Goal: Transaction & Acquisition: Purchase product/service

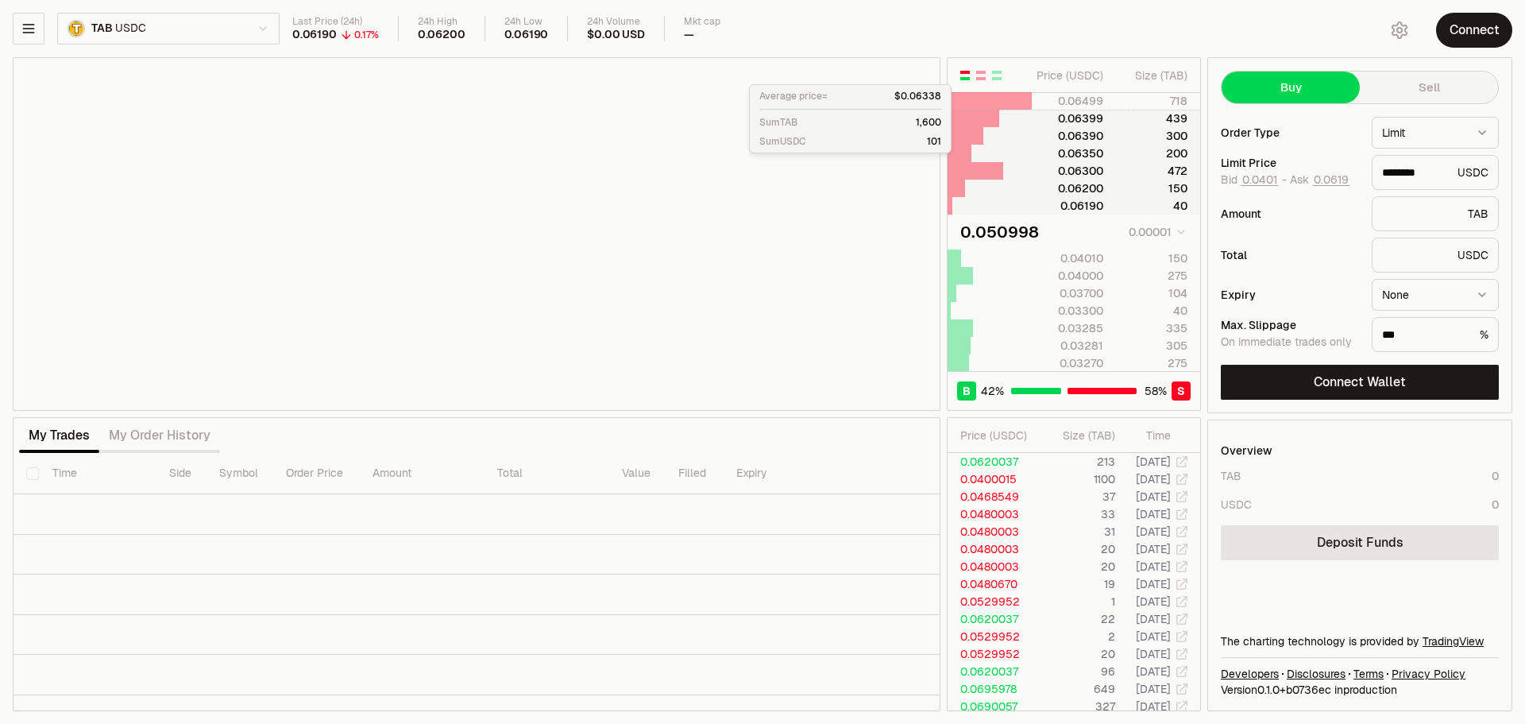
click at [1141, 122] on div "439" at bounding box center [1152, 118] width 71 height 16
click at [1105, 98] on div at bounding box center [1074, 101] width 84 height 16
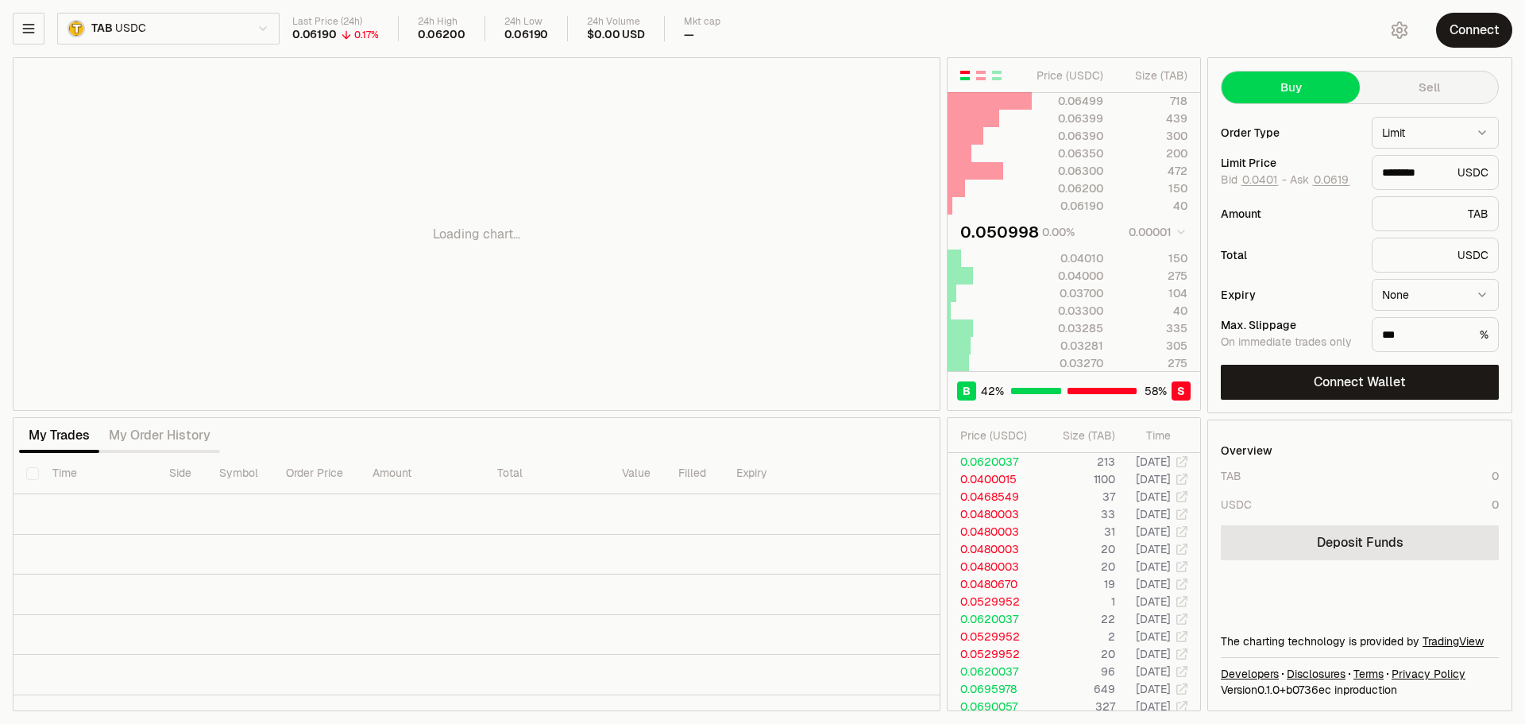
click at [80, 399] on div "Loading chart..." at bounding box center [477, 234] width 926 height 352
click at [131, 393] on div "Loading chart..." at bounding box center [477, 234] width 926 height 352
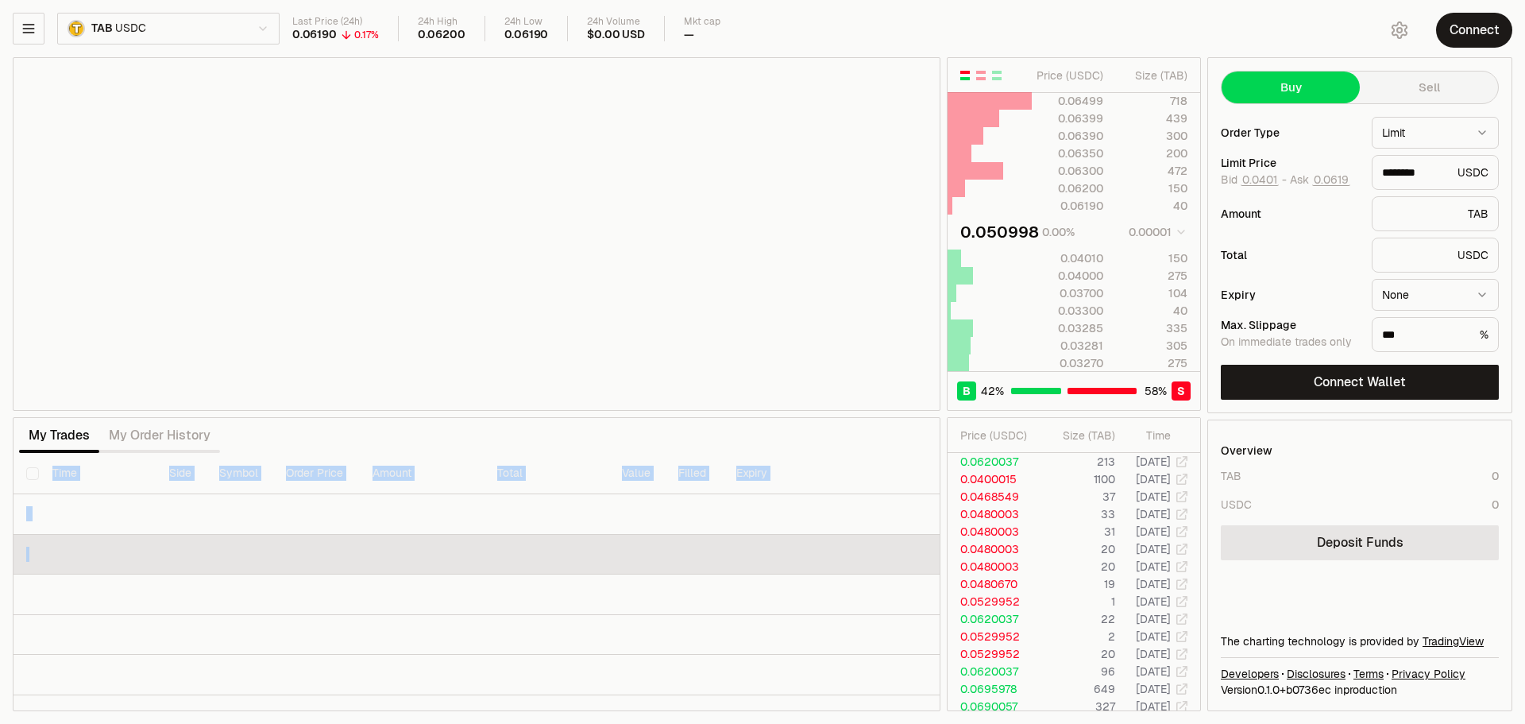
drag, startPoint x: 482, startPoint y: 418, endPoint x: 469, endPoint y: 541, distance: 123.9
click at [469, 541] on div "My Trades My Order History Time Side Symbol Order Price Amount Total Value Fill…" at bounding box center [477, 564] width 928 height 293
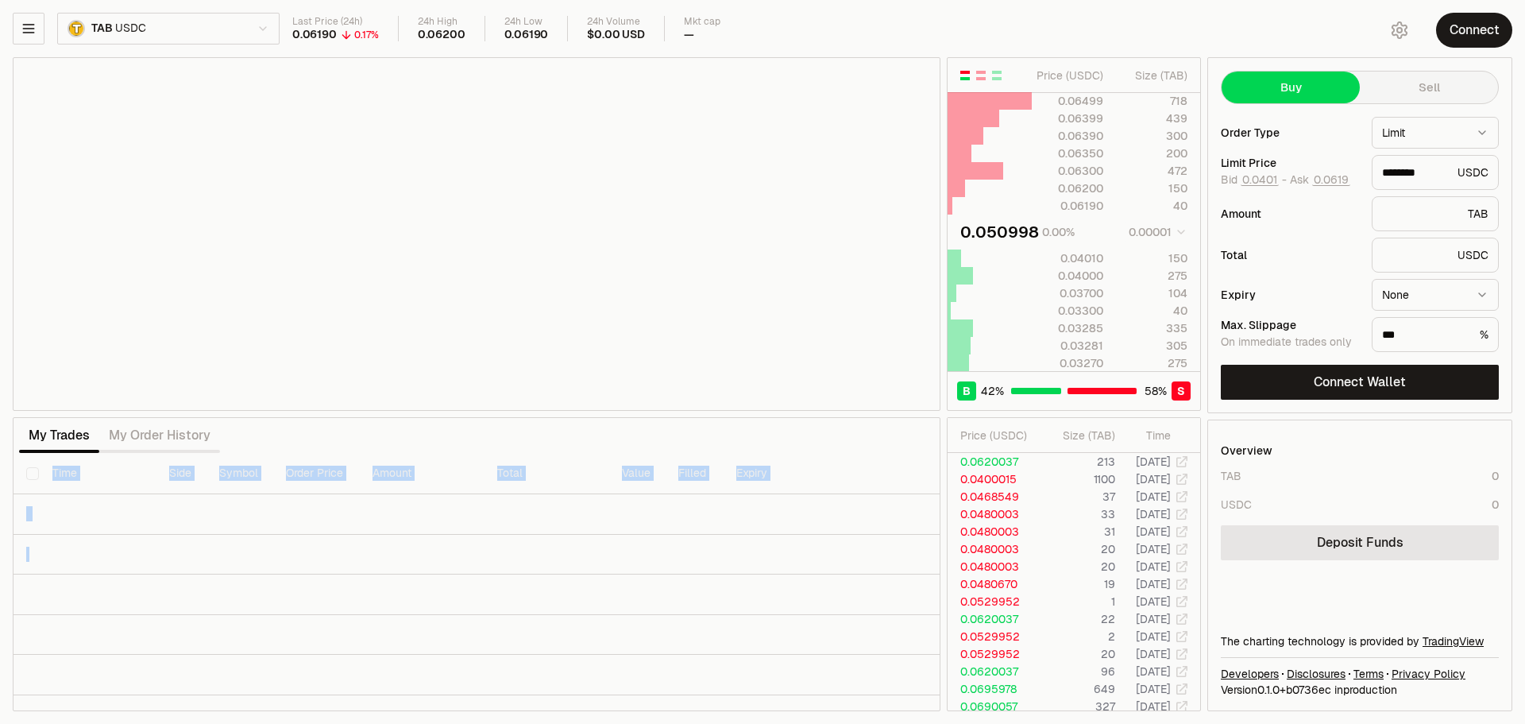
click at [178, 457] on th "Side" at bounding box center [181, 473] width 50 height 41
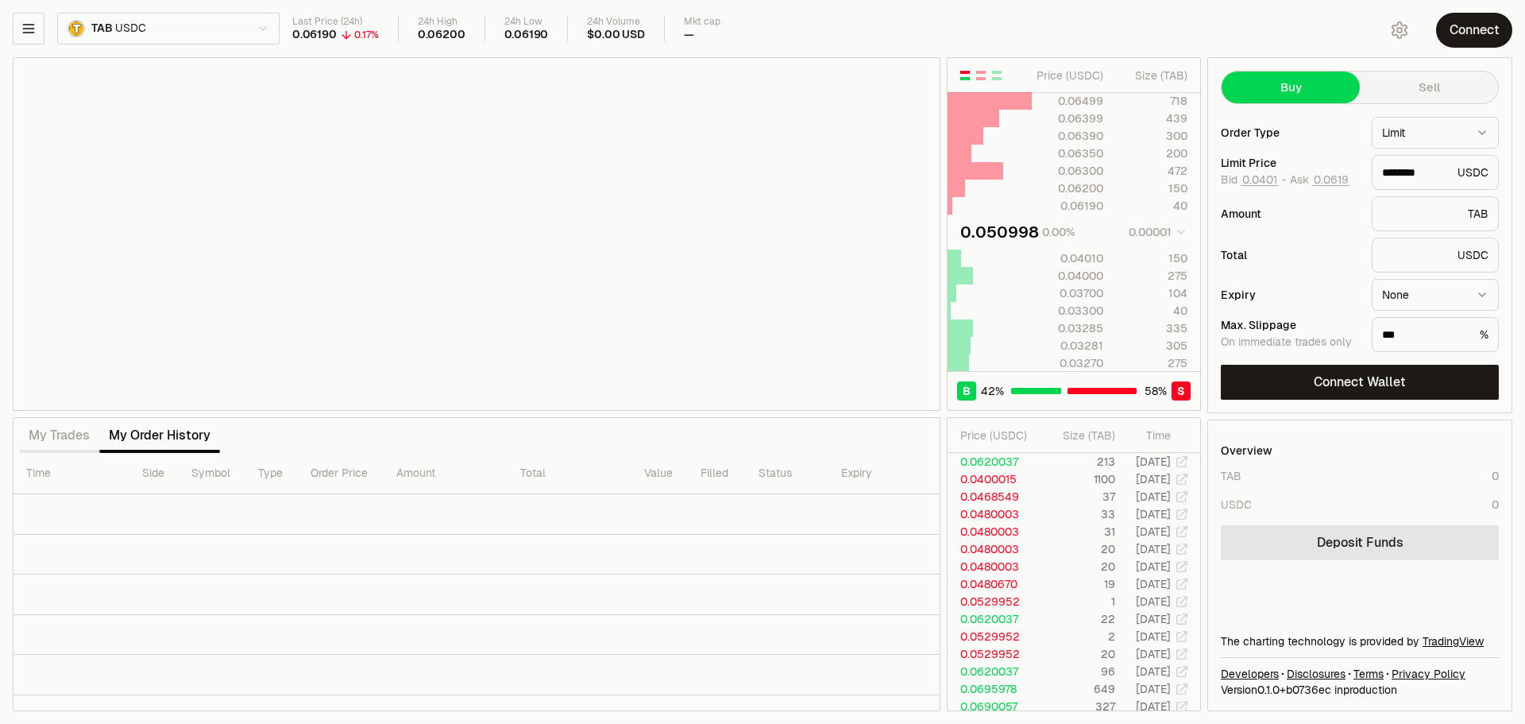
click at [75, 451] on div "My Trades My Order History" at bounding box center [119, 435] width 201 height 35
click at [62, 399] on div "Loading chart..." at bounding box center [477, 234] width 926 height 352
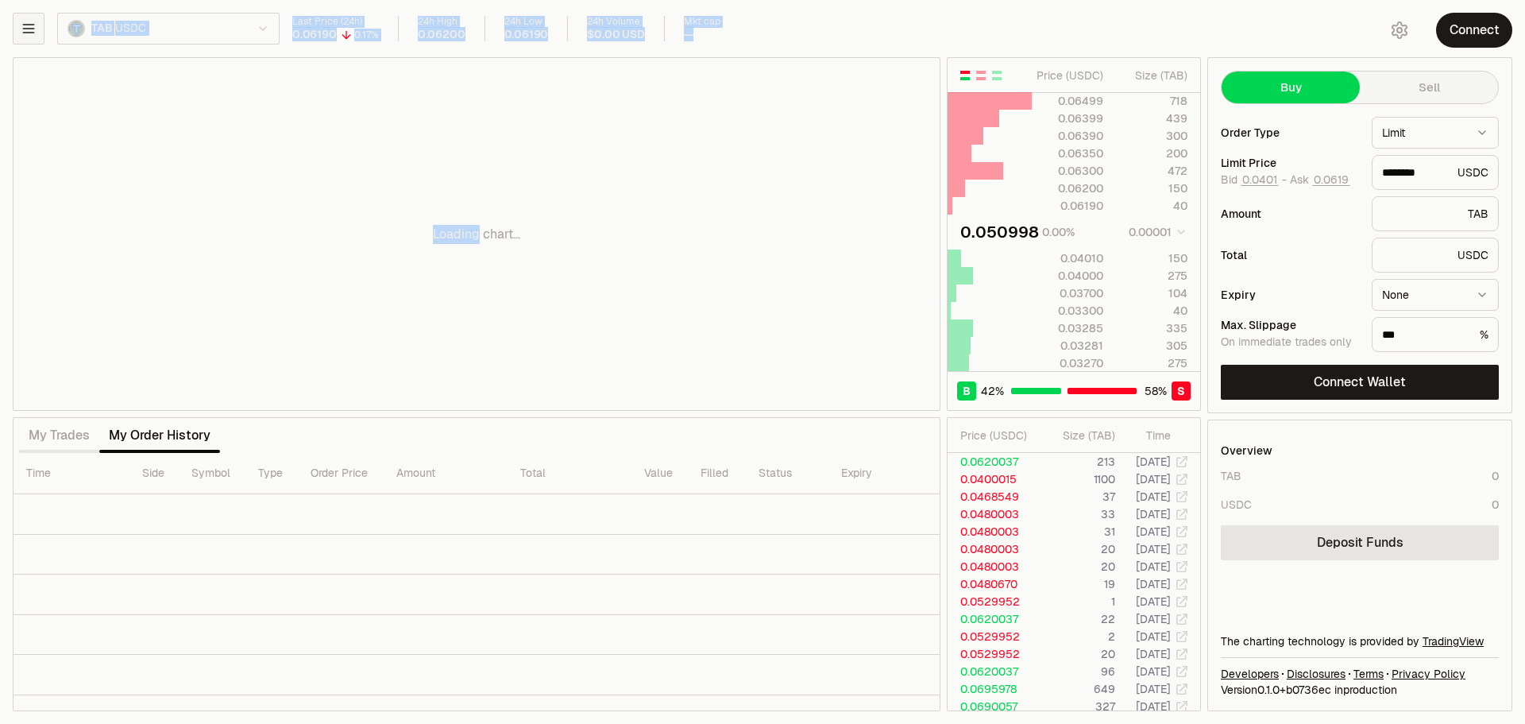
drag, startPoint x: 62, startPoint y: 399, endPoint x: 25, endPoint y: 37, distance: 364.1
click at [25, 37] on div "TAB USDC Last Price (24h) 0.06190 0.17% 24h High 0.06200 24h Low 0.06190 24h Vo…" at bounding box center [762, 362] width 1525 height 724
click at [28, 73] on div "Loading chart..." at bounding box center [477, 234] width 926 height 352
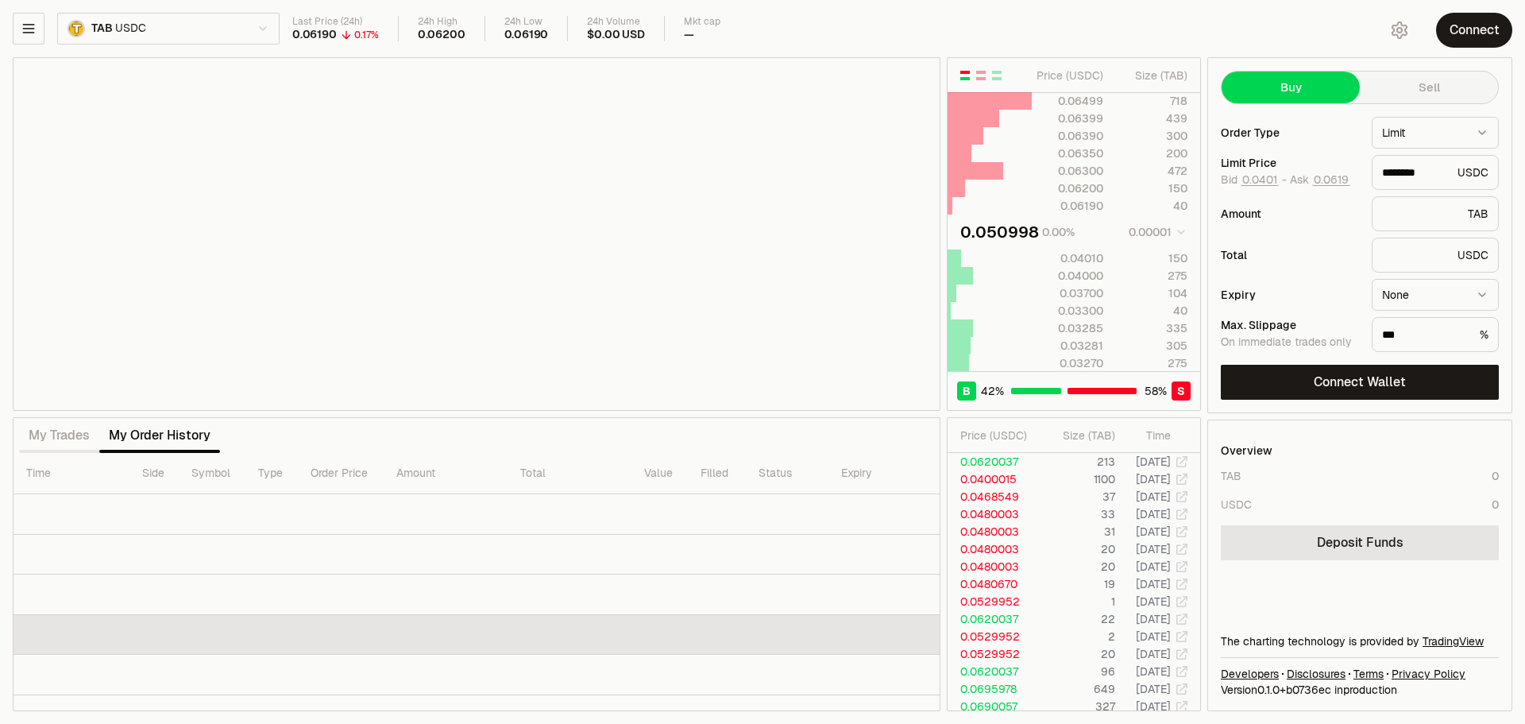
click at [858, 617] on td at bounding box center [477, 635] width 926 height 41
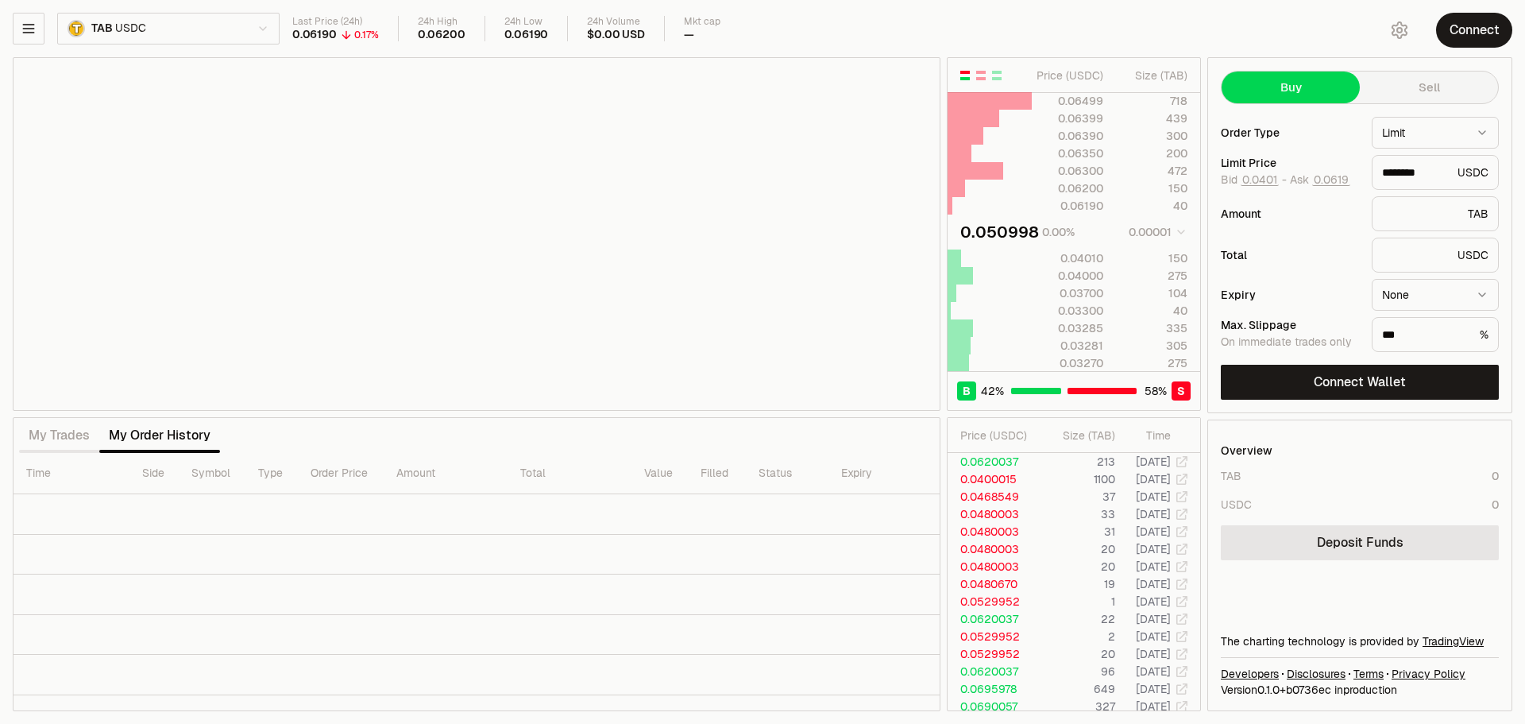
click at [11, 73] on div "TAB USDC Last Price (24h) 0.06190 0.17% 24h High 0.06200 24h Low 0.06190 24h Vo…" at bounding box center [762, 362] width 1525 height 724
drag, startPoint x: 731, startPoint y: 415, endPoint x: 721, endPoint y: 442, distance: 28.6
click at [721, 442] on div "Price ( USDC ) Size ( TAB ) 0.06499 718 0.06399 439 0.06390 300 0.06350 200 0.0…" at bounding box center [607, 384] width 1188 height 654
click at [395, 232] on div "Loading chart..." at bounding box center [477, 234] width 926 height 352
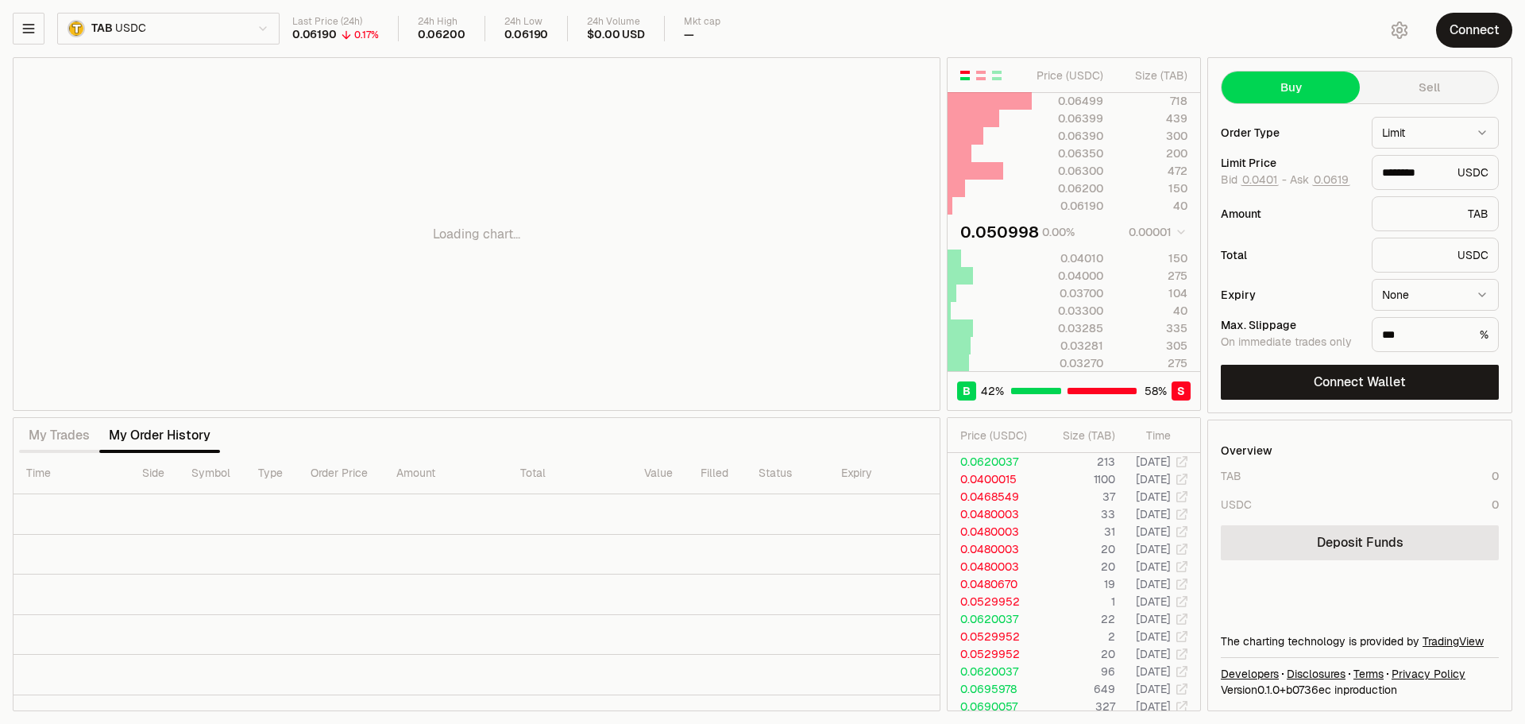
click at [73, 400] on div "Loading chart..." at bounding box center [477, 234] width 926 height 352
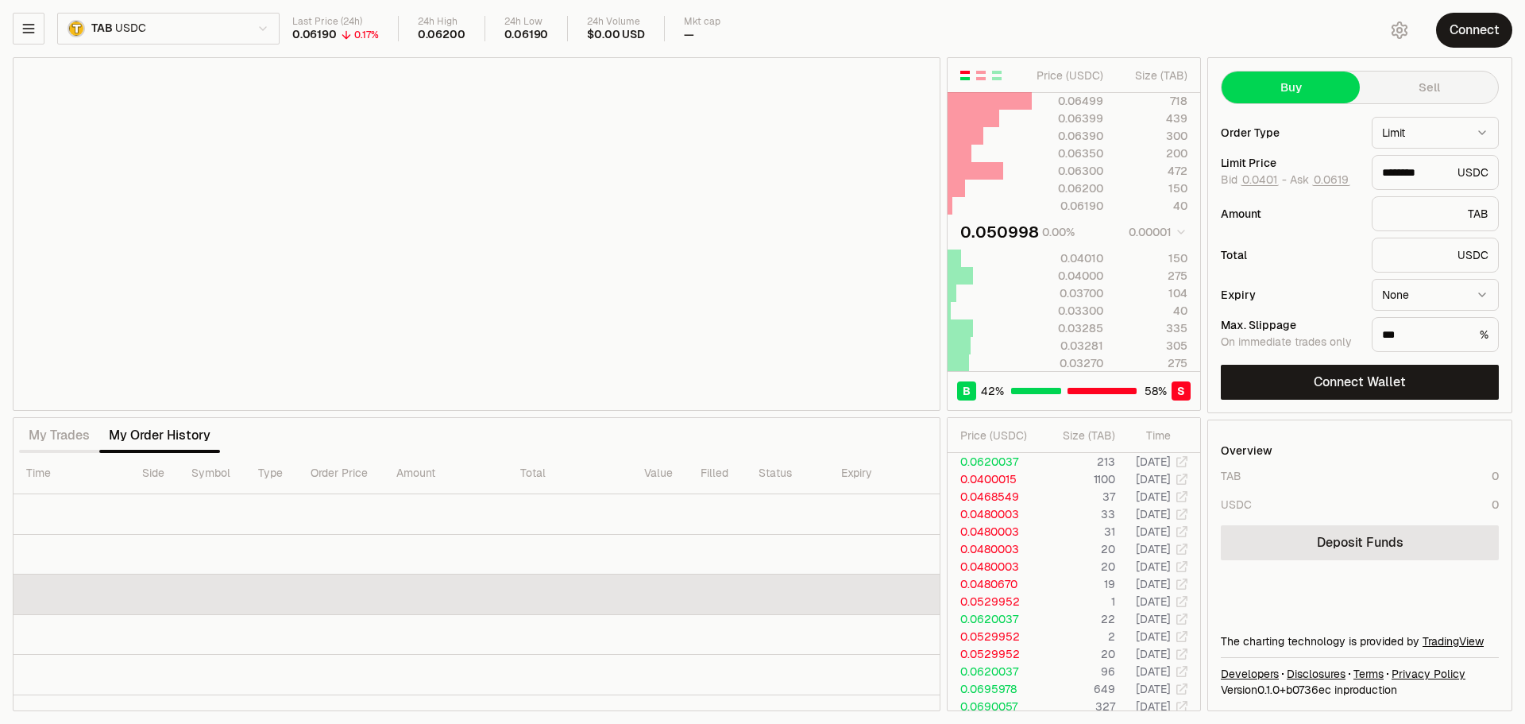
click at [875, 593] on td at bounding box center [477, 594] width 926 height 41
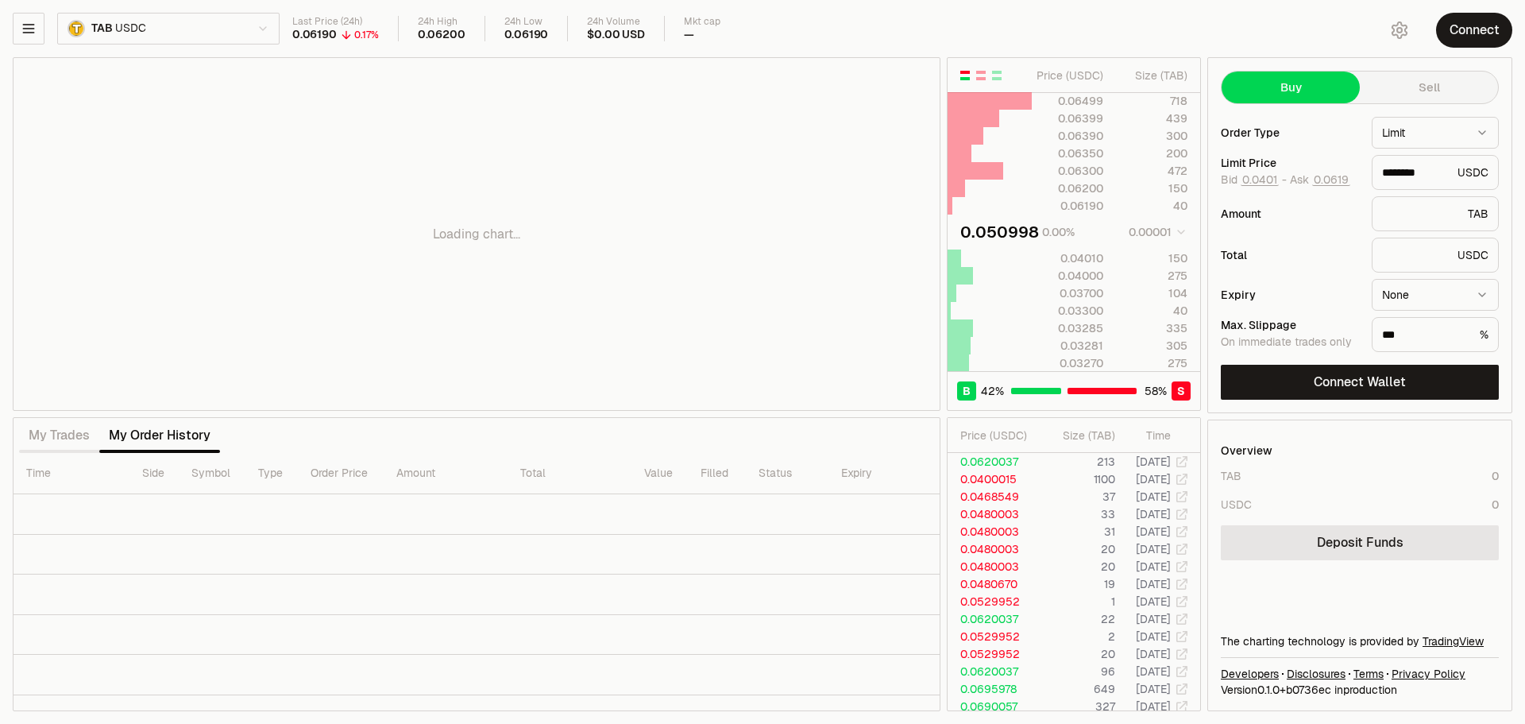
click at [27, 75] on div "Loading chart..." at bounding box center [477, 234] width 926 height 352
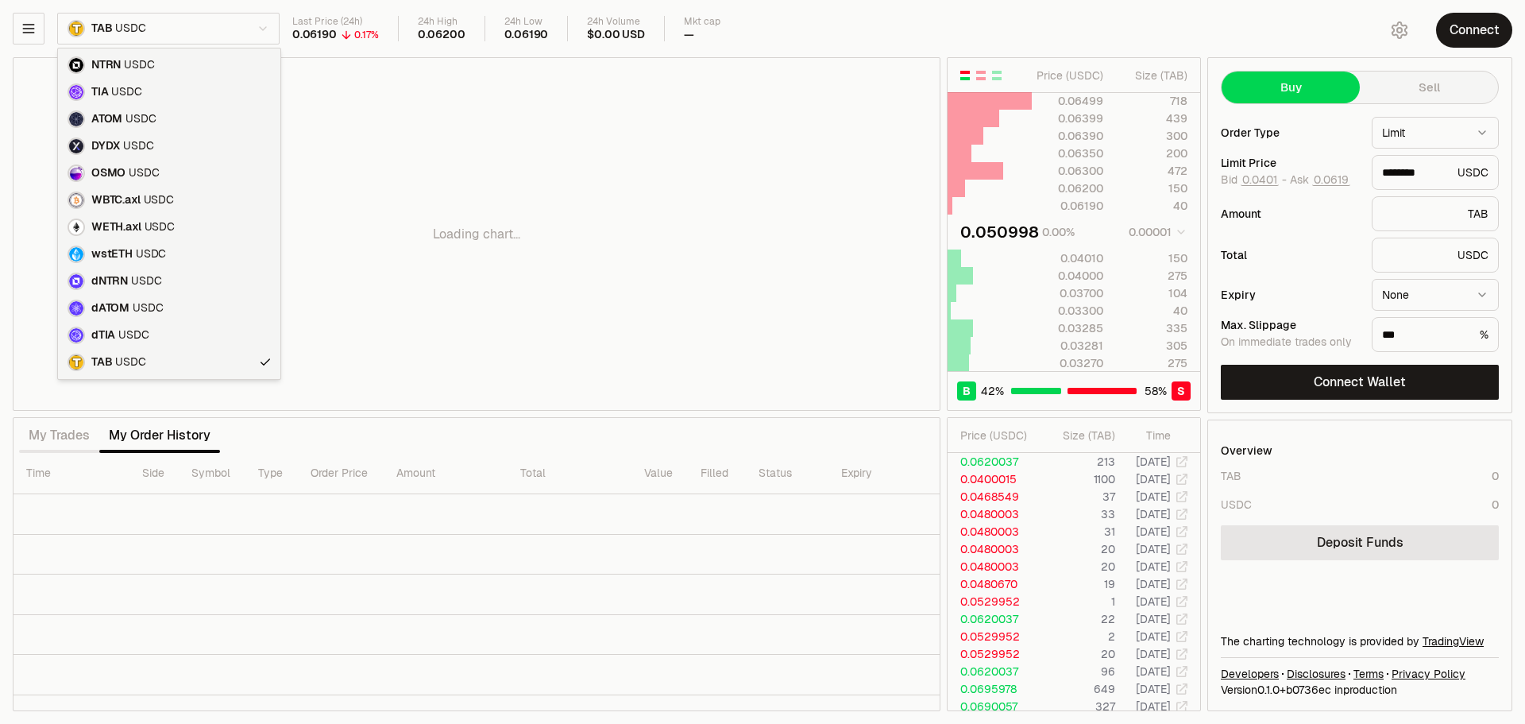
click at [138, 21] on html "Neutron Balance Earn Supervaults Bridge Orderbook Stake Ecosystem Governance Do…" at bounding box center [762, 362] width 1525 height 724
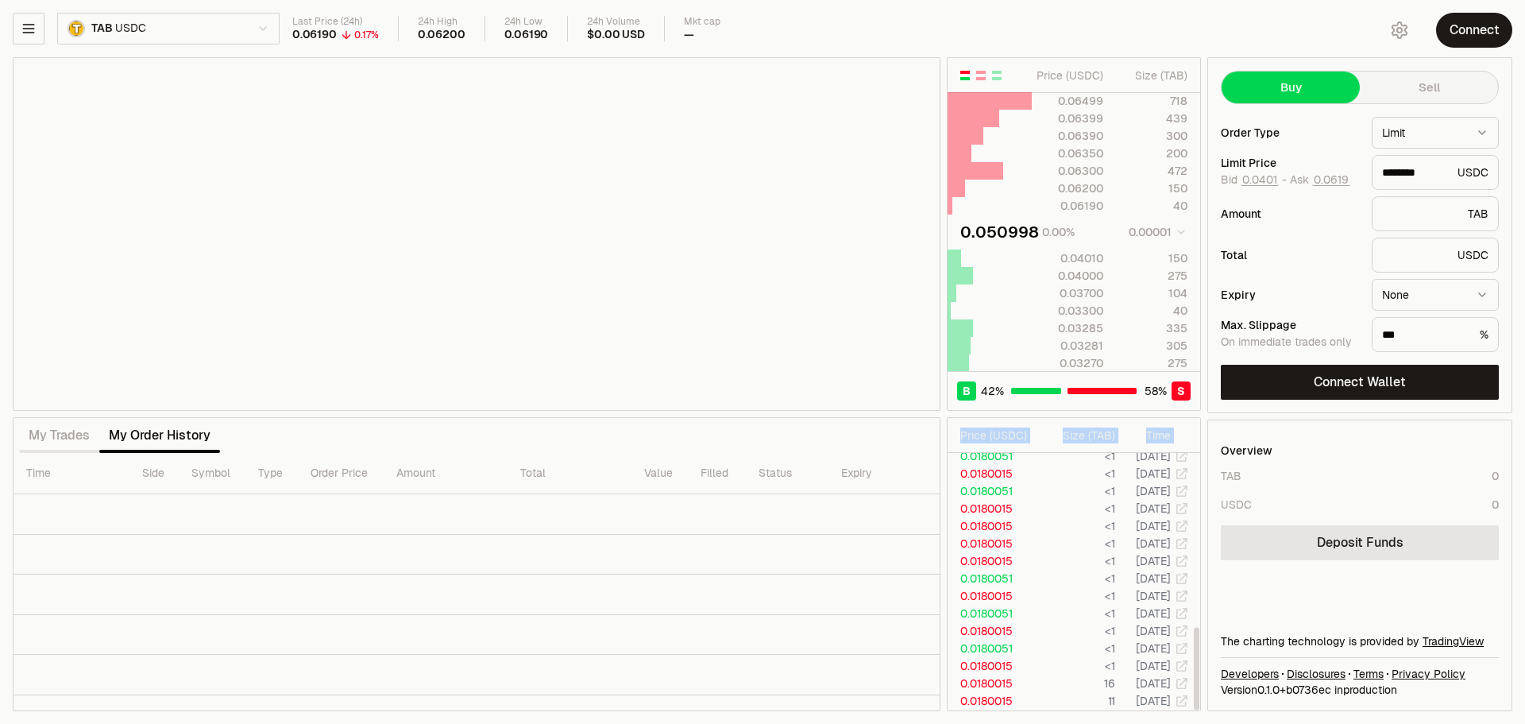
scroll to position [616, 0]
drag, startPoint x: 954, startPoint y: 457, endPoint x: 1164, endPoint y: 725, distance: 340.7
click at [1164, 723] on html "Neutron Balance Earn Supervaults Bridge Orderbook Stake Ecosystem Governance Do…" at bounding box center [762, 362] width 1525 height 724
copy table "Price ( USDC ) Size ( TAB ) Time"
click at [994, 528] on td "0.0180015" at bounding box center [994, 526] width 92 height 17
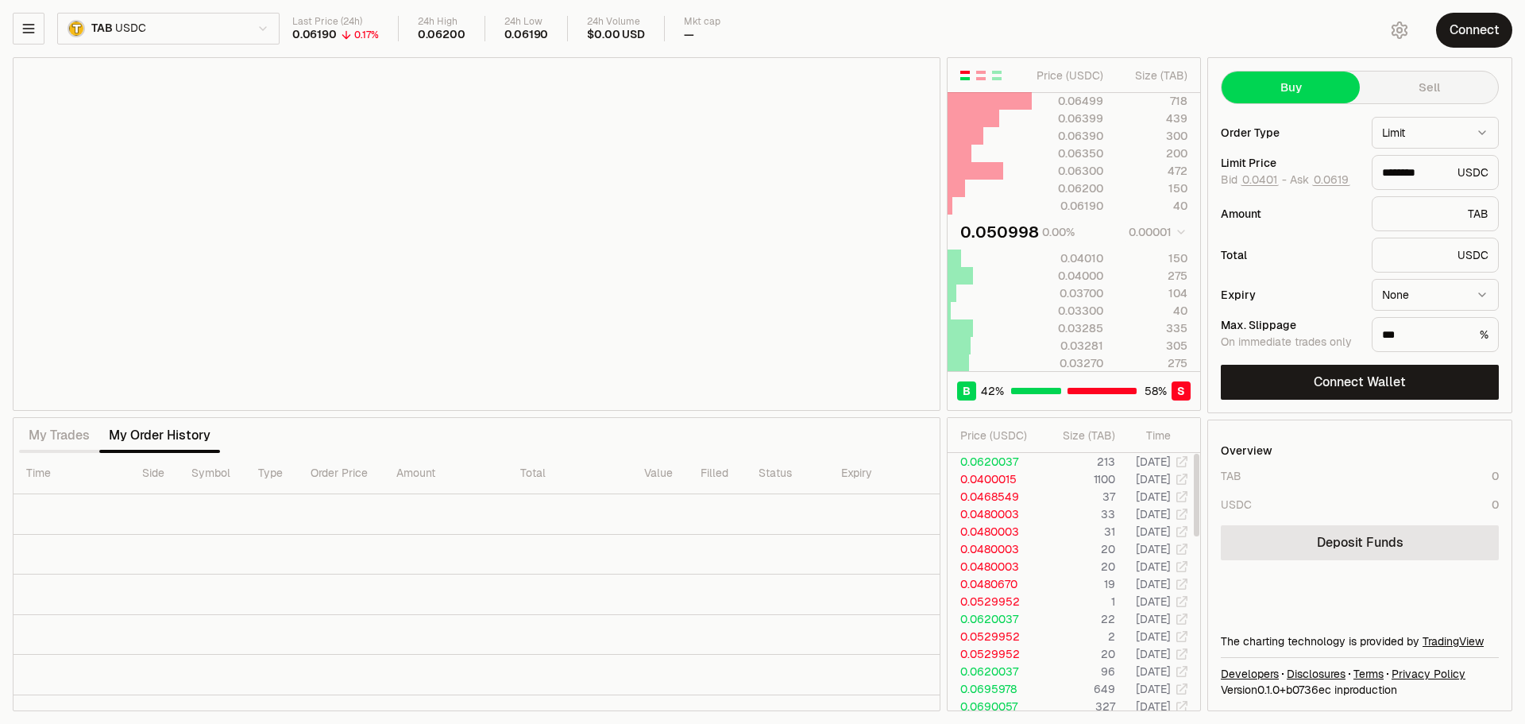
scroll to position [1, 0]
click at [1089, 382] on div "B 42 % 58 % S" at bounding box center [1074, 390] width 253 height 39
drag, startPoint x: 1034, startPoint y: 396, endPoint x: 973, endPoint y: 401, distance: 60.6
click at [973, 401] on div "B 42 % 58 % S" at bounding box center [1074, 390] width 253 height 39
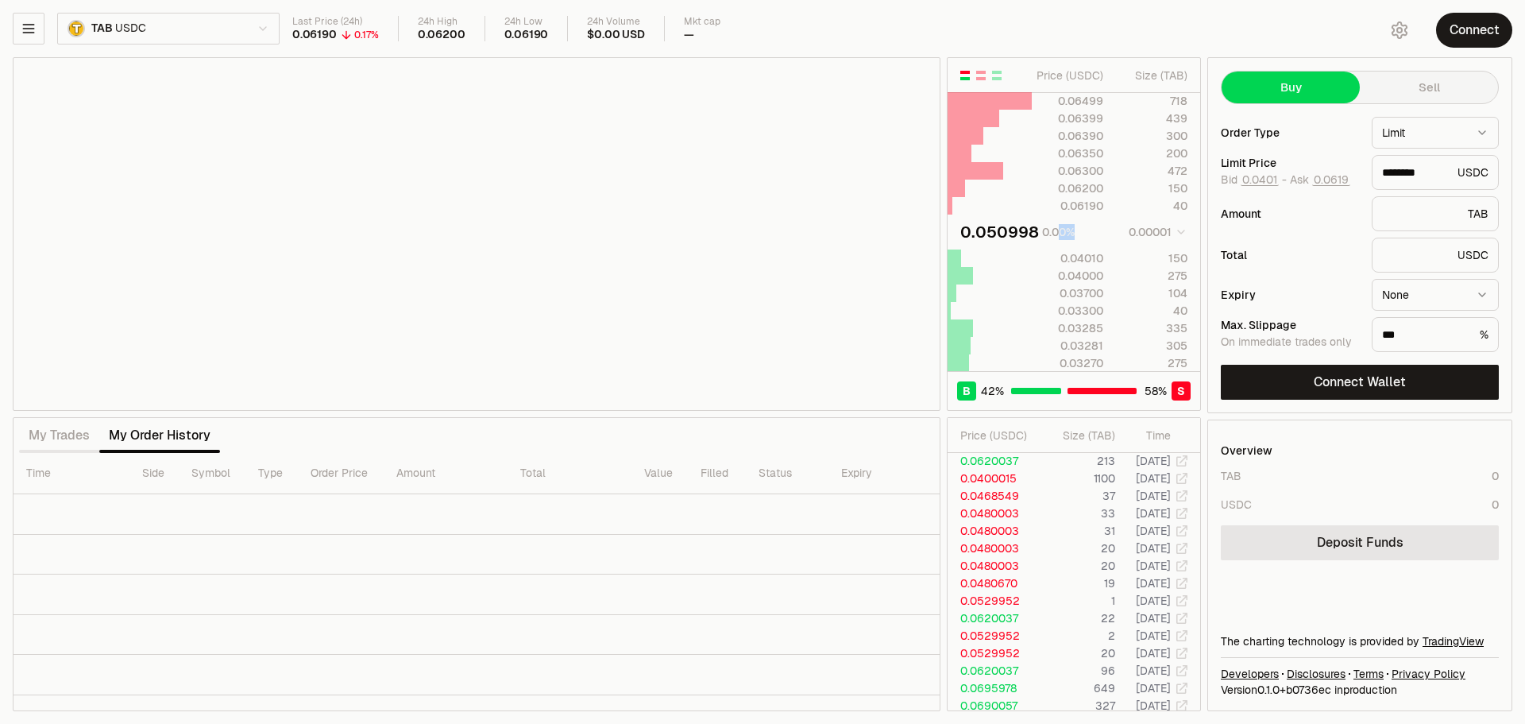
drag, startPoint x: 1085, startPoint y: 220, endPoint x: 1059, endPoint y: 234, distance: 29.9
click at [1059, 234] on td "0.050998 0.00% 0.00001" at bounding box center [1074, 231] width 253 height 35
click at [1059, 234] on div "0.00%" at bounding box center [1058, 232] width 33 height 16
click at [1003, 222] on div "0.050998" at bounding box center [999, 232] width 79 height 22
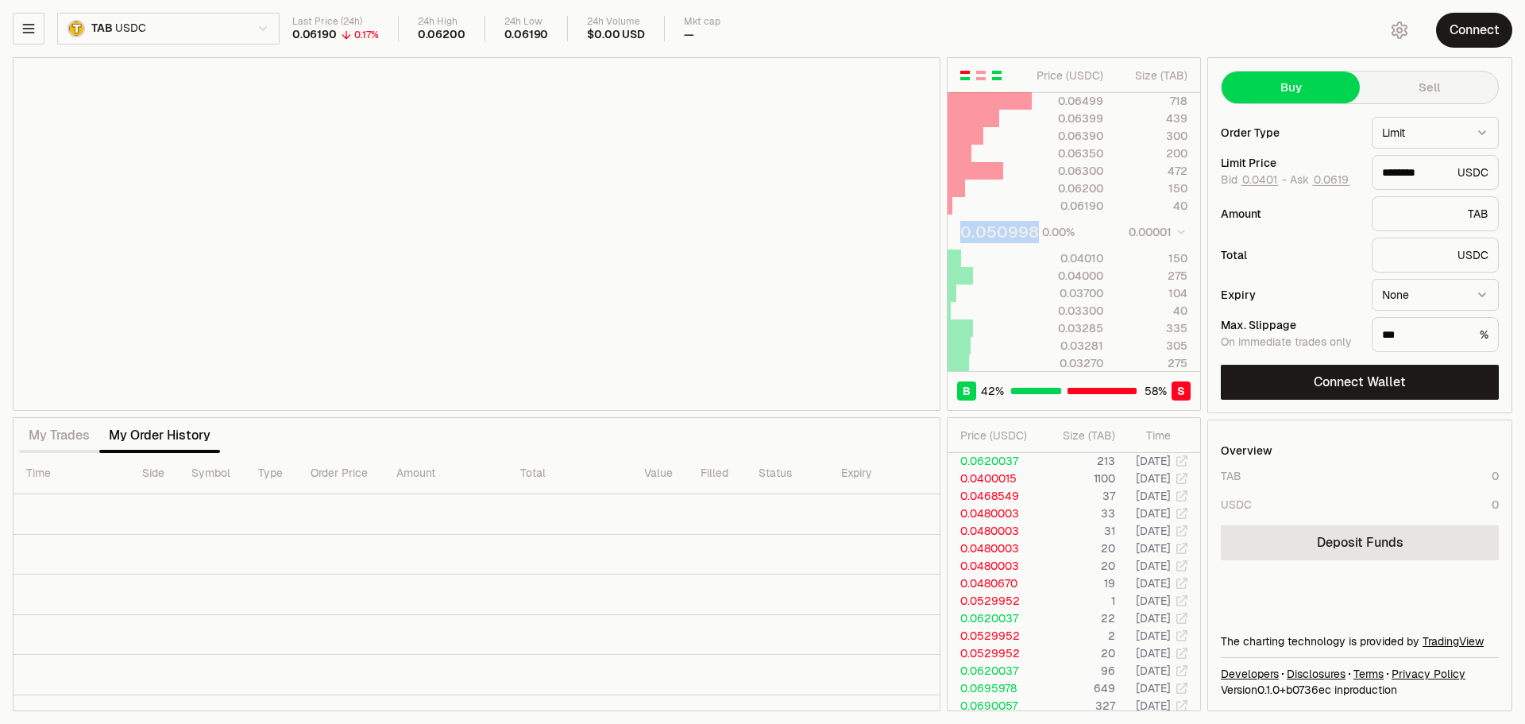
click at [997, 80] on button "button" at bounding box center [997, 75] width 13 height 13
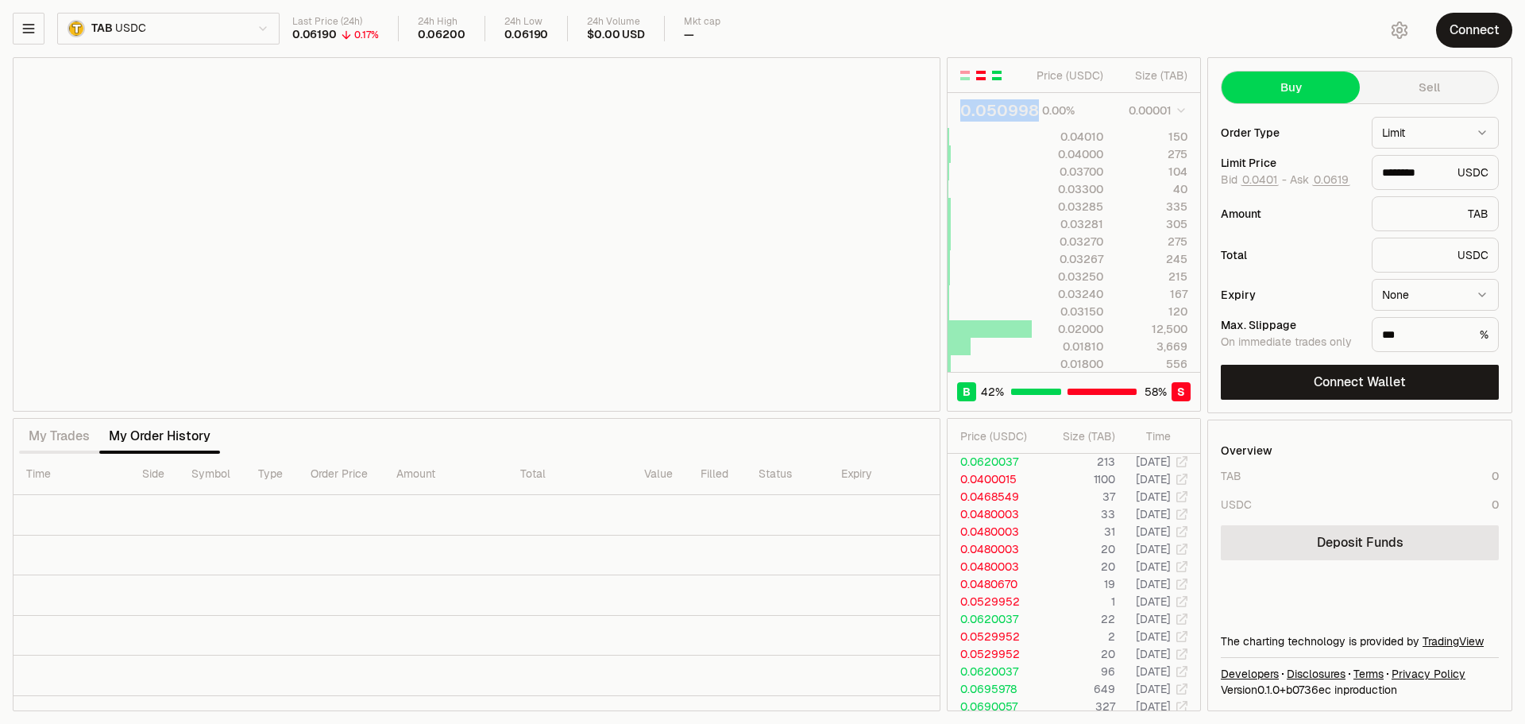
click at [980, 80] on button "button" at bounding box center [981, 75] width 13 height 13
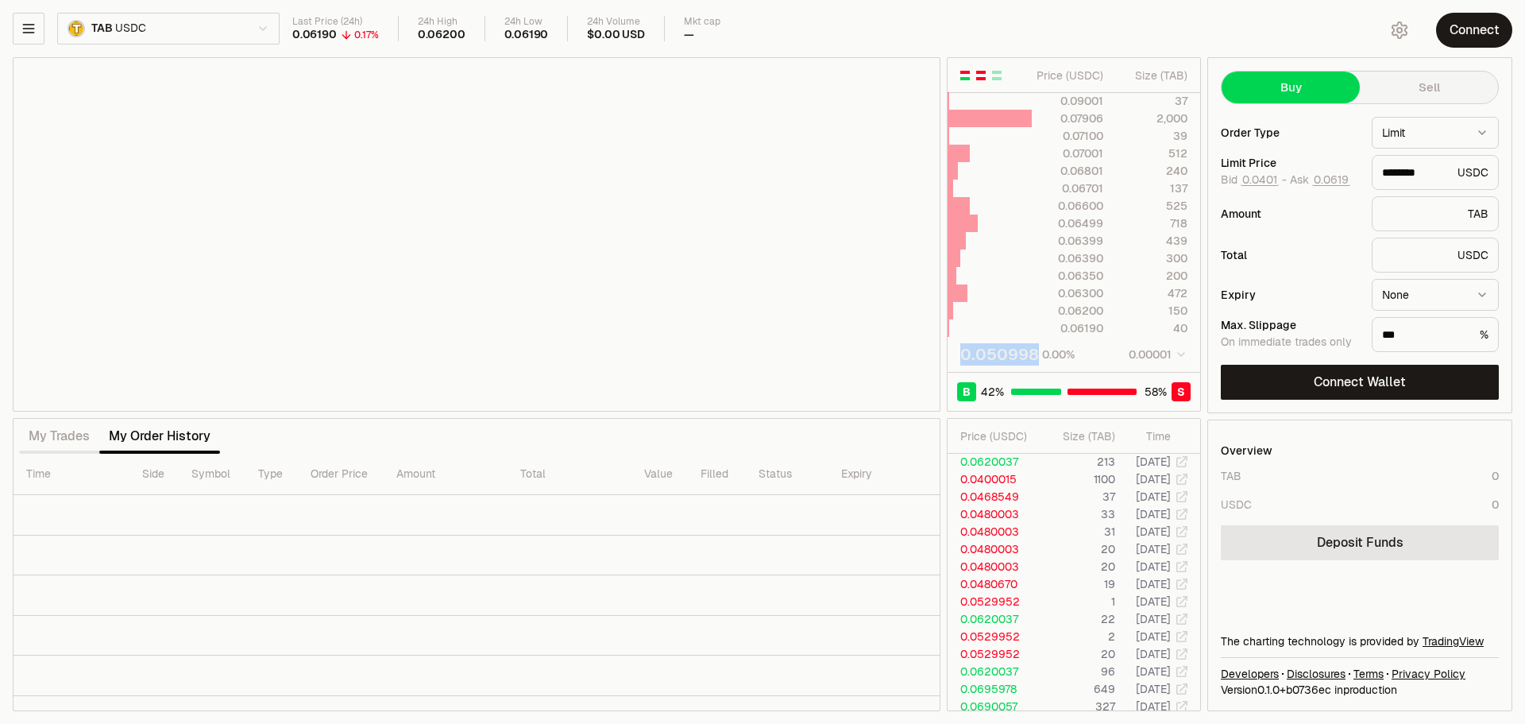
click at [960, 80] on button "button" at bounding box center [965, 75] width 13 height 13
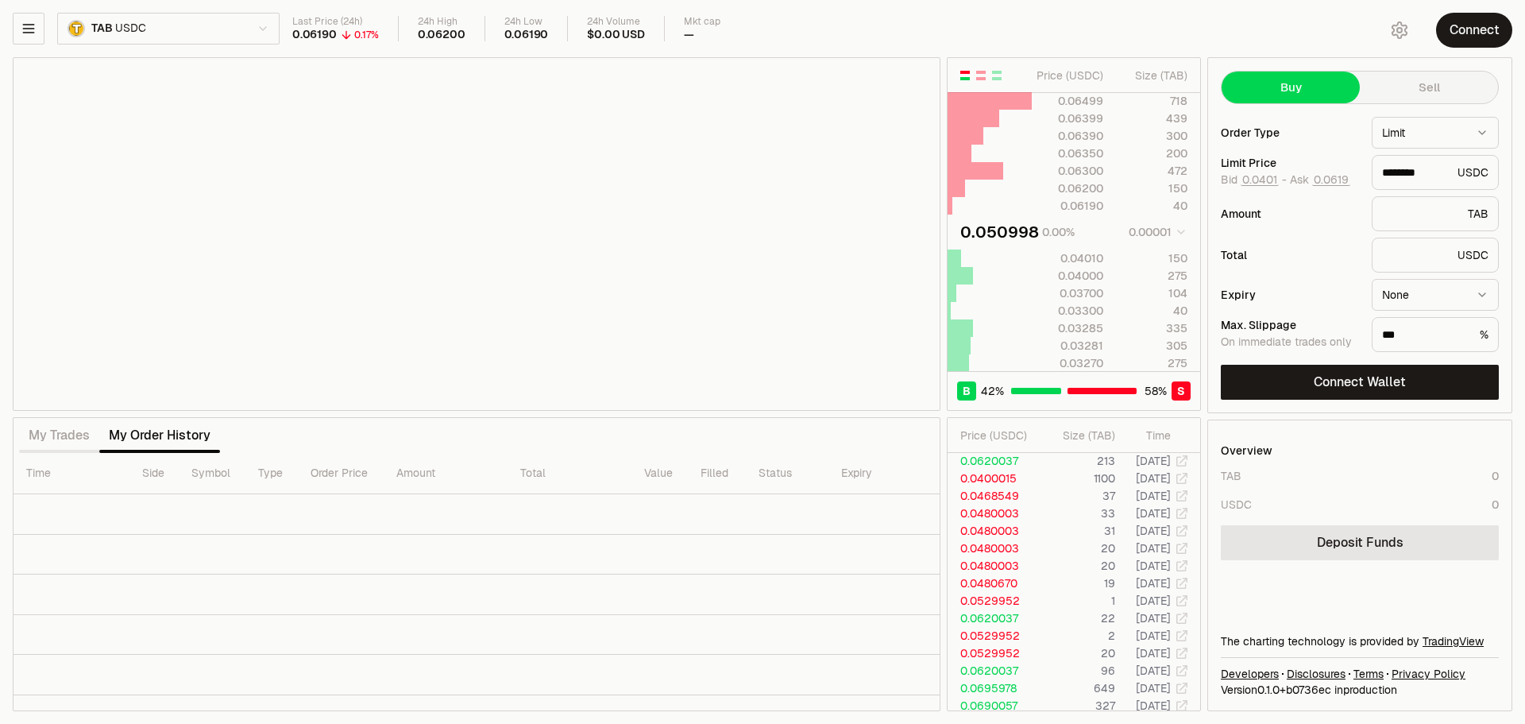
click at [997, 82] on th at bounding box center [990, 75] width 84 height 35
click at [996, 75] on div "button" at bounding box center [997, 76] width 10 height 10
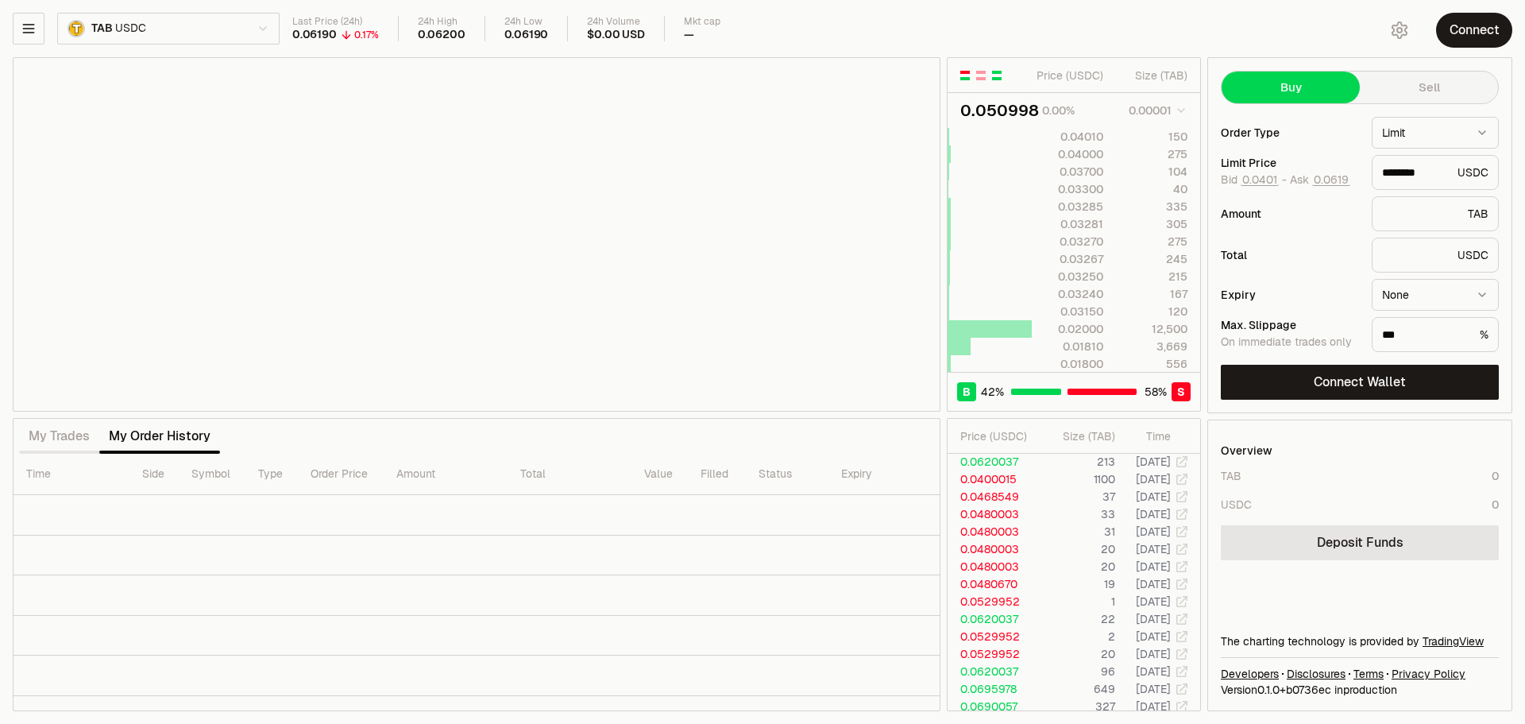
click at [970, 76] on button "button" at bounding box center [965, 75] width 13 height 13
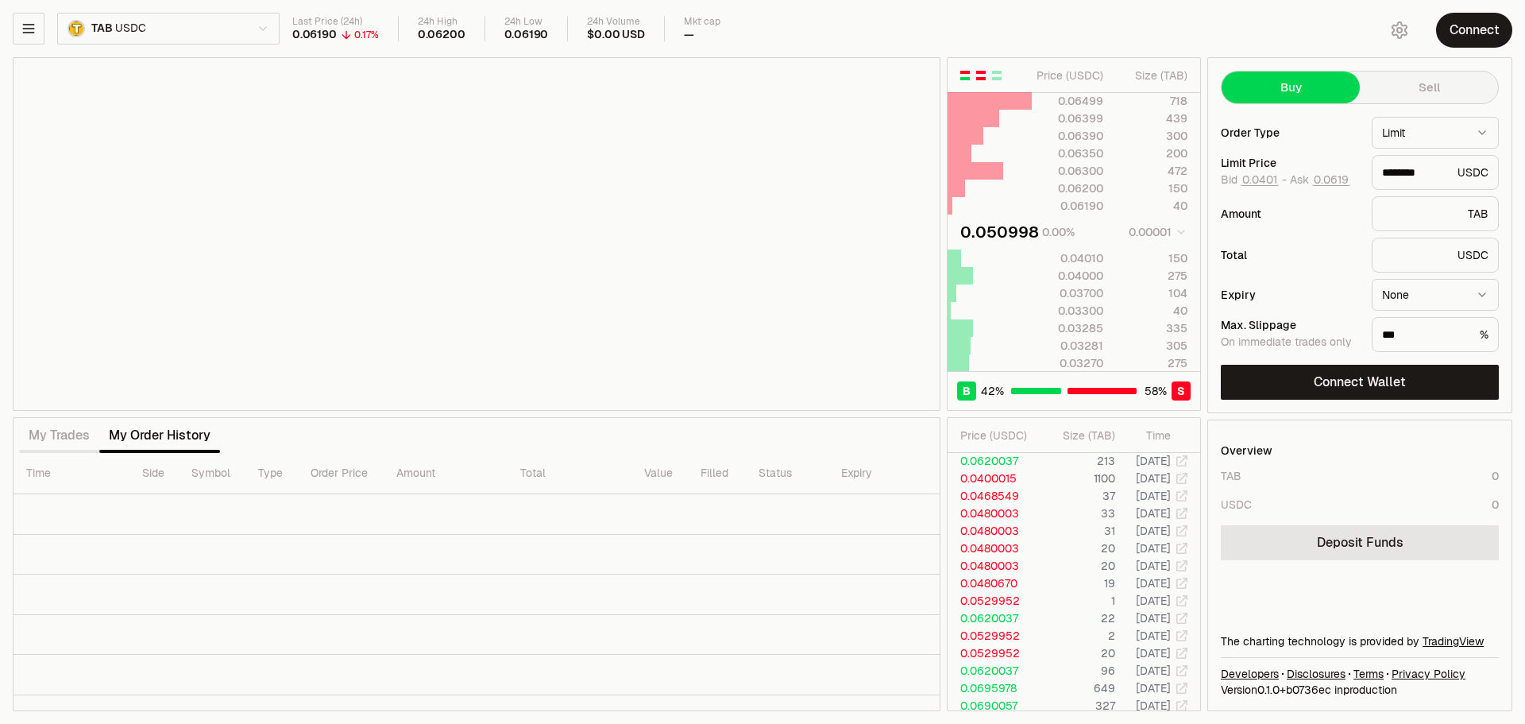
click at [985, 81] on button "button" at bounding box center [981, 75] width 13 height 13
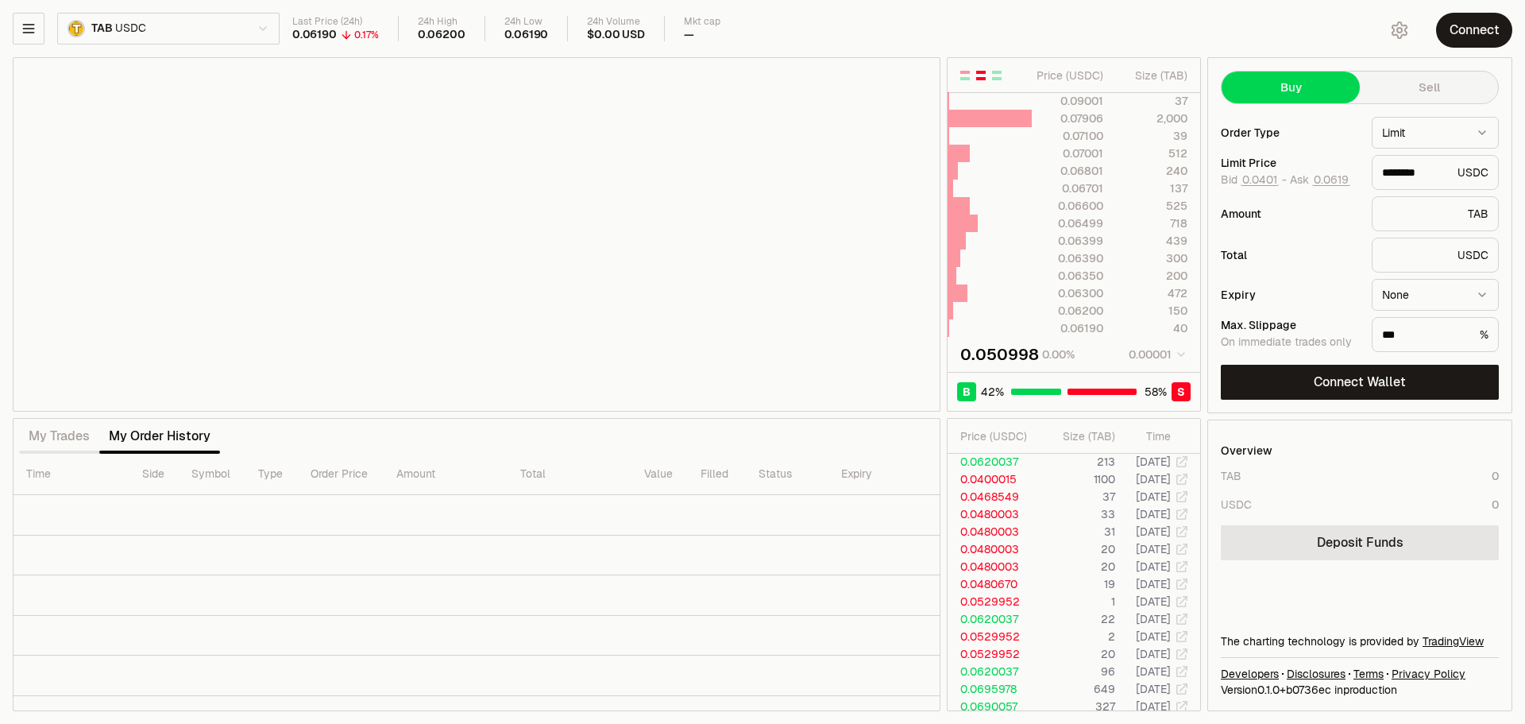
click at [985, 81] on button "button" at bounding box center [981, 75] width 13 height 13
click at [999, 72] on div "button" at bounding box center [997, 72] width 10 height 3
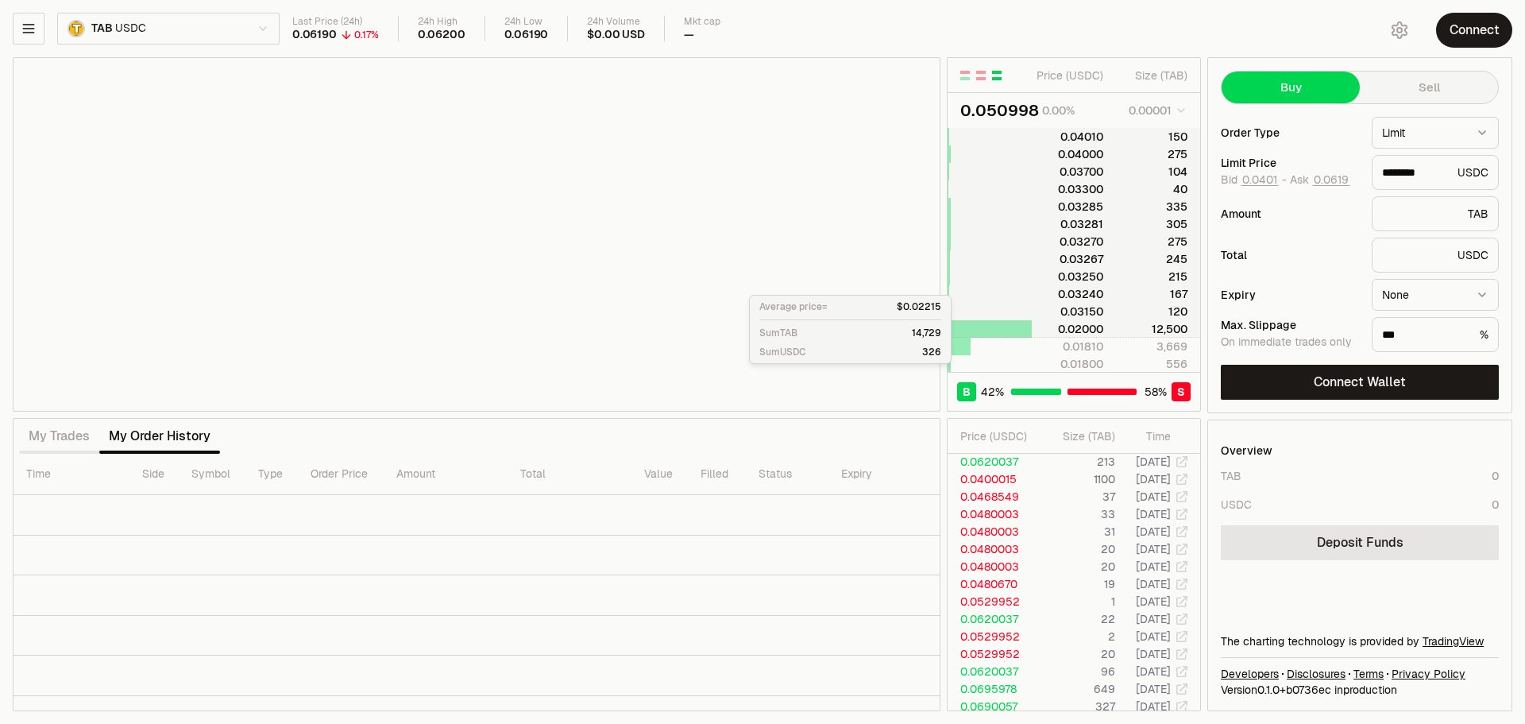
click at [1111, 329] on div at bounding box center [1074, 329] width 84 height 16
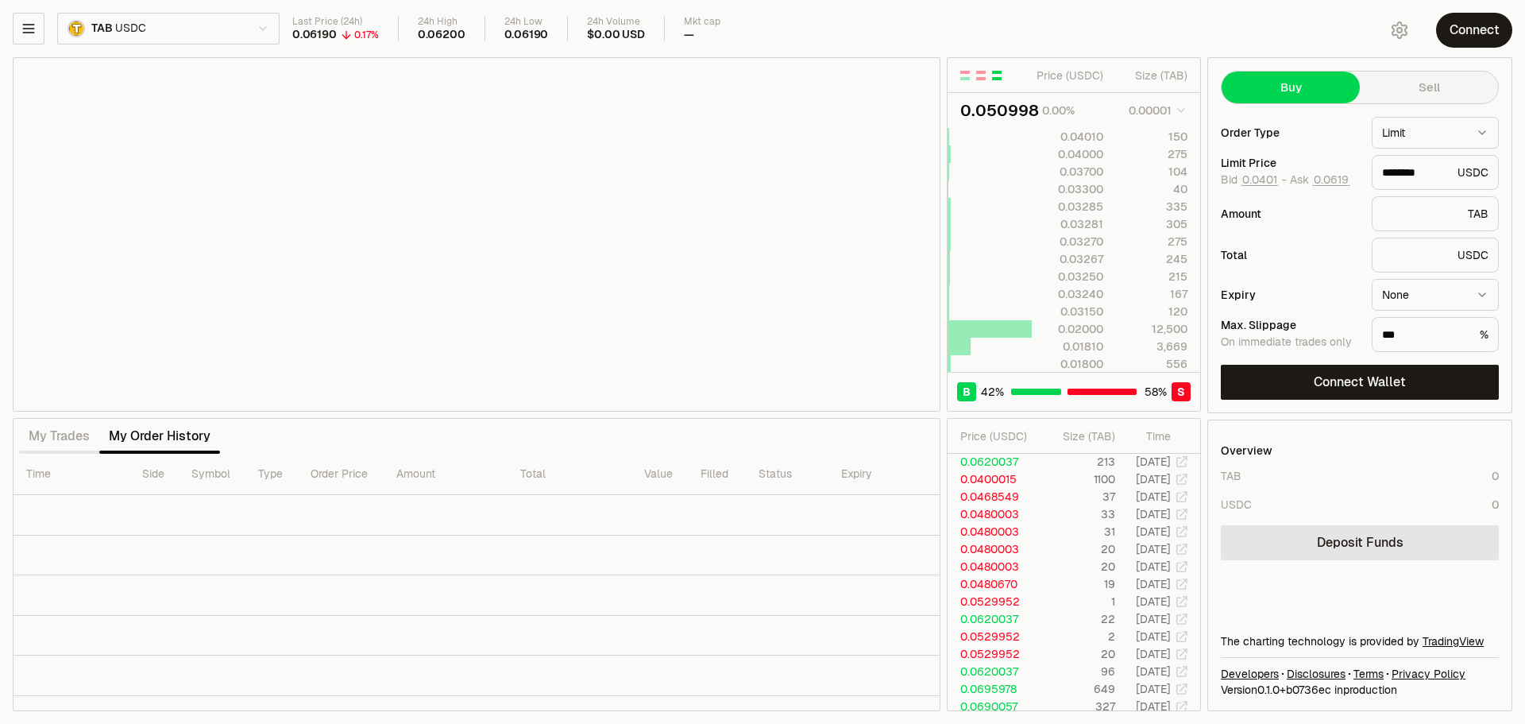
click at [991, 75] on button "button" at bounding box center [997, 75] width 13 height 13
click at [977, 76] on div "button" at bounding box center [981, 76] width 10 height 10
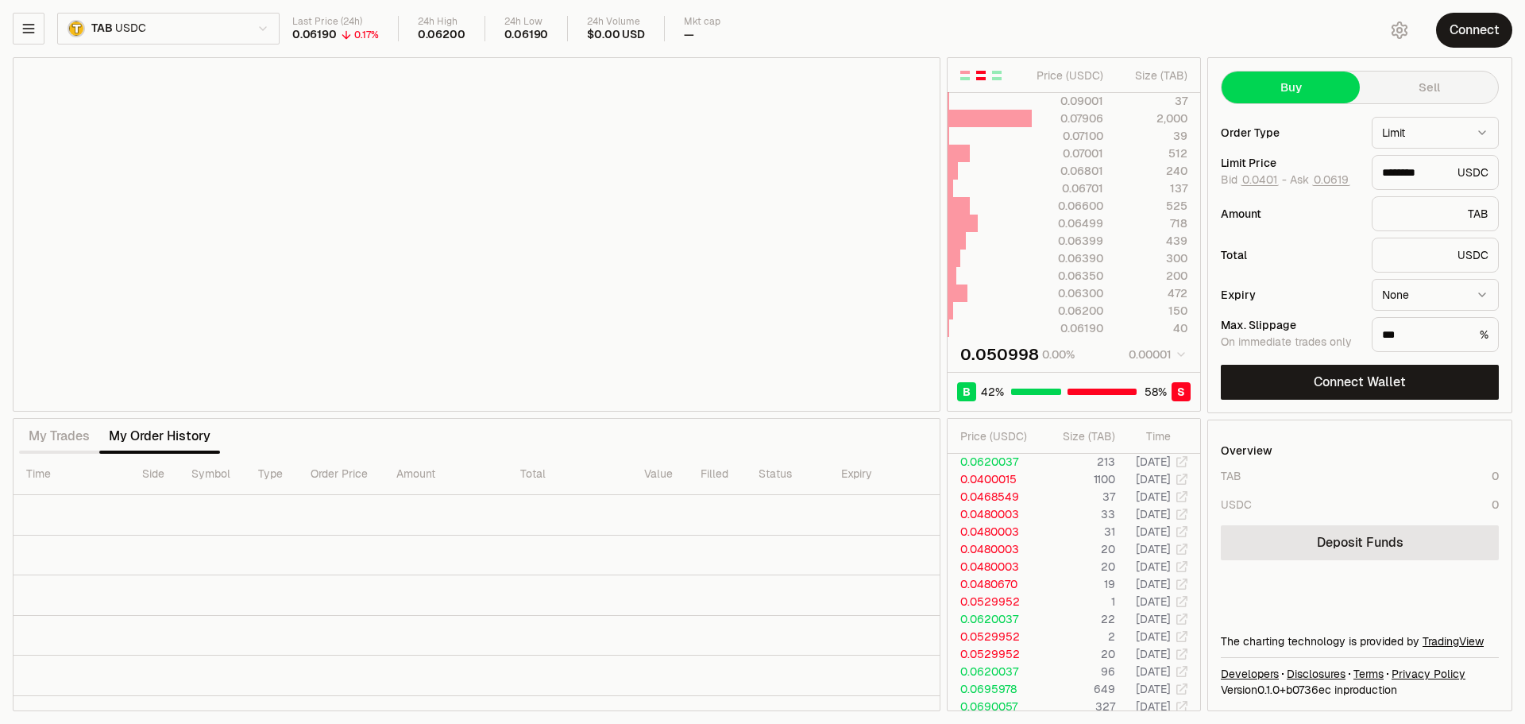
click at [947, 81] on div "Price ( USDC ) Size ( TAB ) 0.09001 37 0.07906 2,000 0.07100 39 0.07001 512 0.0…" at bounding box center [1074, 234] width 254 height 354
click at [960, 81] on button "button" at bounding box center [965, 75] width 13 height 13
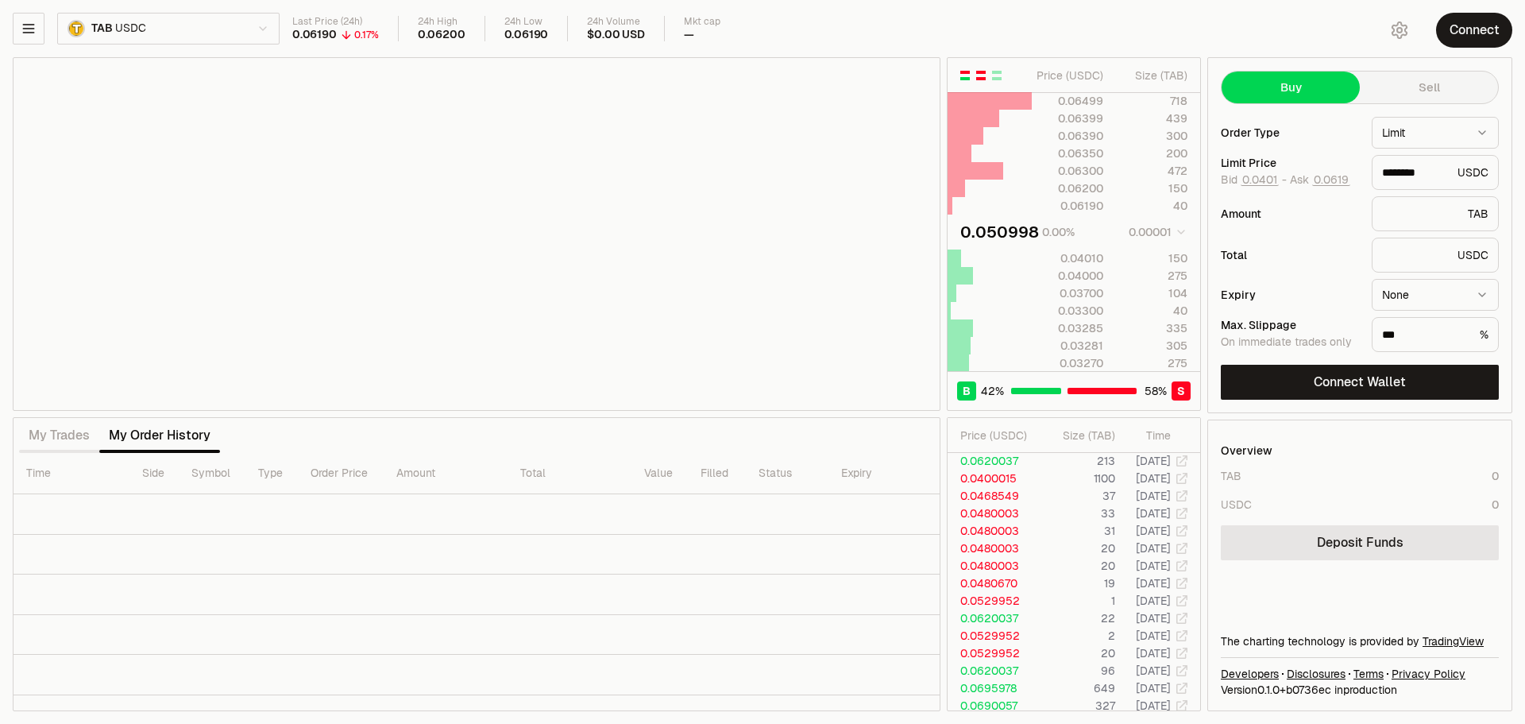
click at [981, 77] on div "button" at bounding box center [981, 78] width 10 height 3
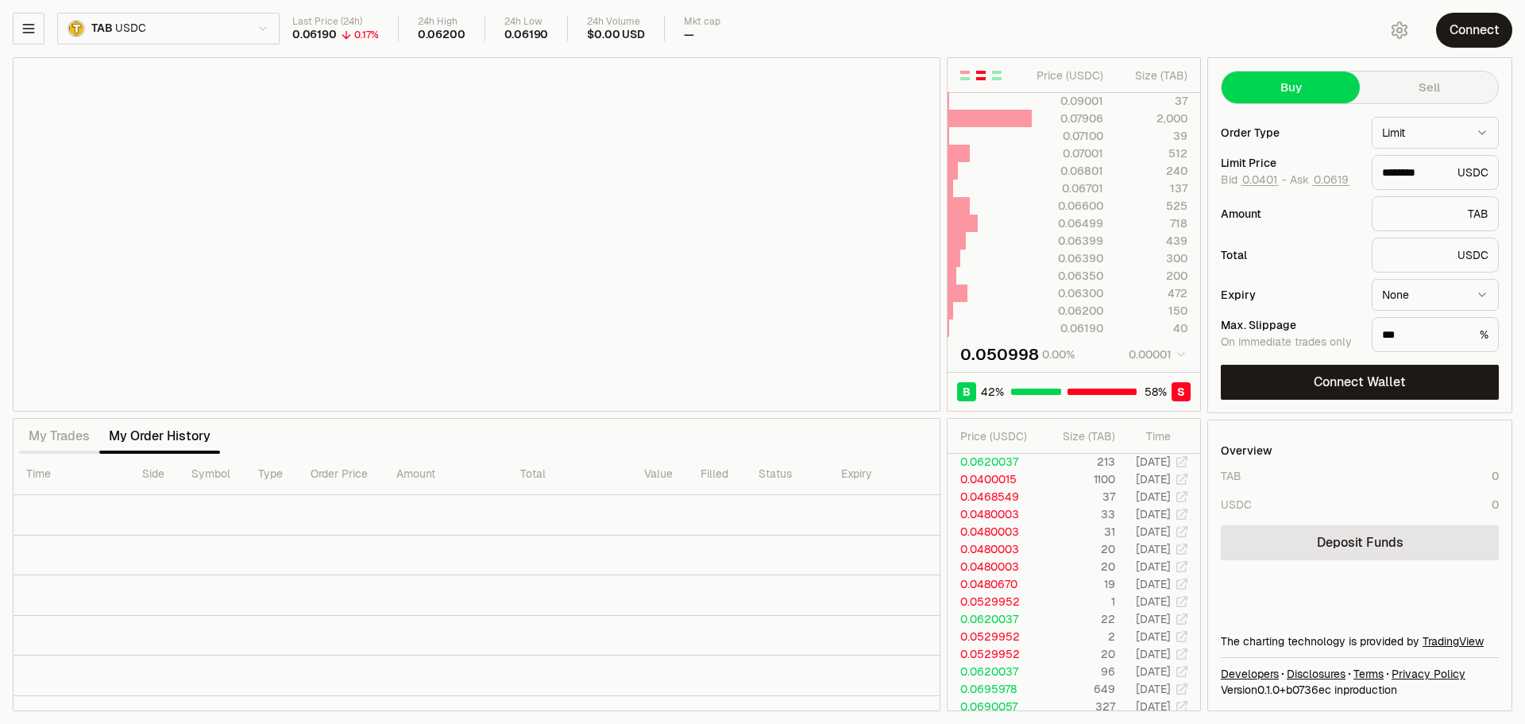
click at [997, 83] on th at bounding box center [990, 75] width 84 height 35
click at [996, 81] on button "button" at bounding box center [997, 75] width 13 height 13
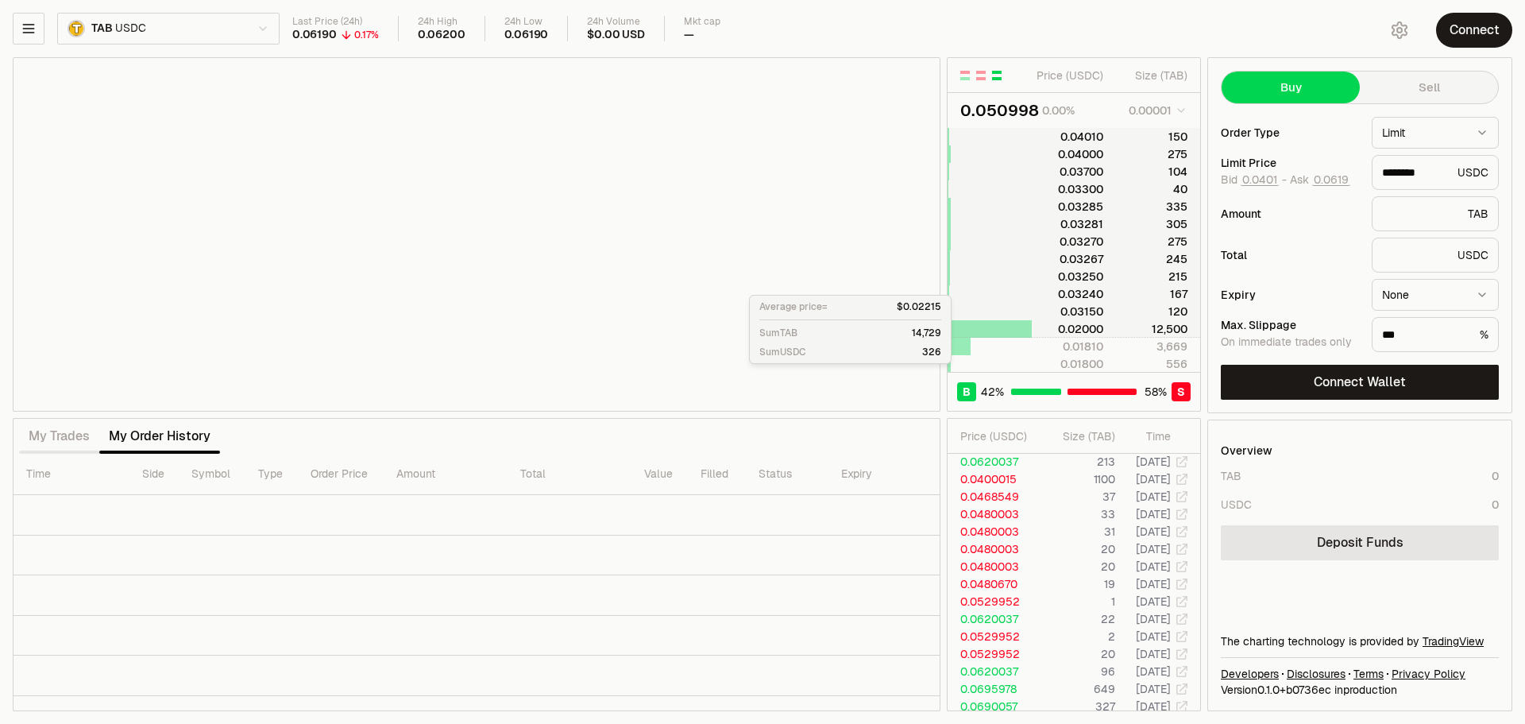
click at [1028, 331] on div at bounding box center [990, 328] width 84 height 17
click at [1026, 352] on div at bounding box center [990, 346] width 84 height 16
click at [1022, 359] on div at bounding box center [990, 364] width 84 height 16
click at [1014, 345] on div at bounding box center [990, 346] width 84 height 16
click at [1012, 327] on div at bounding box center [990, 328] width 84 height 17
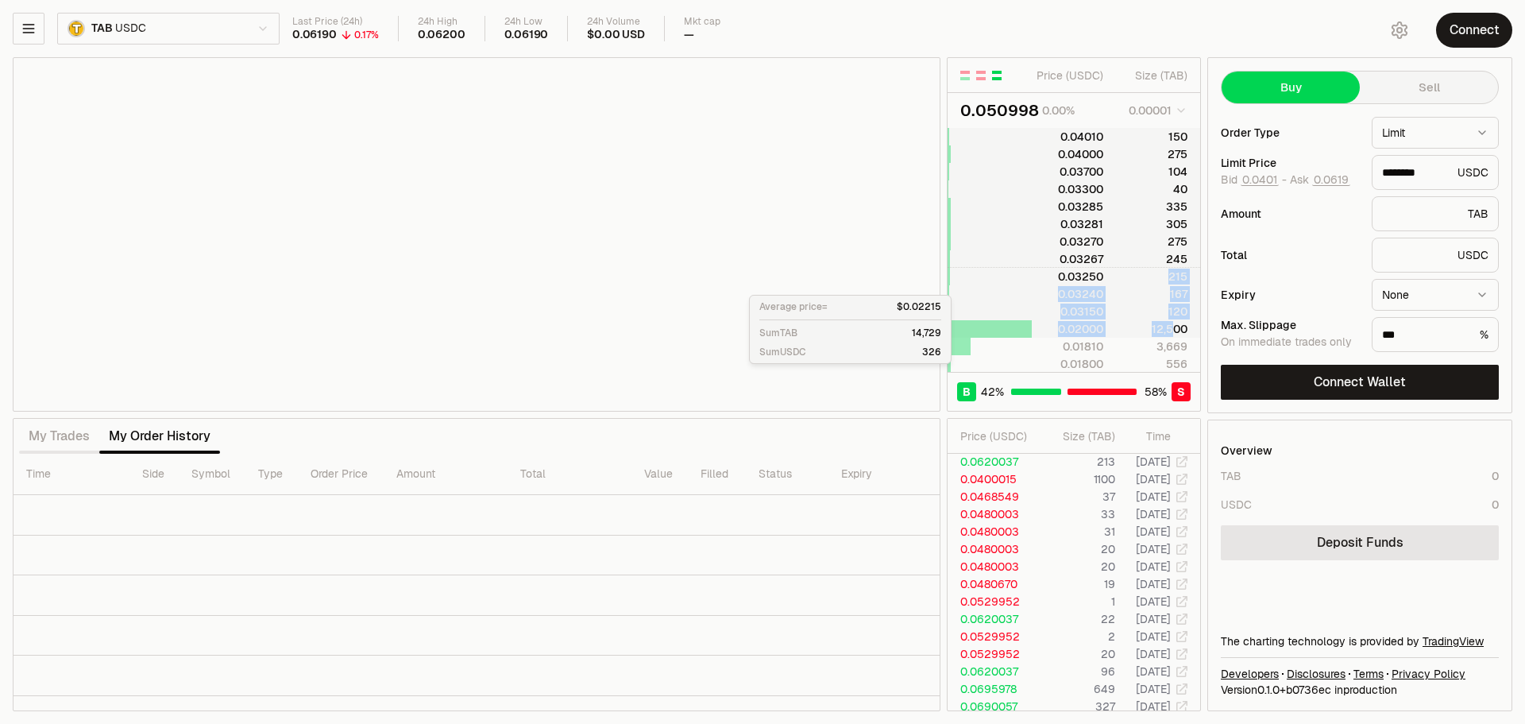
drag, startPoint x: 1172, startPoint y: 326, endPoint x: 1155, endPoint y: 255, distance: 72.6
click at [1155, 255] on tbody "0.04010 150 0.04000 275 0.03700 104 0.03300 40 0.03285 335 0.03281 305 0.03270 …" at bounding box center [1074, 250] width 253 height 244
click at [1155, 255] on div "245" at bounding box center [1152, 259] width 71 height 16
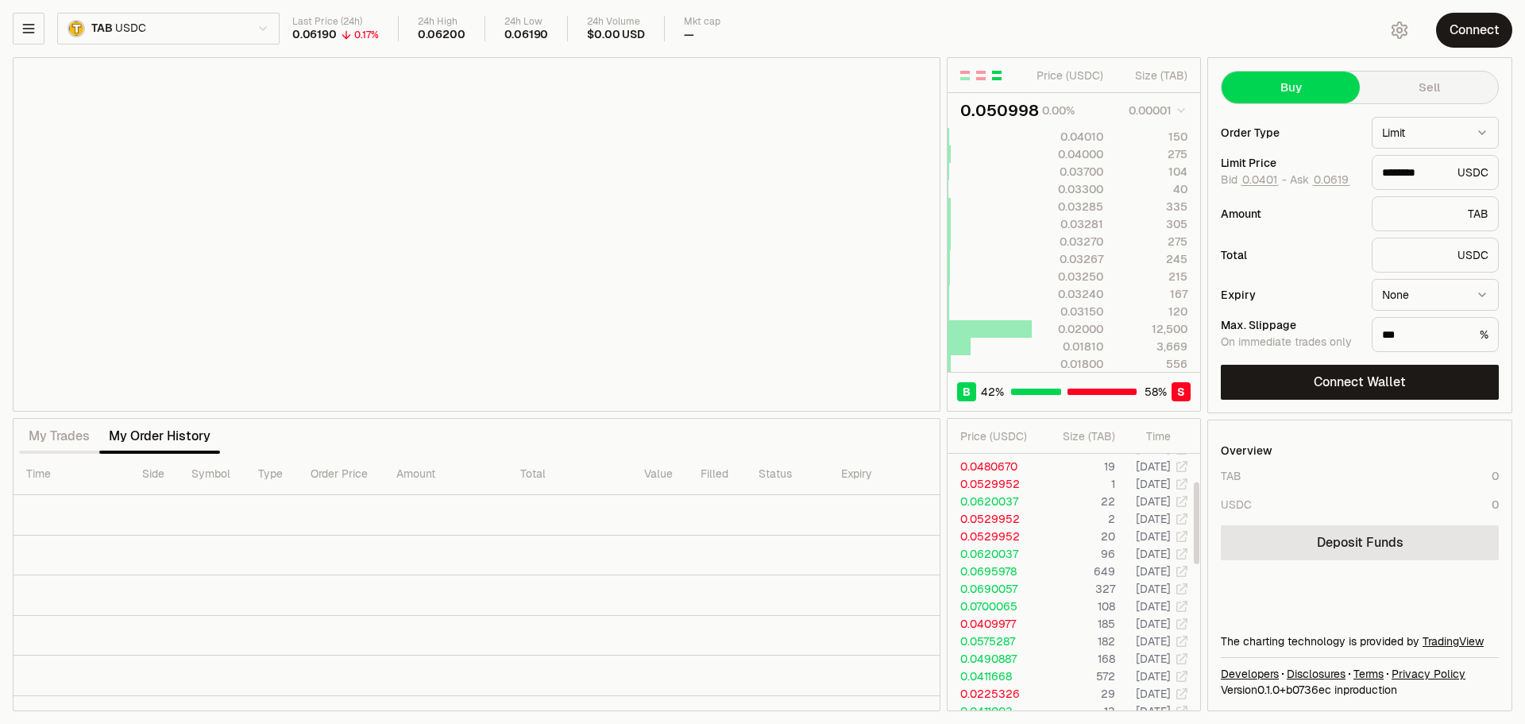
scroll to position [0, 0]
click at [996, 78] on div "button" at bounding box center [997, 78] width 10 height 3
click at [979, 76] on div "button" at bounding box center [981, 76] width 10 height 10
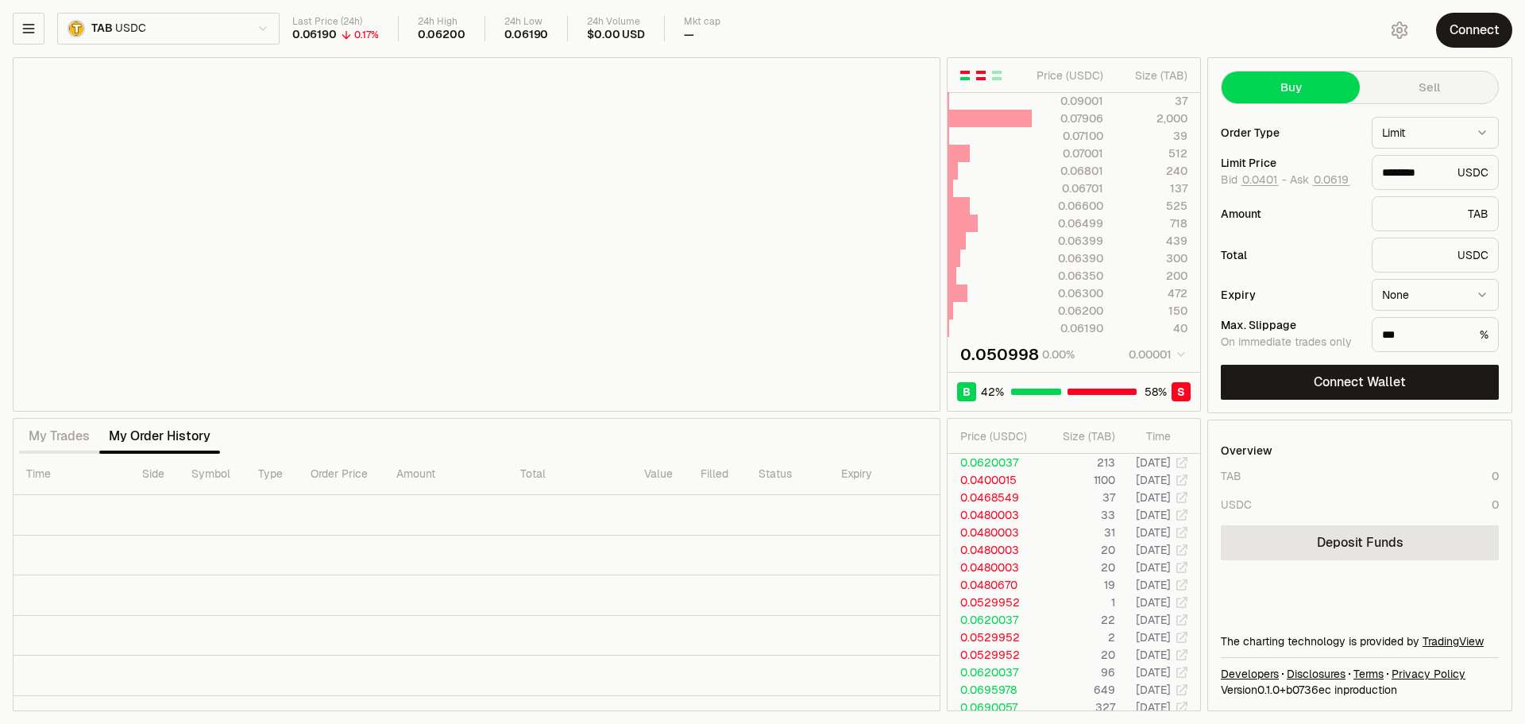
click at [964, 74] on div "button" at bounding box center [965, 76] width 10 height 10
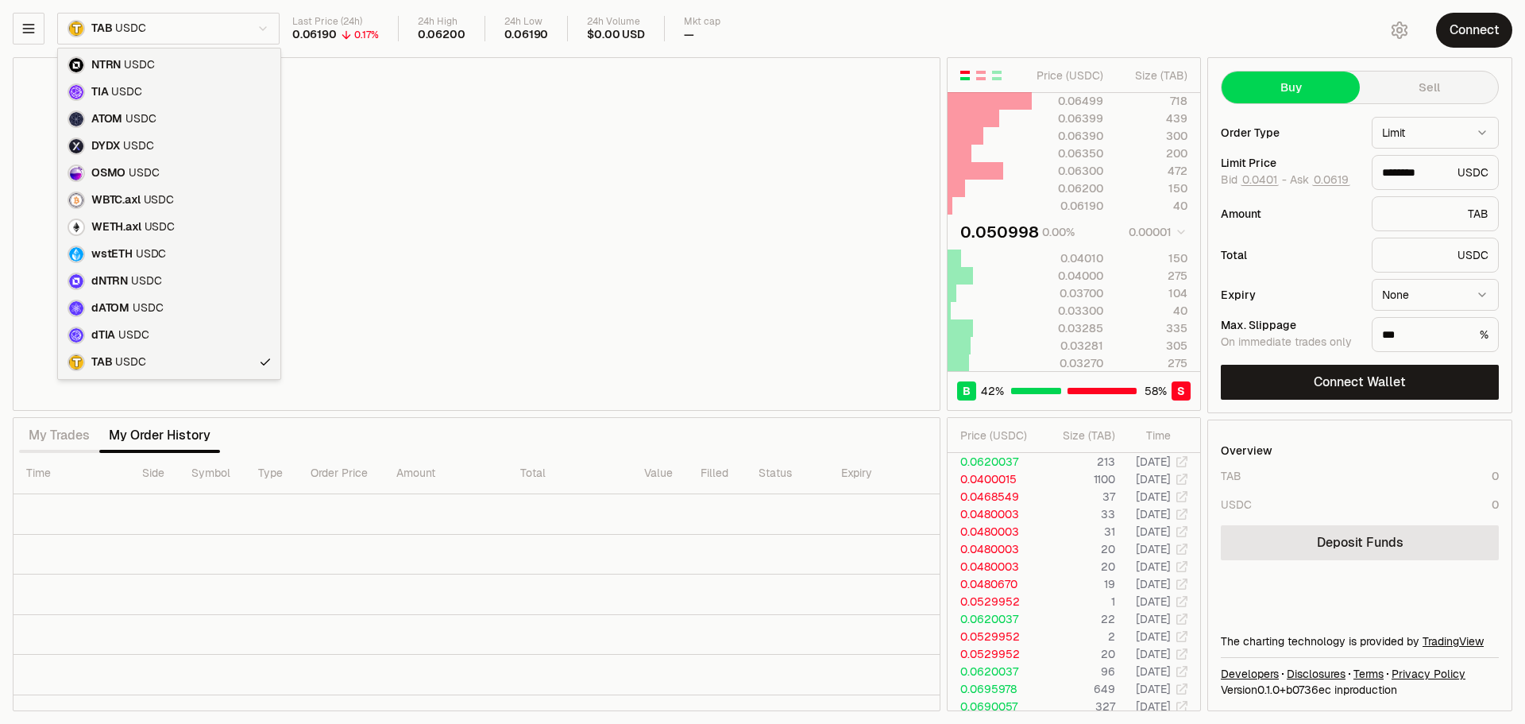
click at [116, 40] on html "Neutron Balance Earn Supervaults Bridge Orderbook Stake Ecosystem Governance Do…" at bounding box center [762, 362] width 1525 height 724
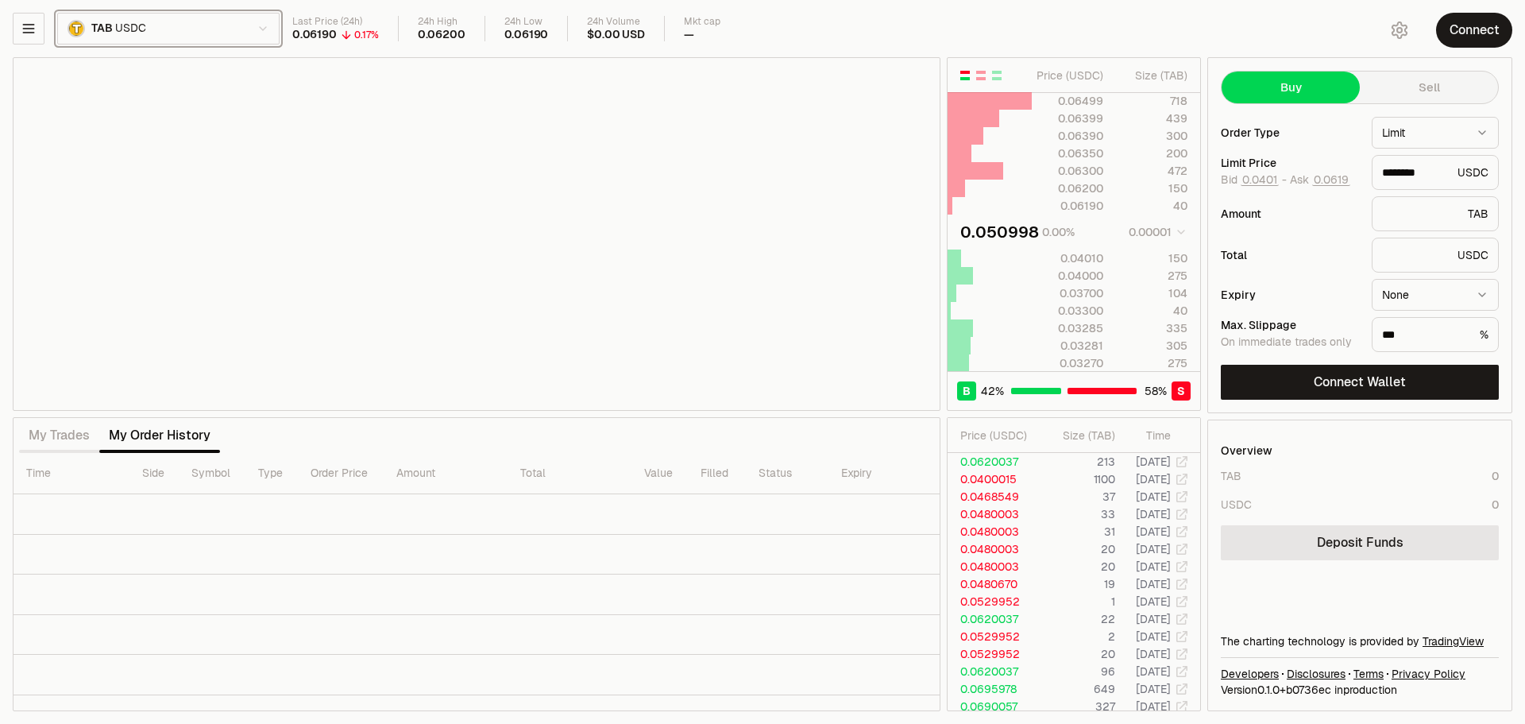
click at [41, 29] on html "Neutron Balance Earn Supervaults Bridge Orderbook Stake Ecosystem Governance Do…" at bounding box center [762, 362] width 1525 height 724
click at [41, 29] on button "button" at bounding box center [29, 29] width 32 height 32
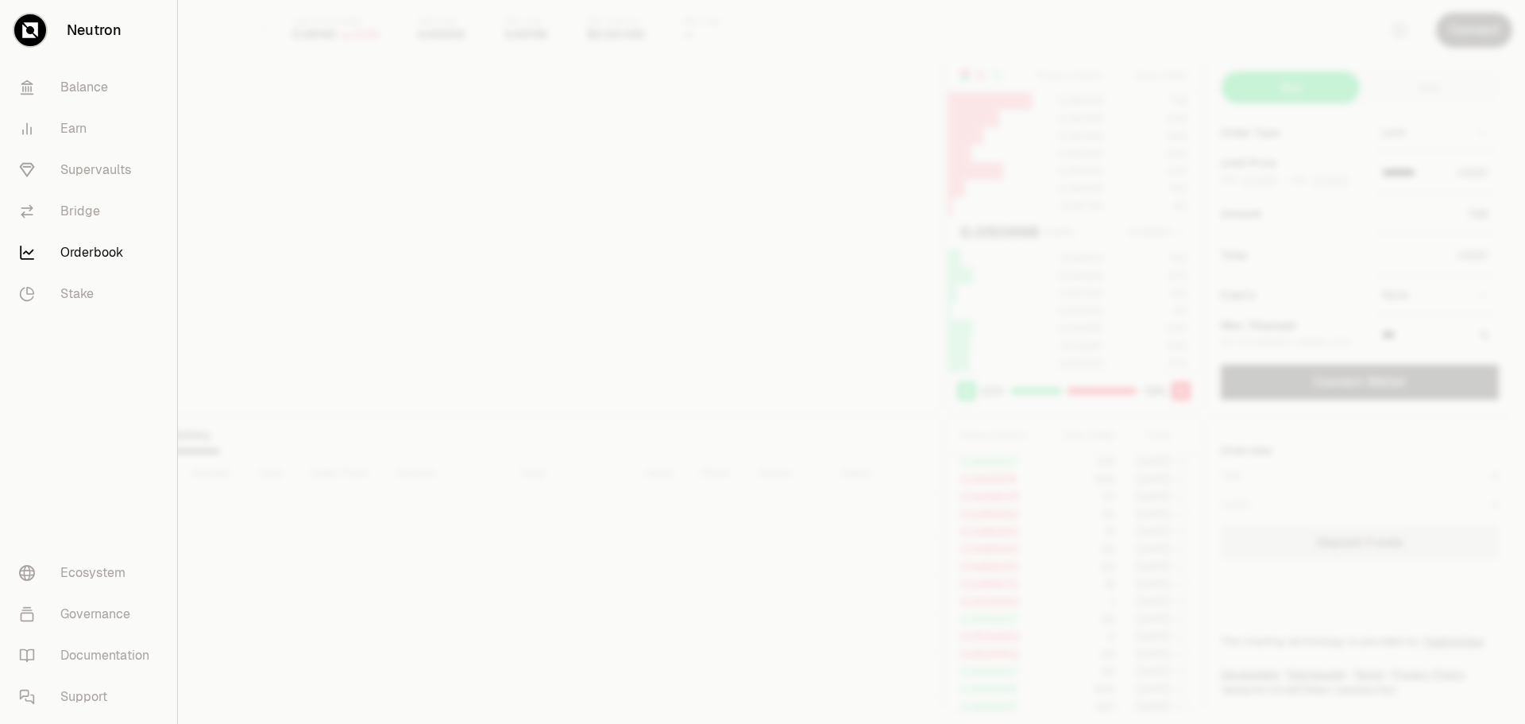
click at [245, 392] on div at bounding box center [762, 362] width 1525 height 724
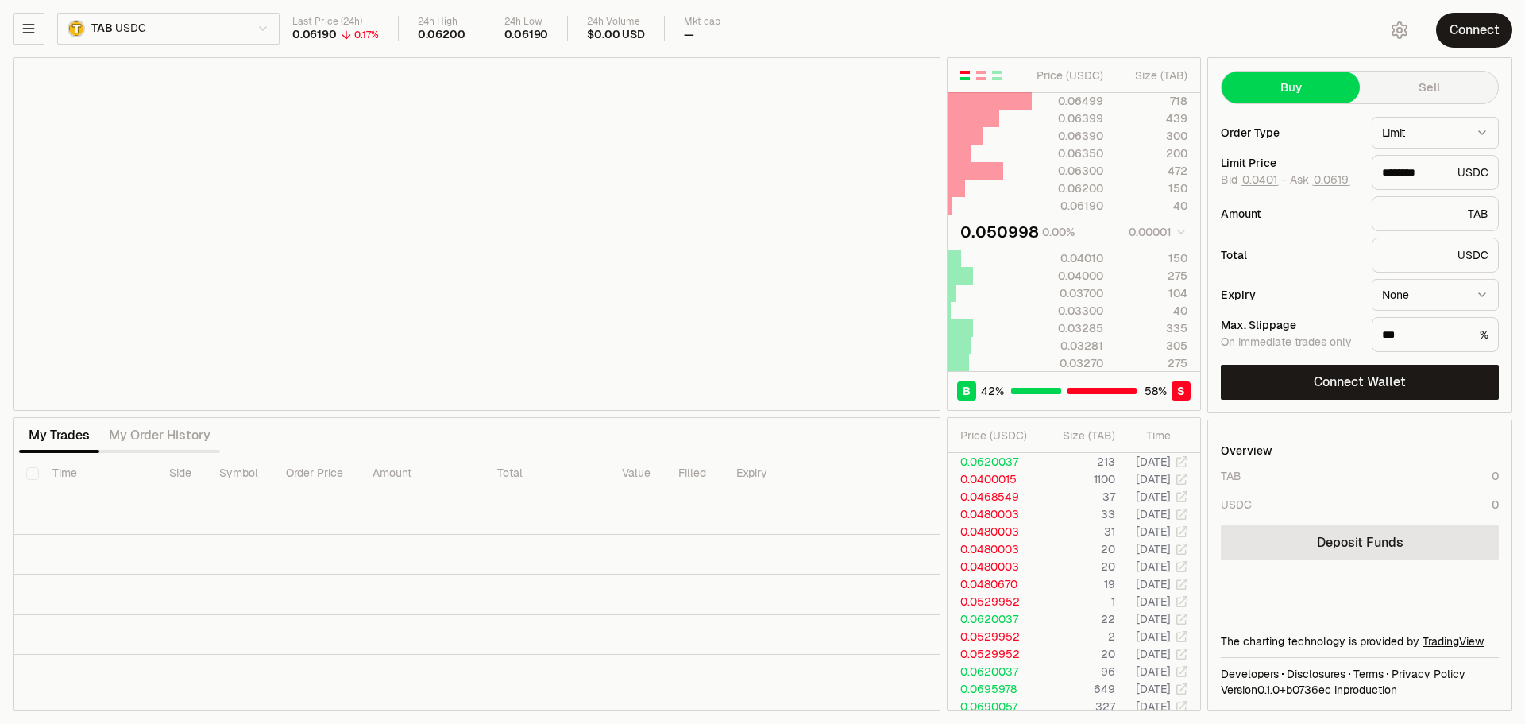
click at [1410, 83] on button "Sell" at bounding box center [1429, 87] width 138 height 32
click at [1316, 81] on button "Buy" at bounding box center [1291, 87] width 138 height 32
click at [1407, 82] on button "Sell" at bounding box center [1429, 87] width 138 height 32
click at [1325, 91] on button "Buy" at bounding box center [1291, 87] width 138 height 32
type input "********"
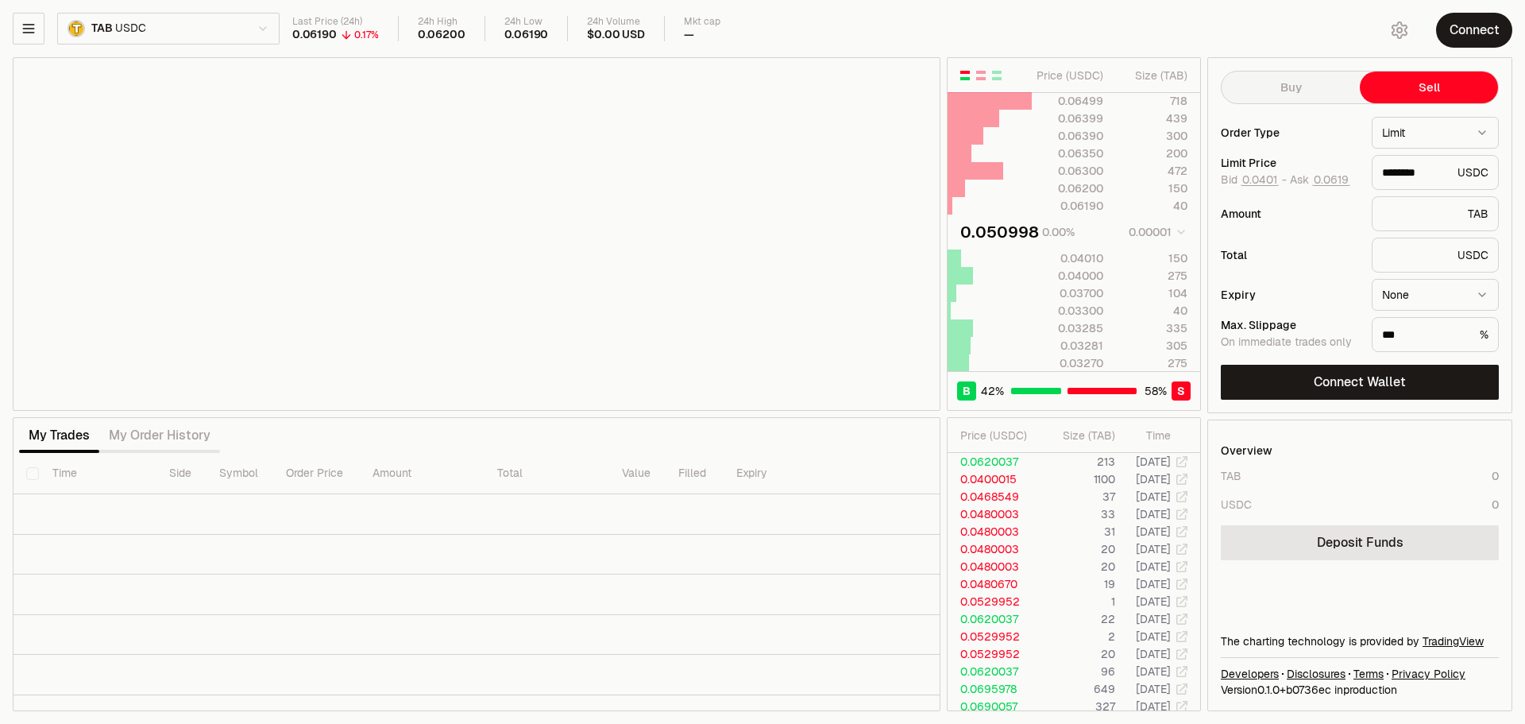
click at [1445, 90] on button "Sell" at bounding box center [1429, 87] width 138 height 32
click at [1113, 471] on td "1100" at bounding box center [1078, 478] width 76 height 17
click at [1063, 384] on div "B 42 % 58 % S" at bounding box center [1074, 390] width 253 height 39
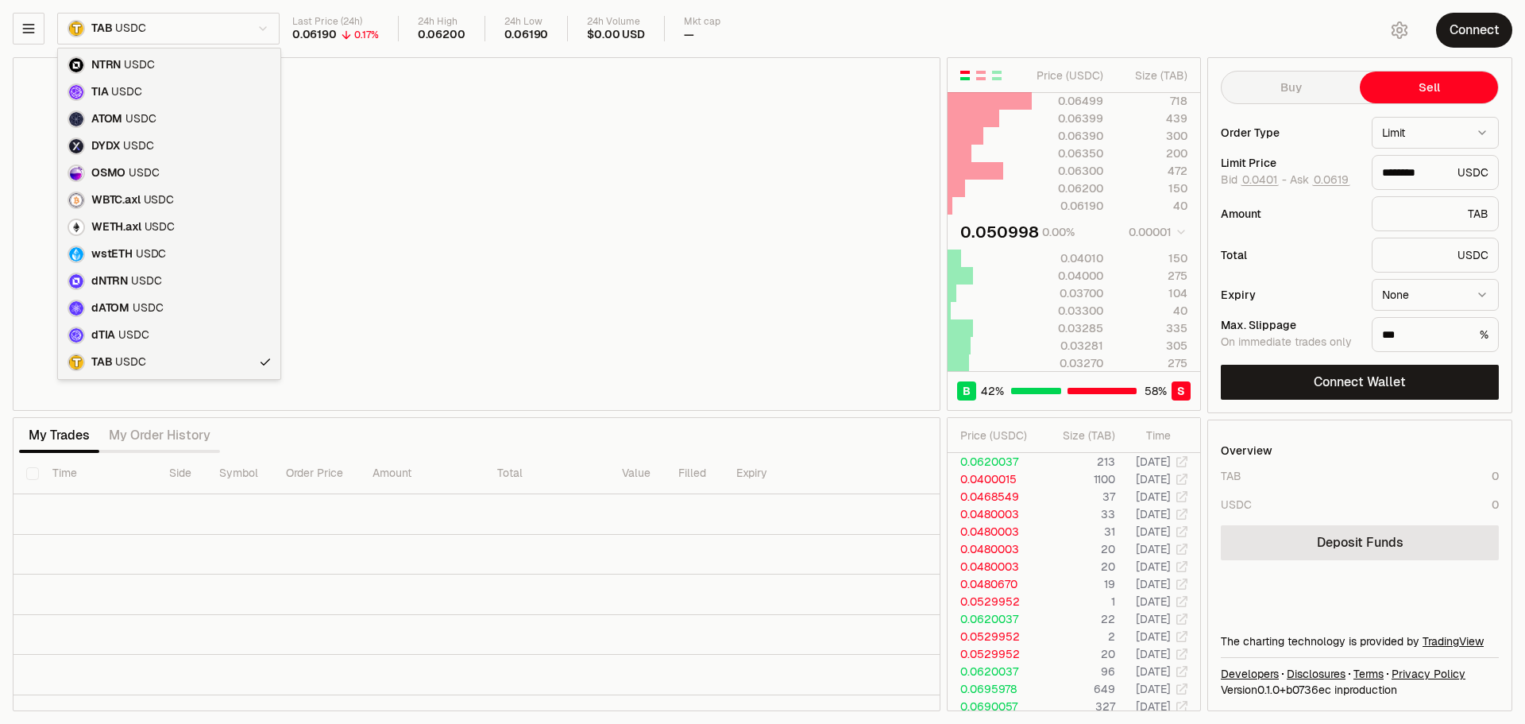
click at [209, 17] on html "Neutron Balance Earn Supervaults Bridge Orderbook Stake Ecosystem Governance Do…" at bounding box center [762, 362] width 1525 height 724
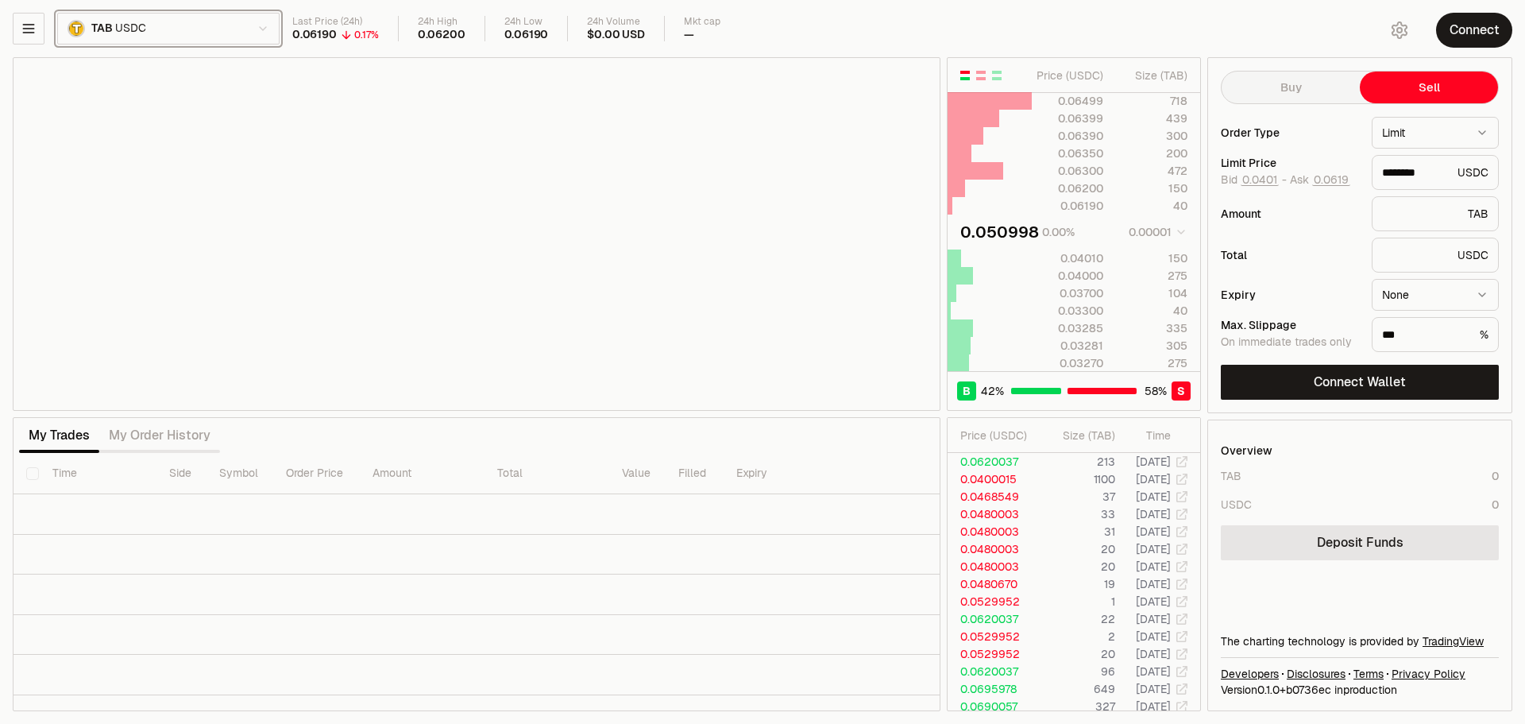
click at [1409, 26] on html "Neutron Balance Earn Supervaults Bridge Orderbook Stake Ecosystem Governance Do…" at bounding box center [762, 362] width 1525 height 724
click at [41, 32] on button "button" at bounding box center [29, 29] width 32 height 32
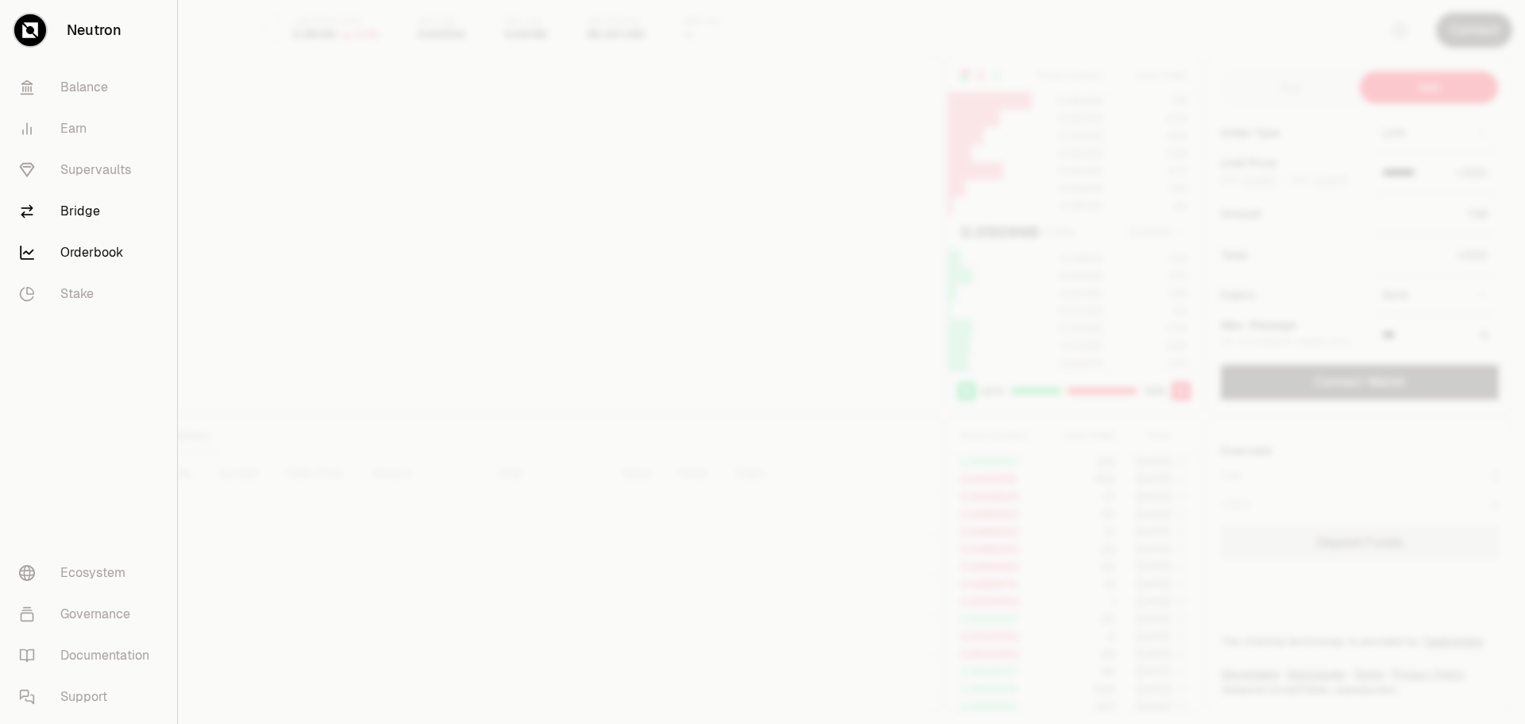
click at [81, 214] on link "Bridge" at bounding box center [88, 211] width 164 height 41
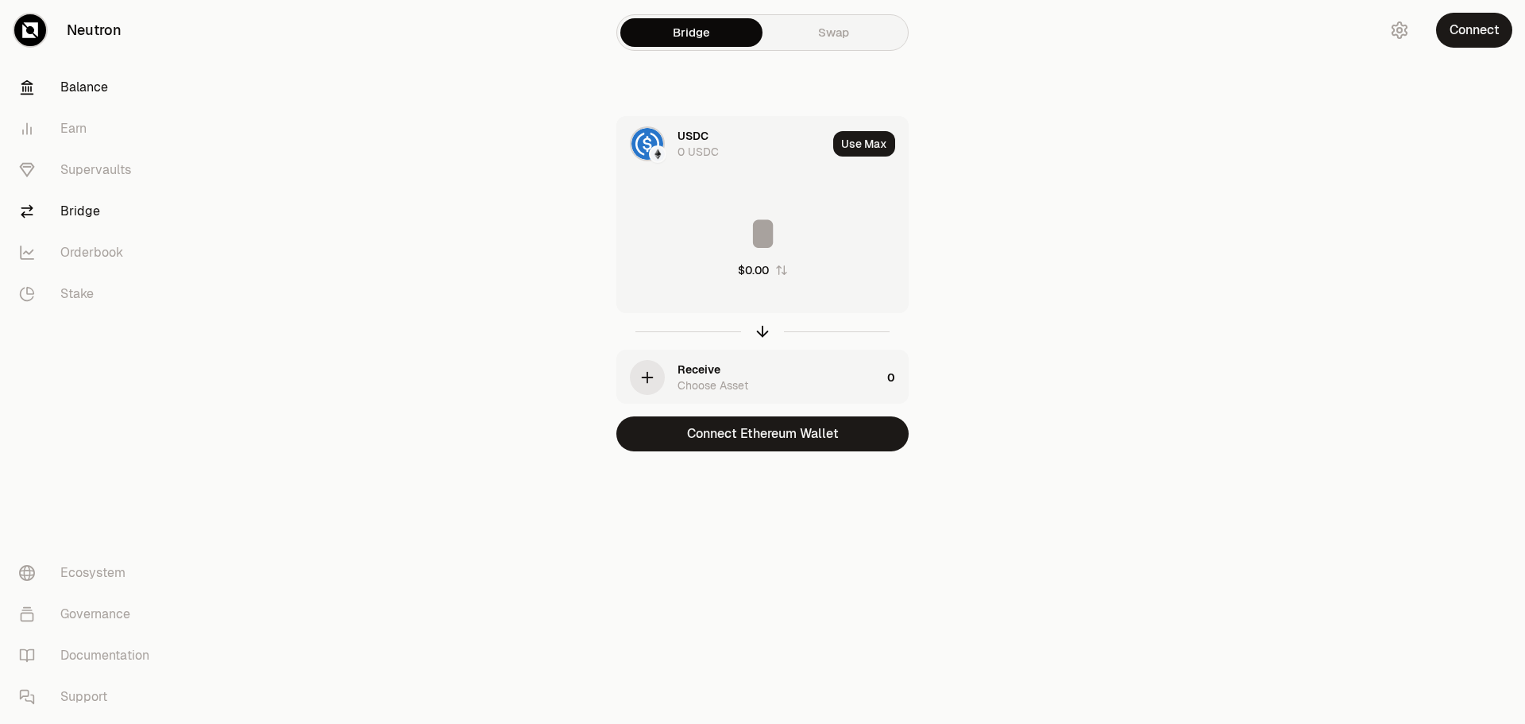
click at [70, 84] on link "Balance" at bounding box center [88, 87] width 165 height 41
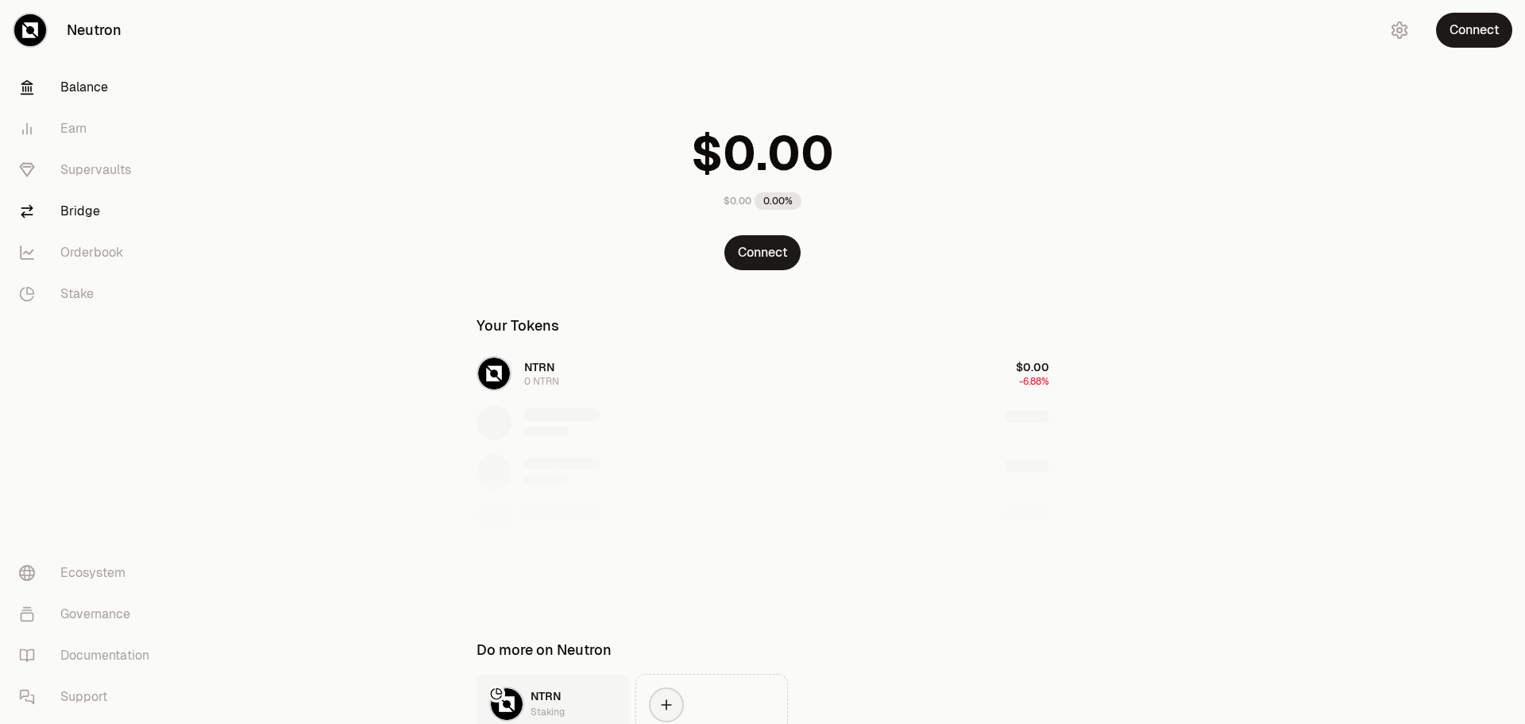
click at [85, 225] on link "Bridge" at bounding box center [88, 211] width 165 height 41
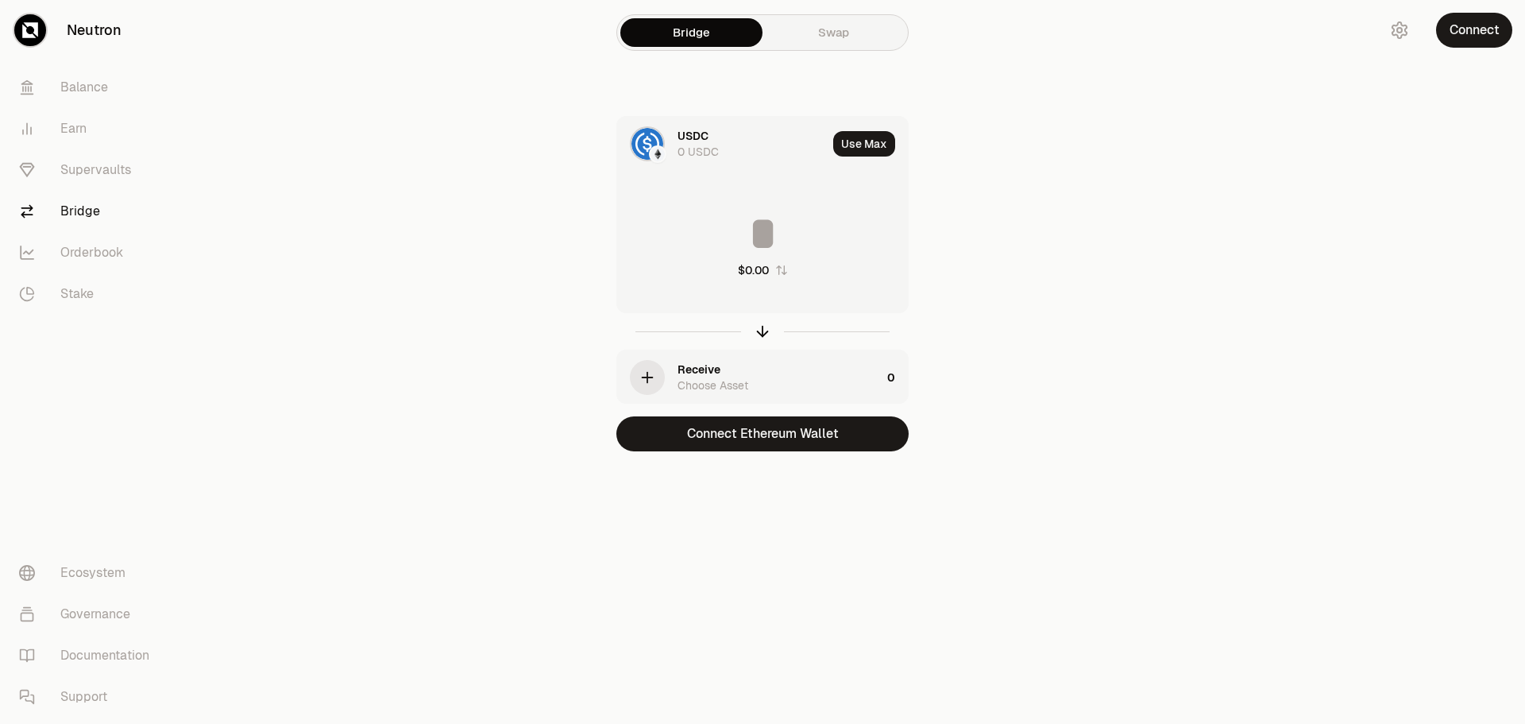
click at [833, 33] on link "Swap" at bounding box center [834, 32] width 142 height 29
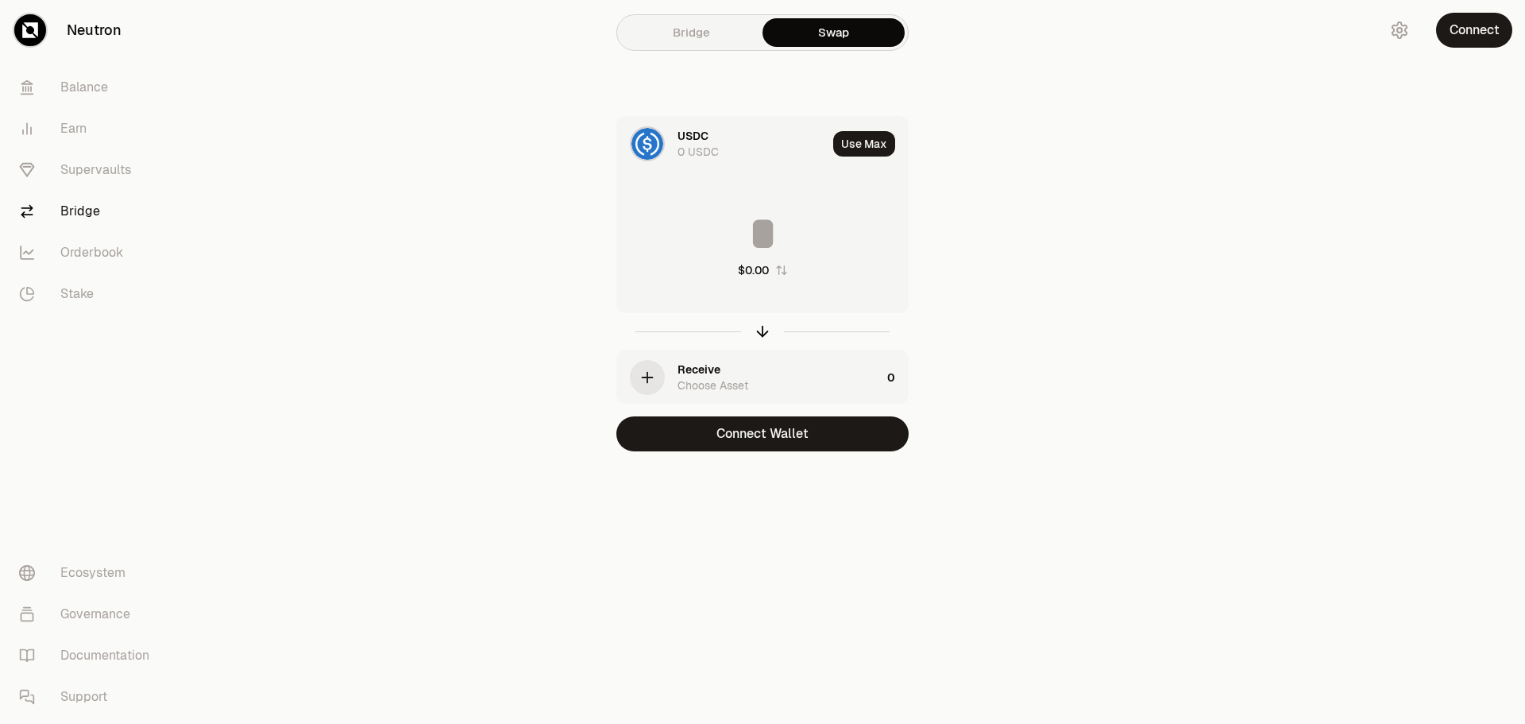
click at [728, 44] on link "Bridge" at bounding box center [691, 32] width 142 height 29
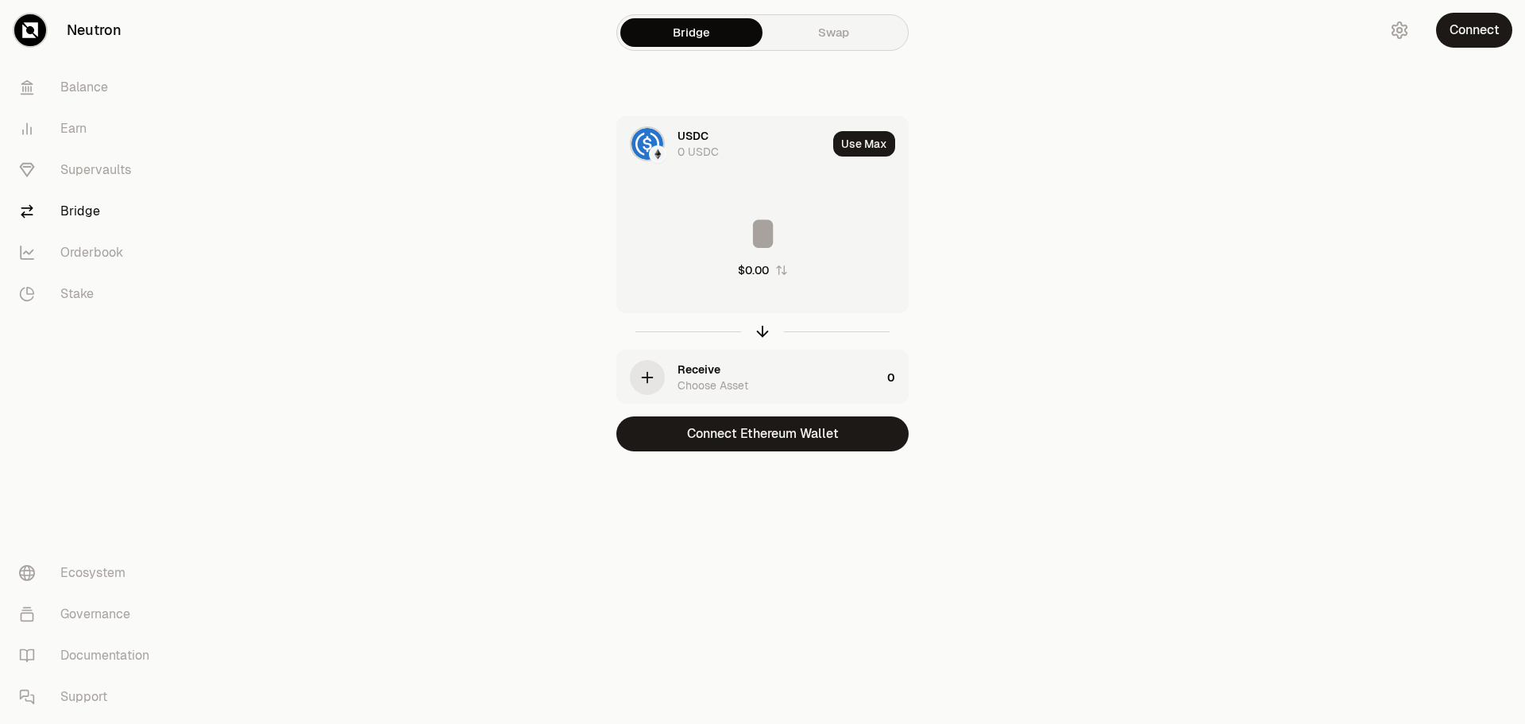
click at [839, 20] on link "Swap" at bounding box center [834, 32] width 142 height 29
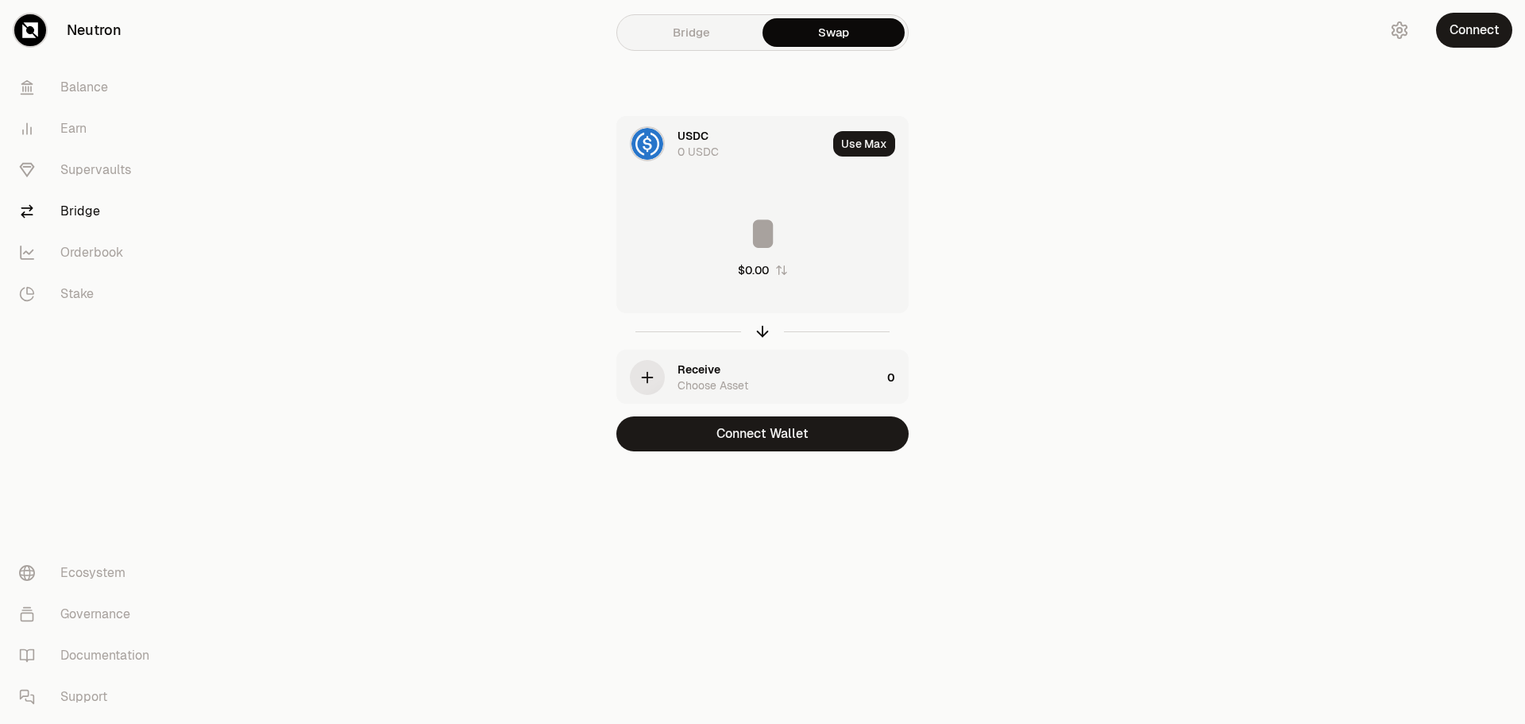
click at [709, 40] on link "Bridge" at bounding box center [691, 32] width 142 height 29
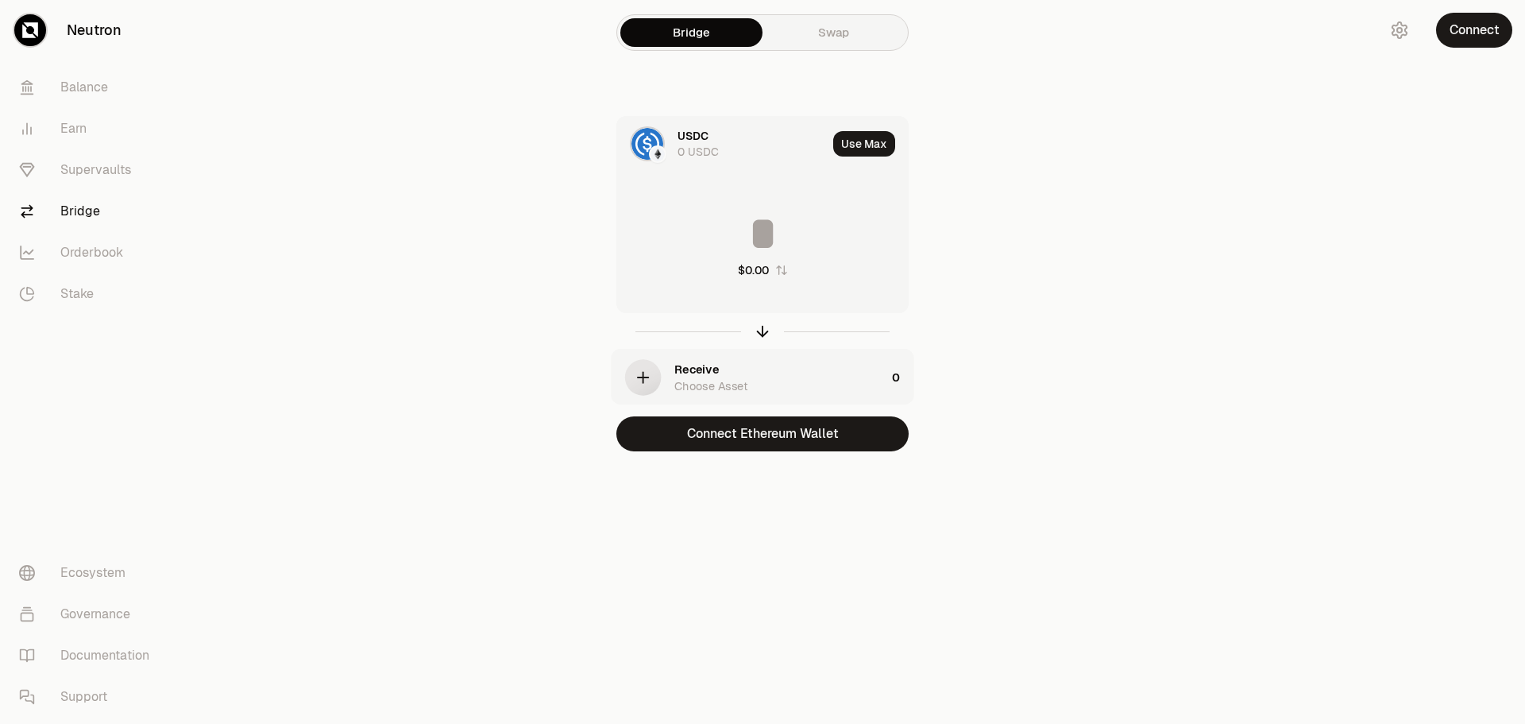
click at [803, 16] on div "Bridge Swap" at bounding box center [762, 32] width 292 height 37
click at [813, 25] on link "Swap" at bounding box center [834, 32] width 142 height 29
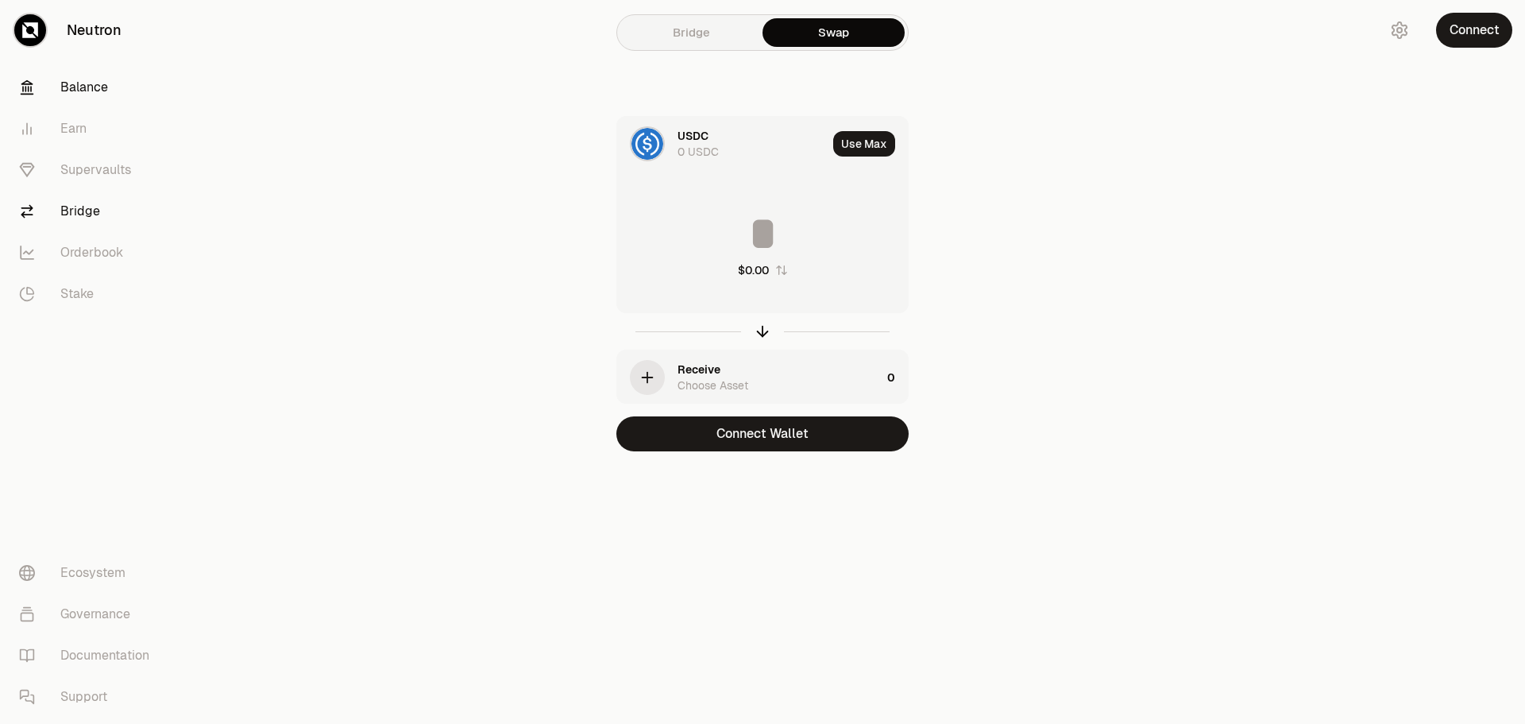
click at [83, 104] on link "Balance" at bounding box center [88, 87] width 165 height 41
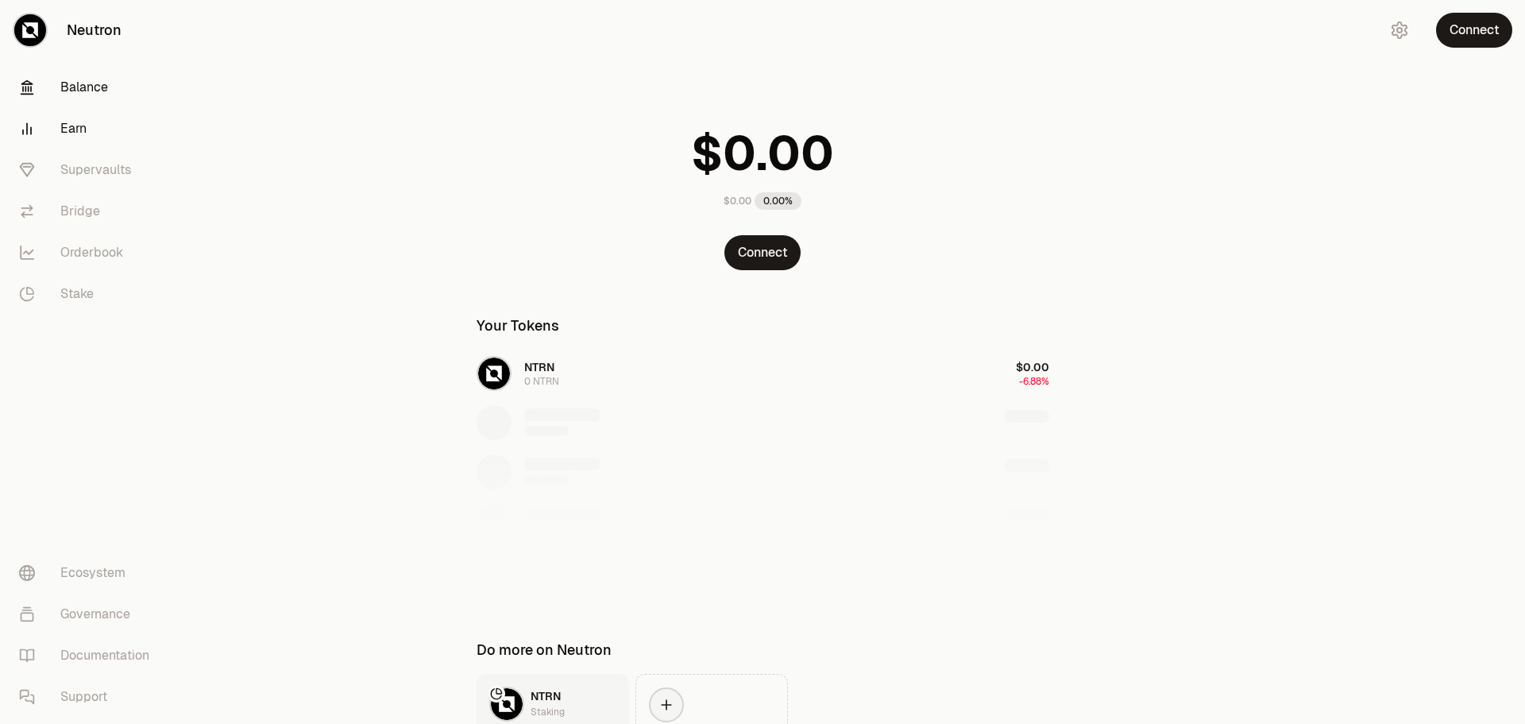
click at [76, 140] on link "Earn" at bounding box center [88, 128] width 165 height 41
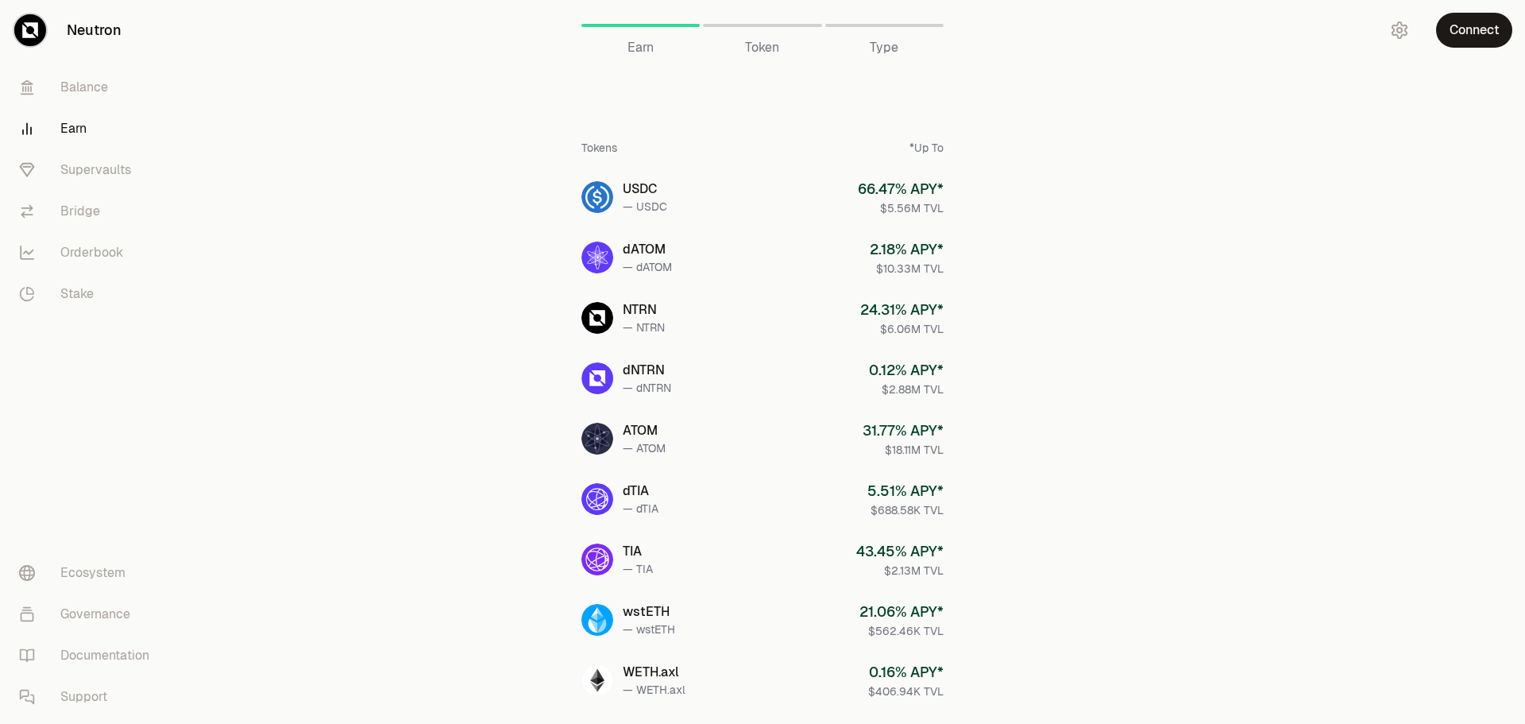
click at [76, 140] on link "Earn" at bounding box center [88, 128] width 165 height 41
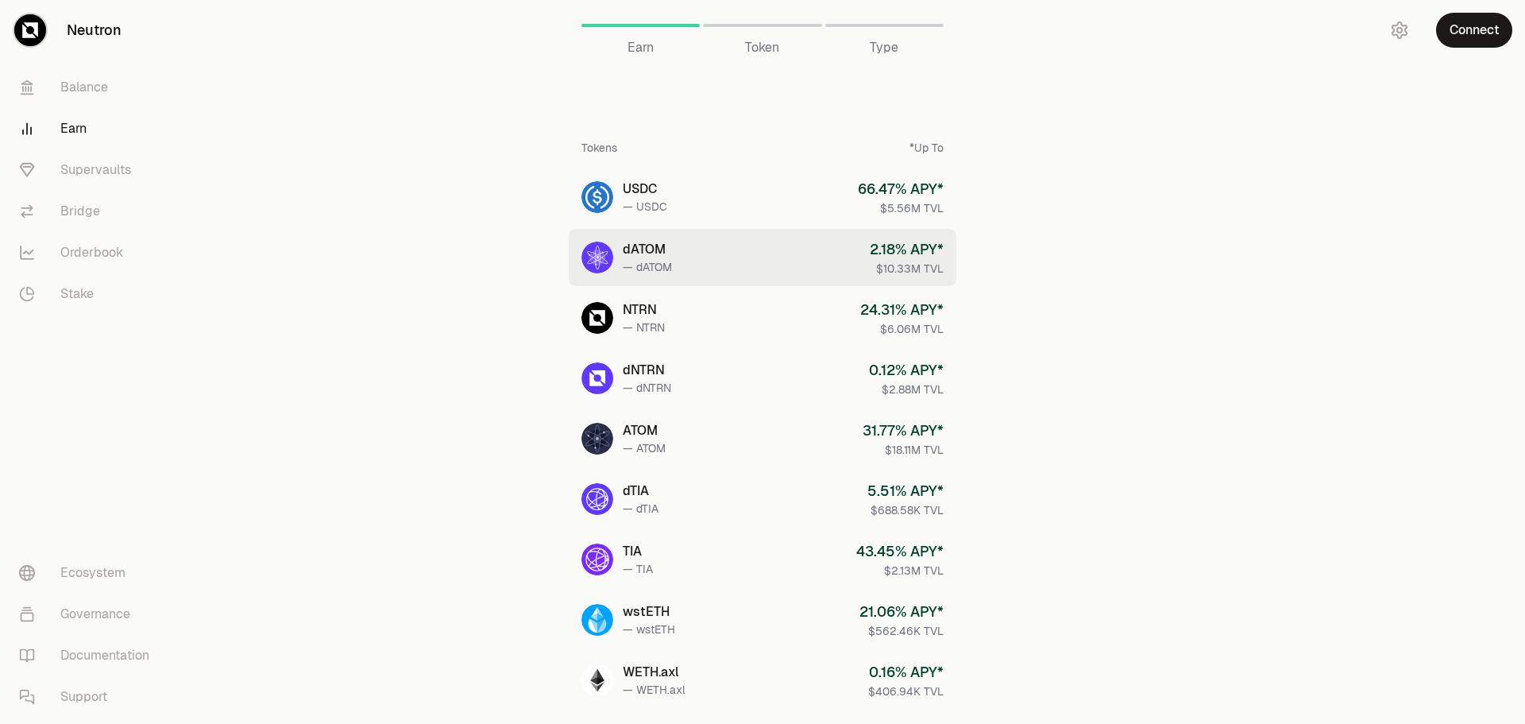
scroll to position [531, 0]
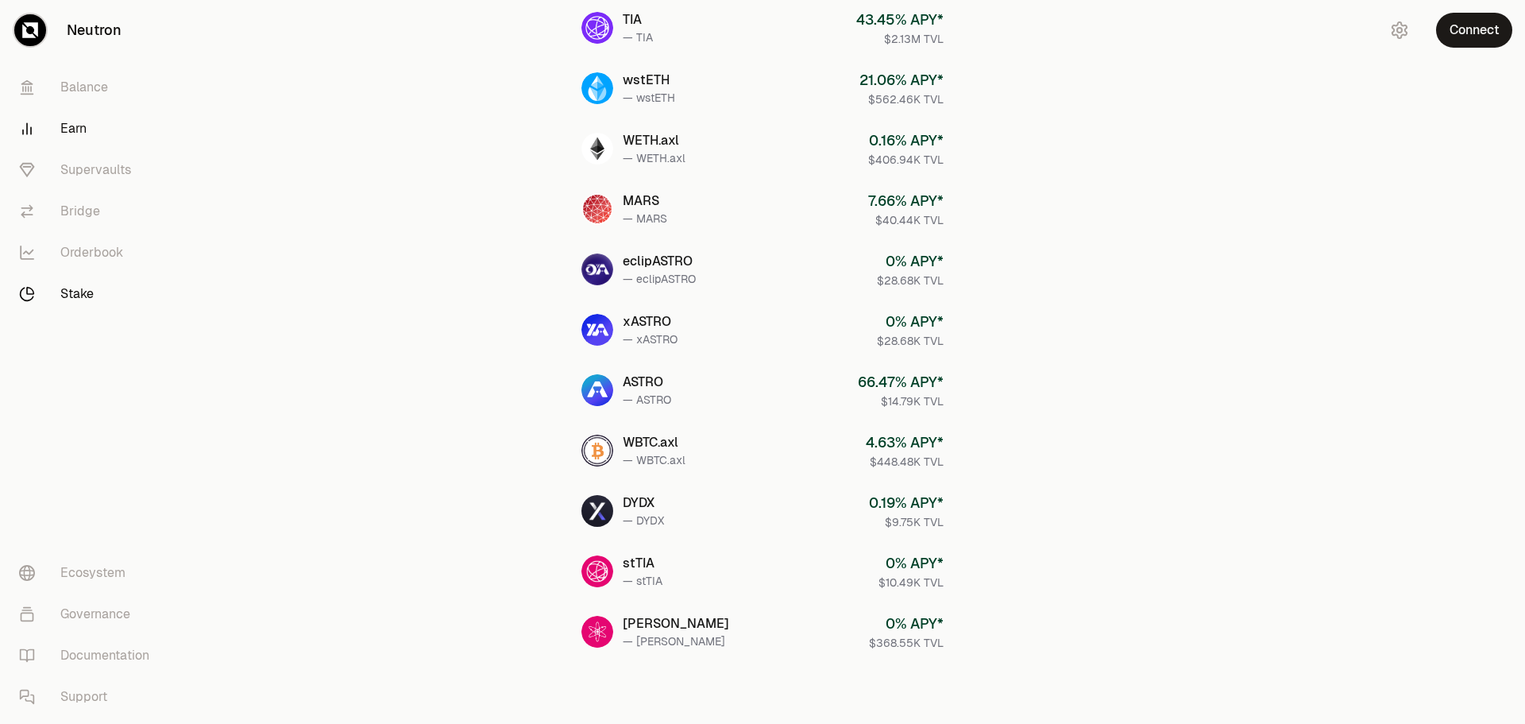
click at [102, 292] on link "Stake" at bounding box center [88, 293] width 165 height 41
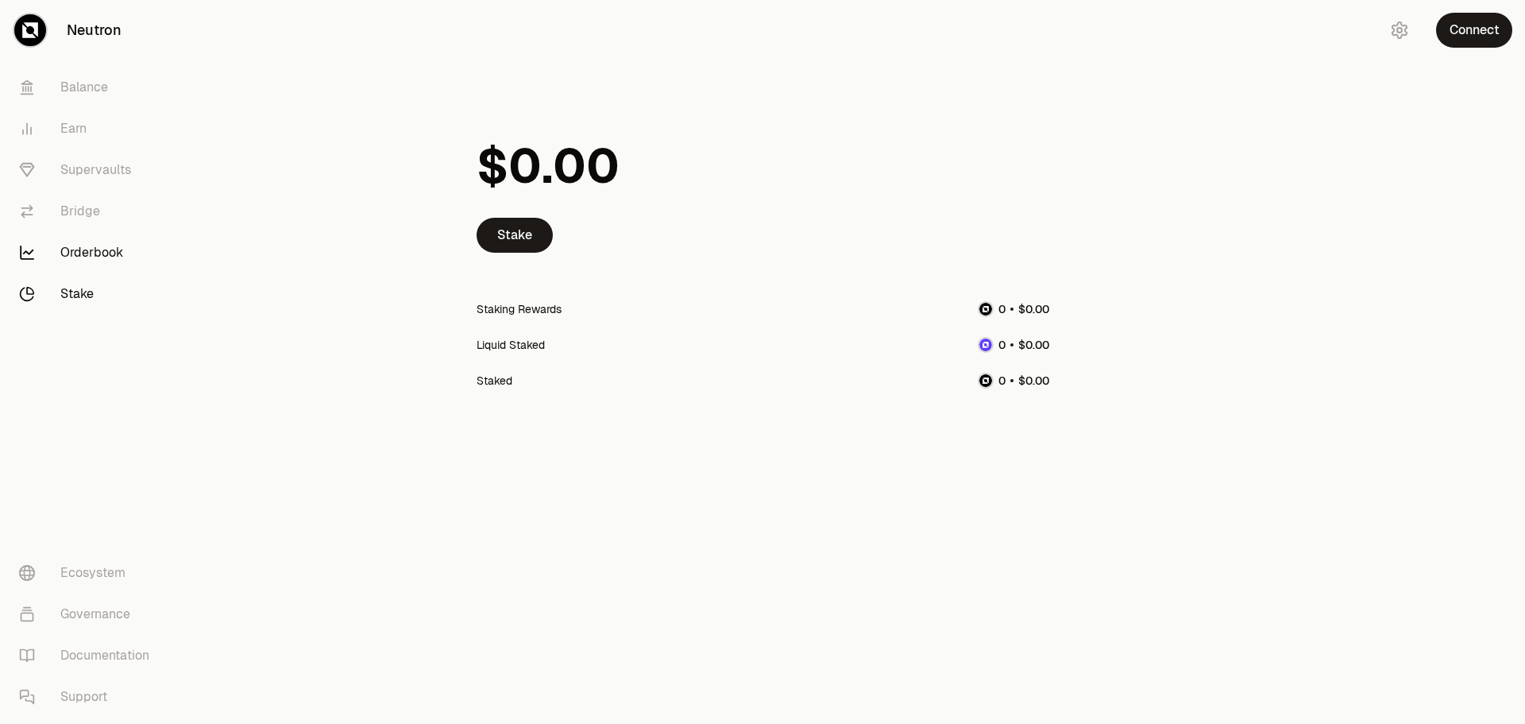
click at [101, 248] on link "Orderbook" at bounding box center [88, 252] width 165 height 41
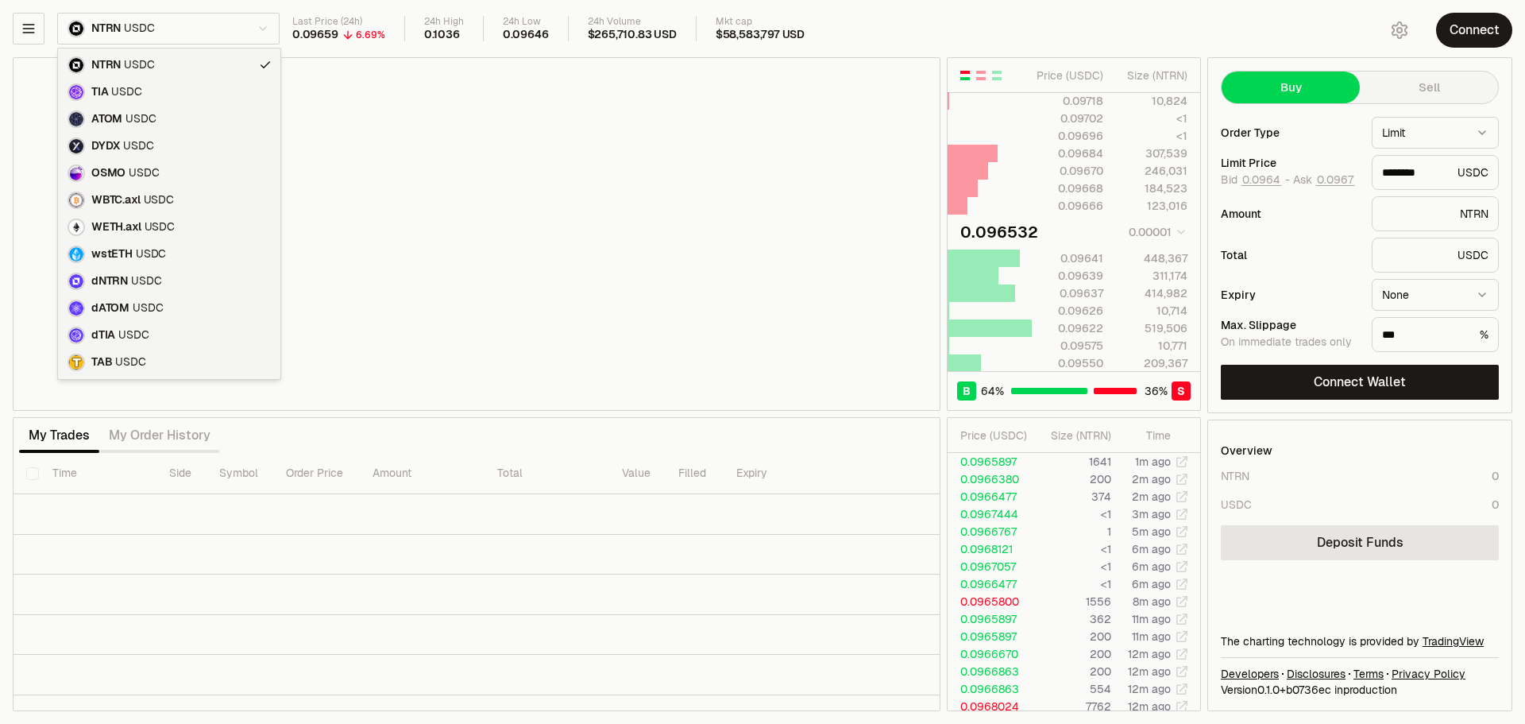
click at [123, 26] on html "Neutron Balance Earn Supervaults Bridge Orderbook Stake Ecosystem Governance Do…" at bounding box center [762, 362] width 1525 height 724
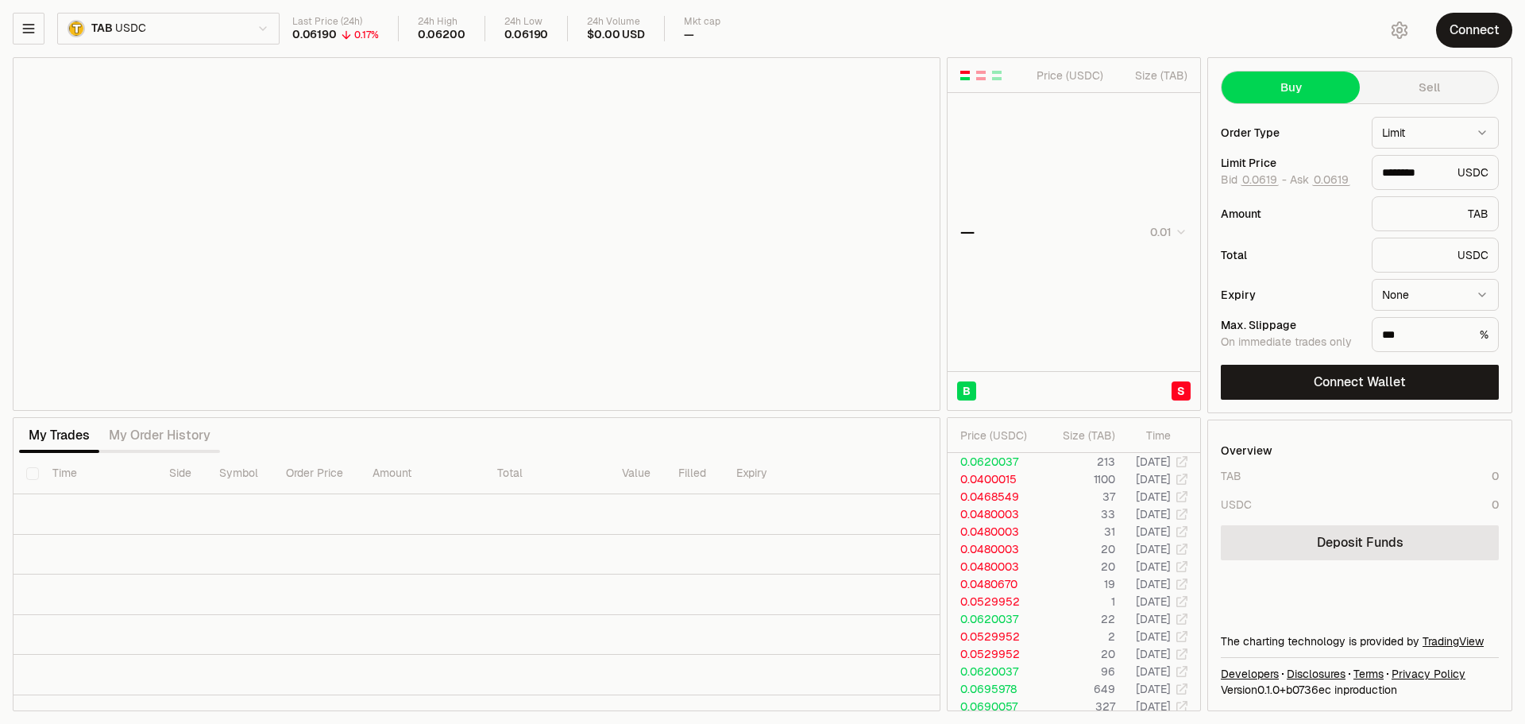
type input "********"
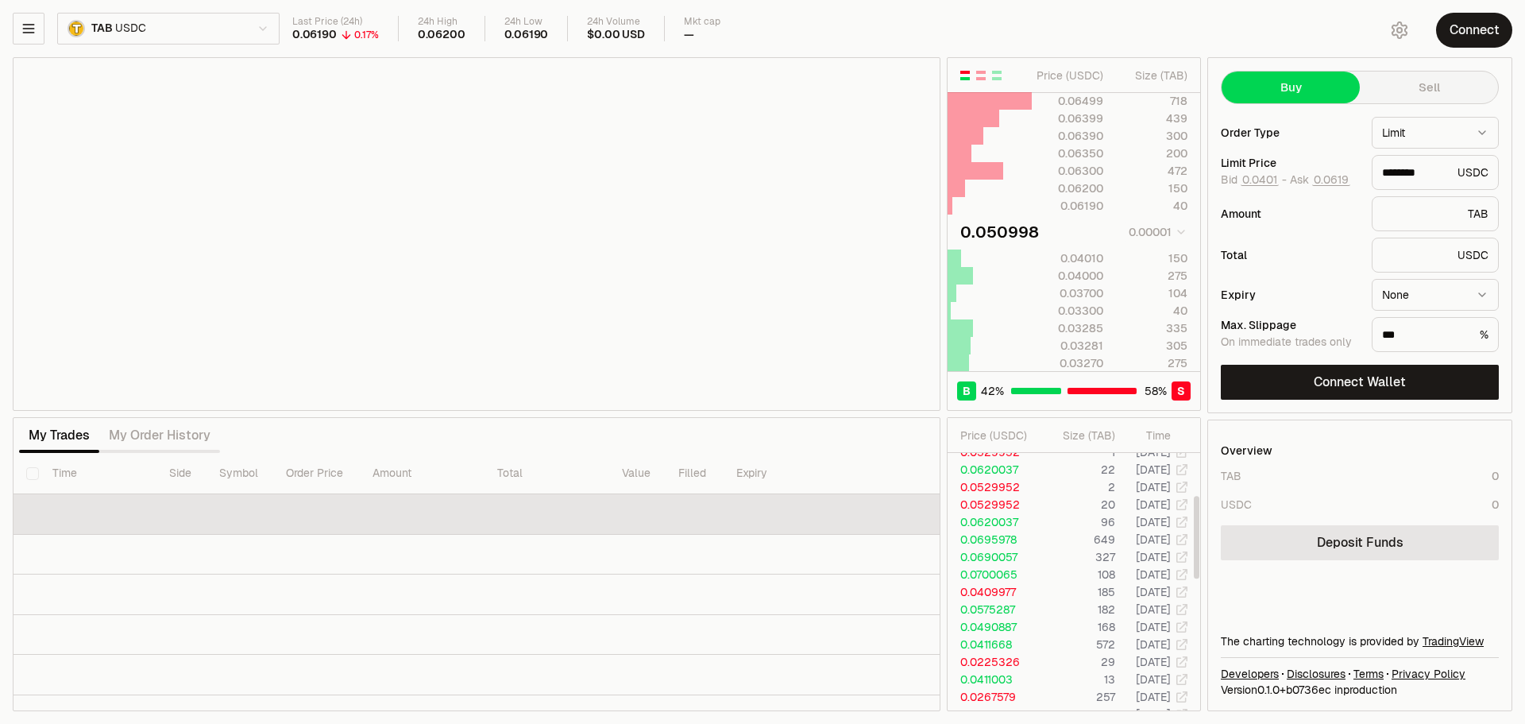
scroll to position [150, 0]
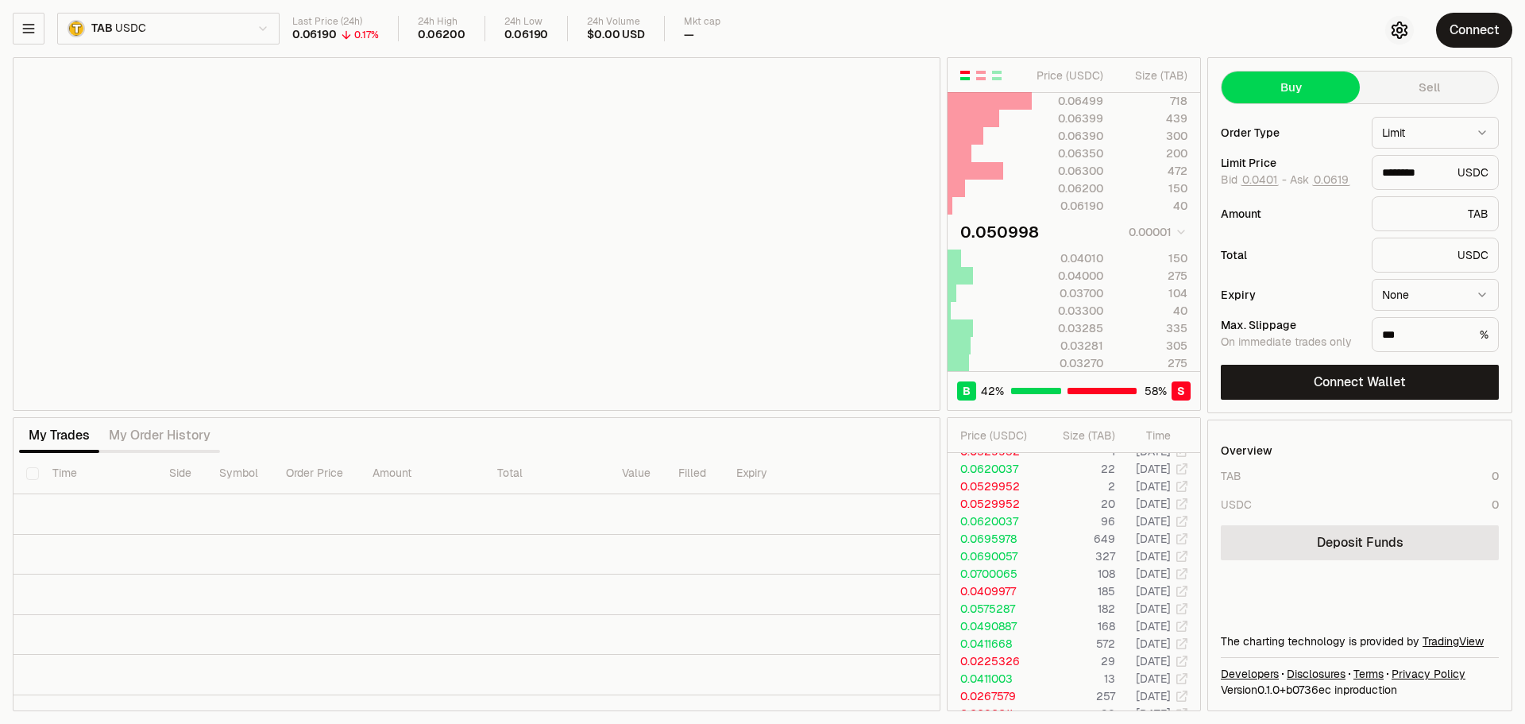
click at [1395, 40] on button "button" at bounding box center [1399, 30] width 29 height 29
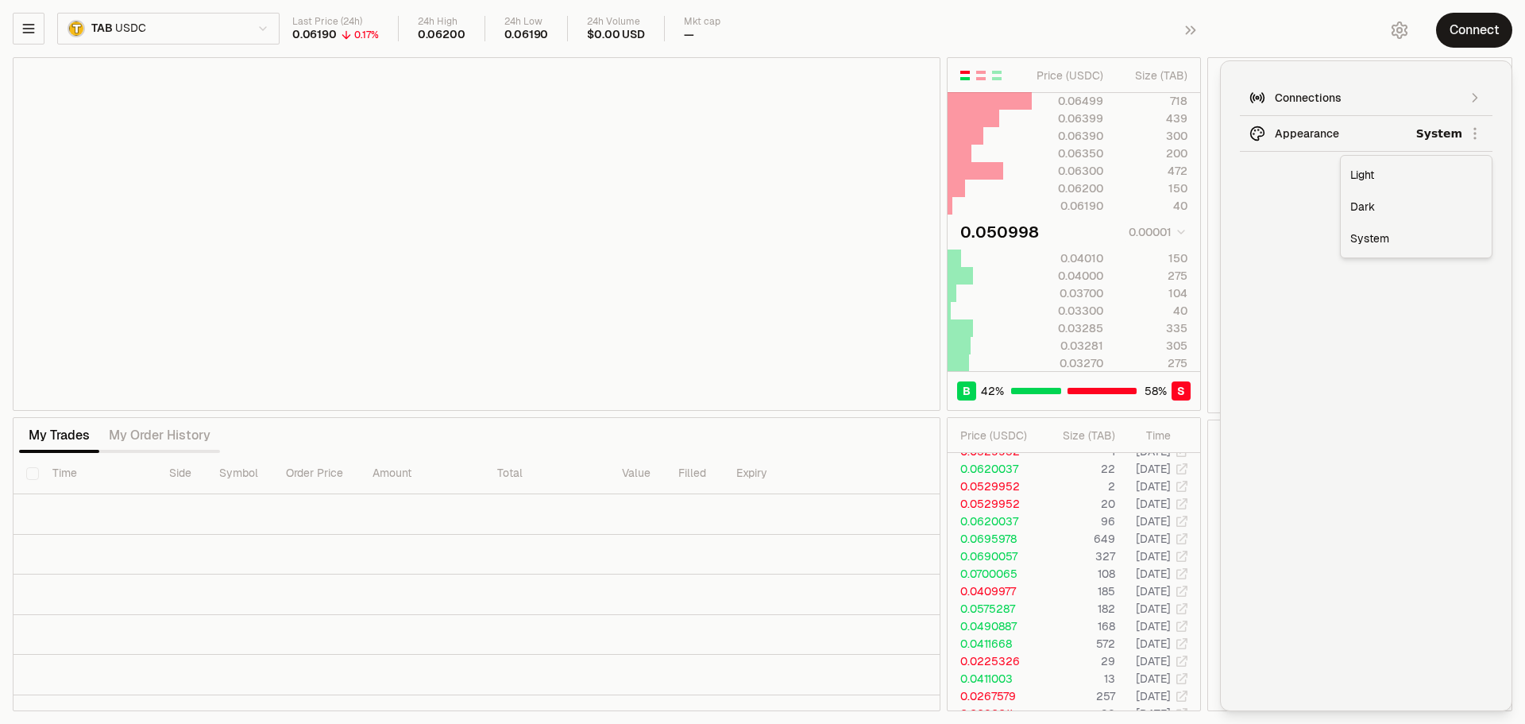
click at [1343, 136] on html "Neutron Balance Earn Supervaults Bridge Orderbook Stake Ecosystem Governance Do…" at bounding box center [762, 362] width 1525 height 724
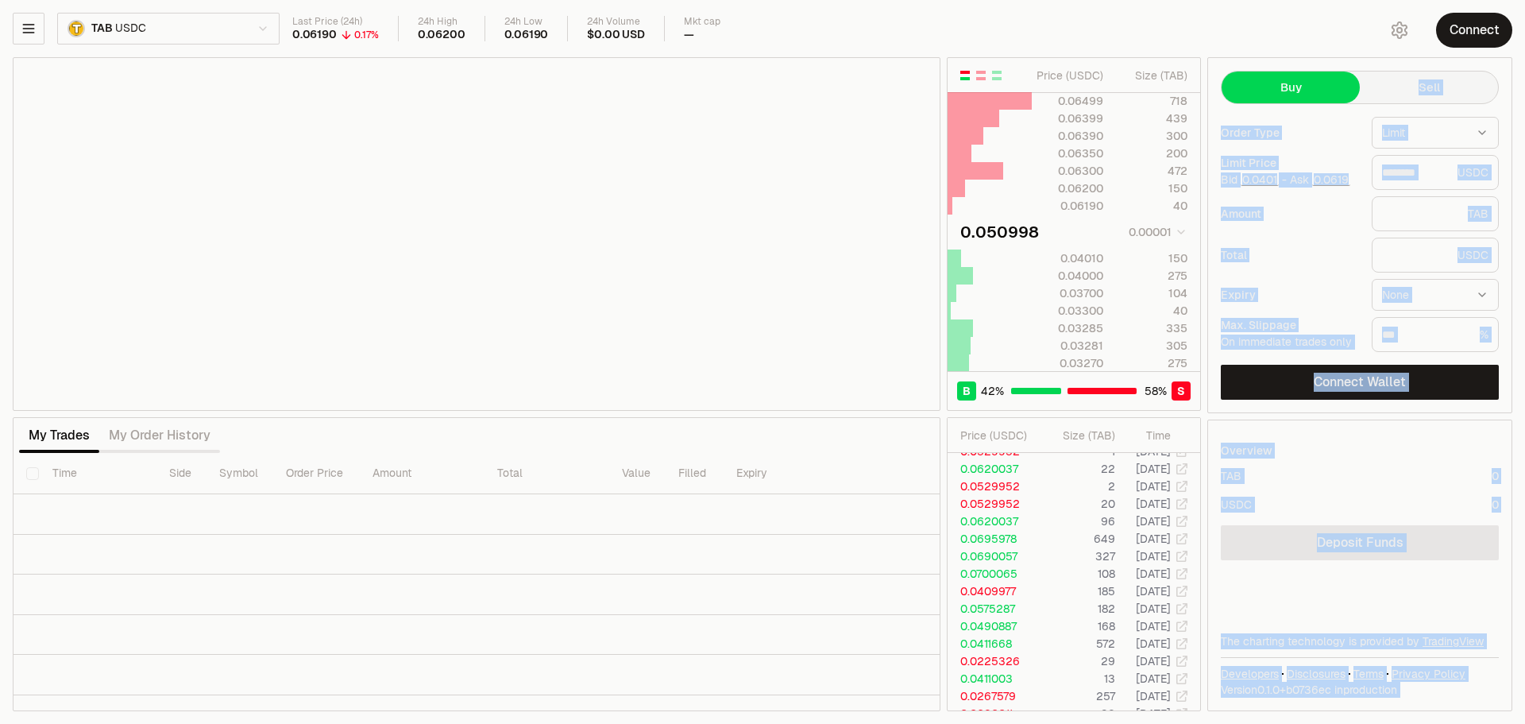
drag, startPoint x: 1412, startPoint y: 82, endPoint x: 1400, endPoint y: 53, distance: 31.0
click at [1400, 53] on html "Neutron Balance Earn Supervaults Bridge Orderbook Stake Ecosystem Governance Do…" at bounding box center [762, 362] width 1525 height 724
click at [1400, 37] on icon "button" at bounding box center [1400, 30] width 14 height 16
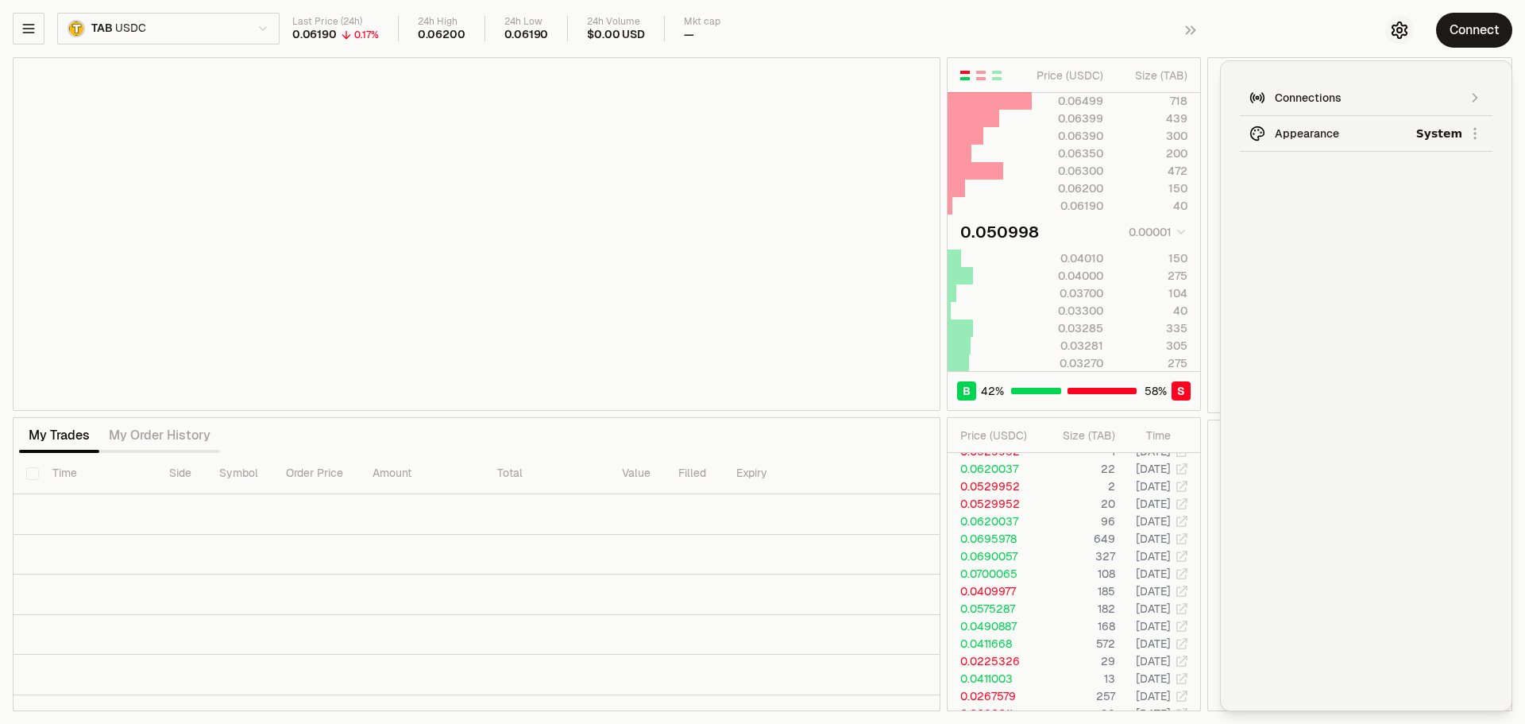
click at [1400, 33] on icon "button" at bounding box center [1400, 30] width 6 height 6
click at [1401, 33] on icon "button" at bounding box center [1400, 30] width 6 height 6
click at [1072, 473] on td "22" at bounding box center [1078, 468] width 76 height 17
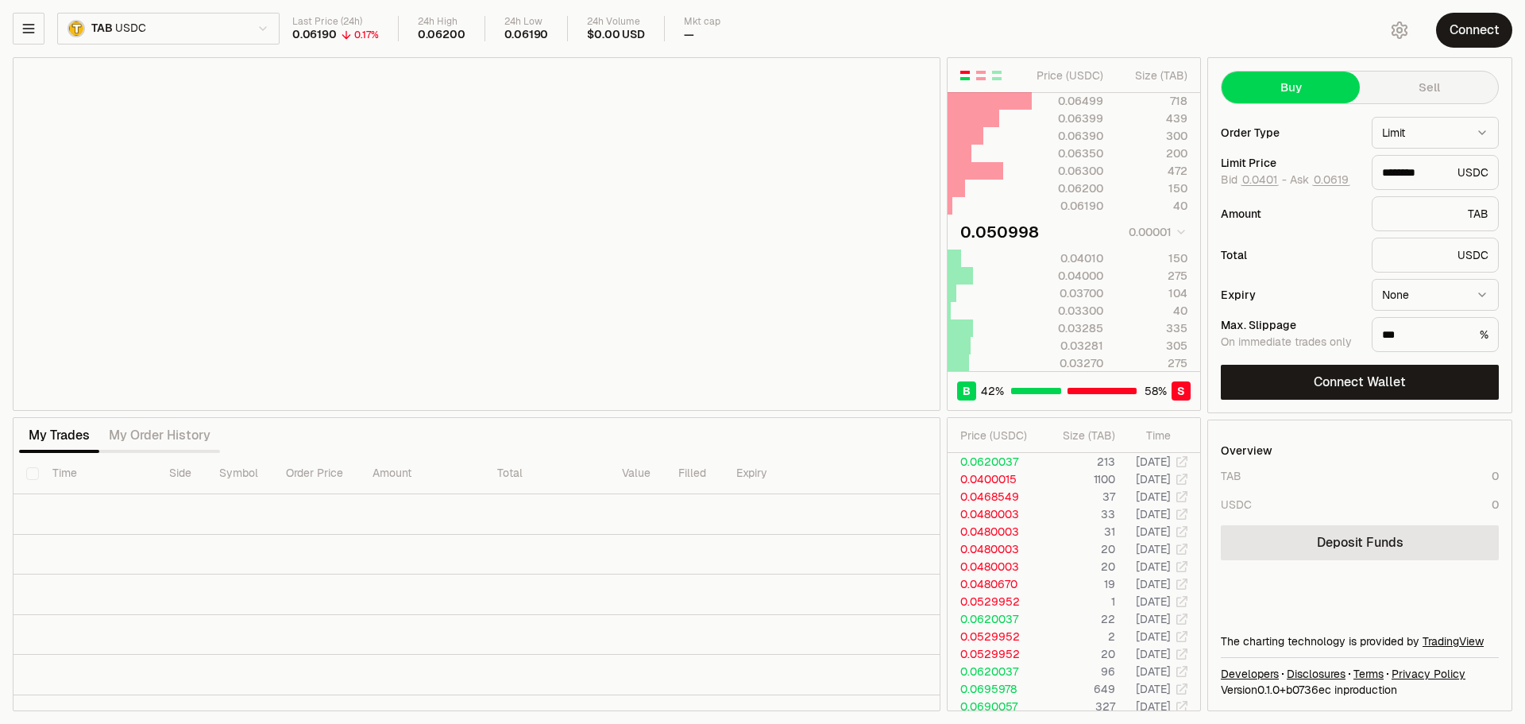
click at [1141, 387] on div "58 %" at bounding box center [1156, 391] width 32 height 16
click at [1354, 271] on div "Total USDC" at bounding box center [1360, 255] width 278 height 35
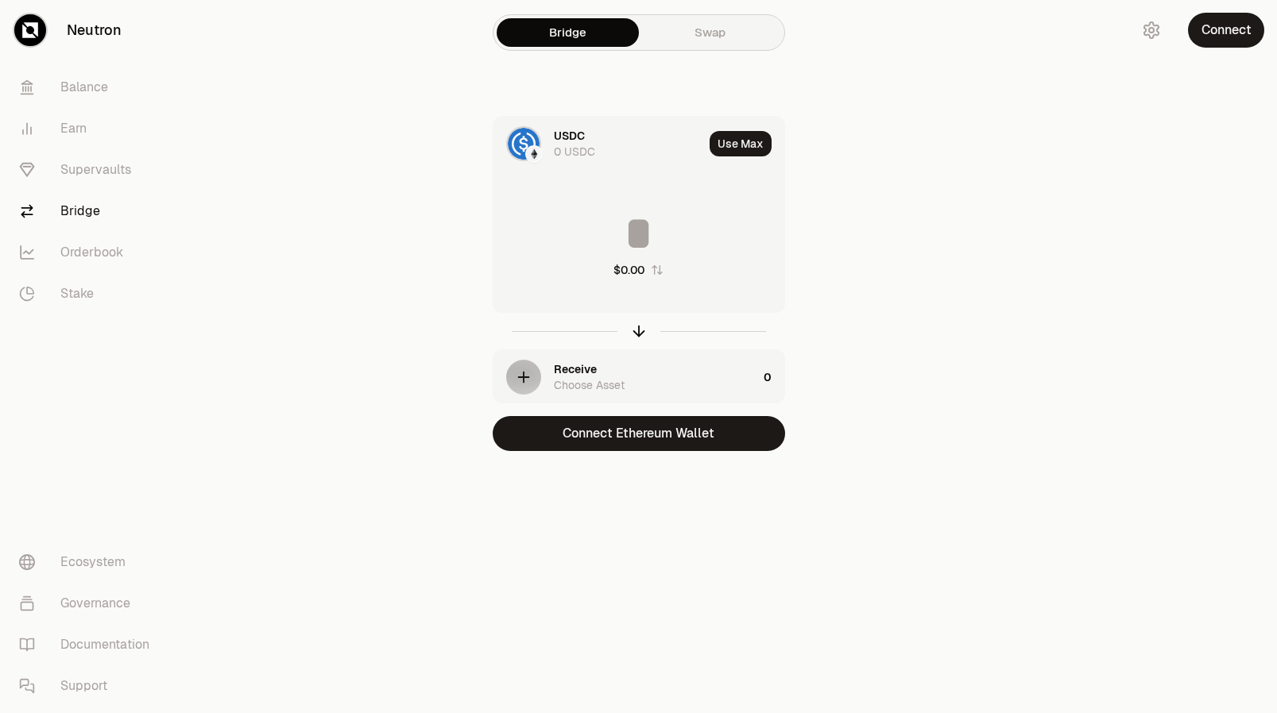
click at [726, 44] on link "Swap" at bounding box center [710, 32] width 142 height 29
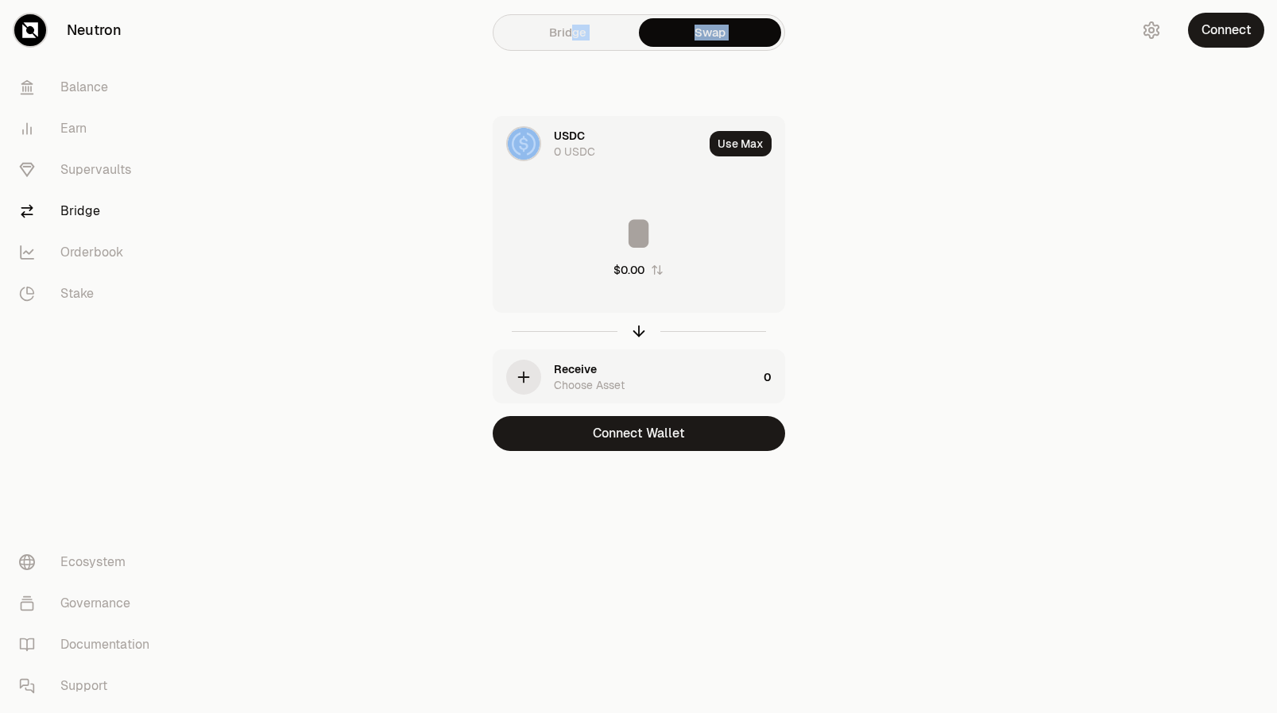
drag, startPoint x: 568, startPoint y: 49, endPoint x: 354, endPoint y: 75, distance: 216.0
click at [354, 75] on div "Bridge Swap USDC 0 USDC Use Max $0.00 Receive Choose Asset 0 Connect Wallet" at bounding box center [639, 257] width 572 height 515
click at [67, 91] on link "Balance" at bounding box center [88, 87] width 165 height 41
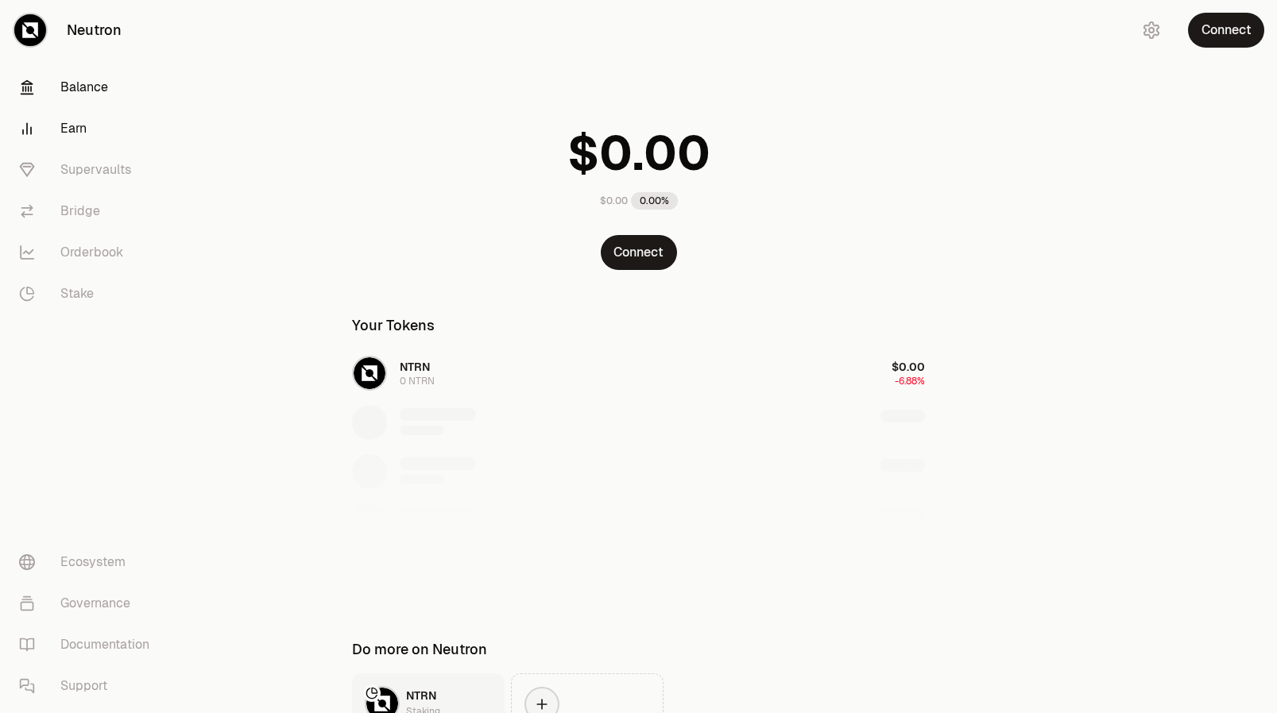
click at [111, 146] on link "Earn" at bounding box center [88, 128] width 165 height 41
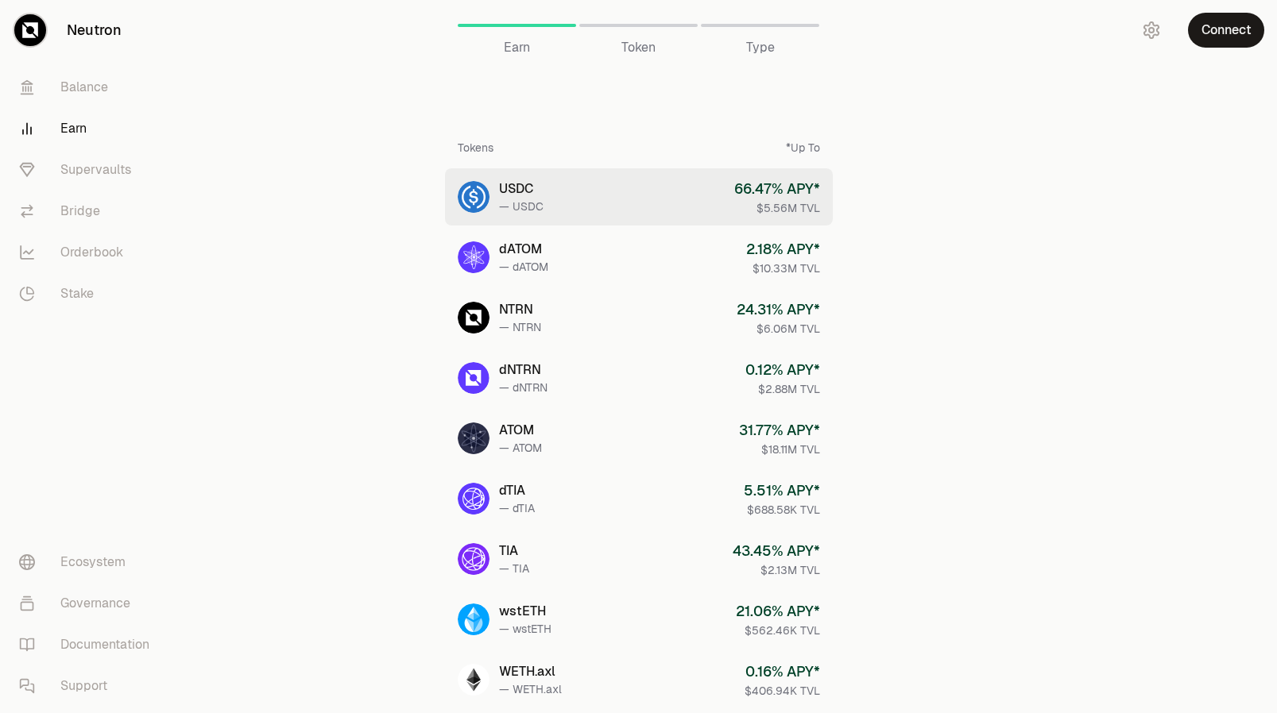
click at [520, 191] on div "USDC" at bounding box center [521, 189] width 44 height 19
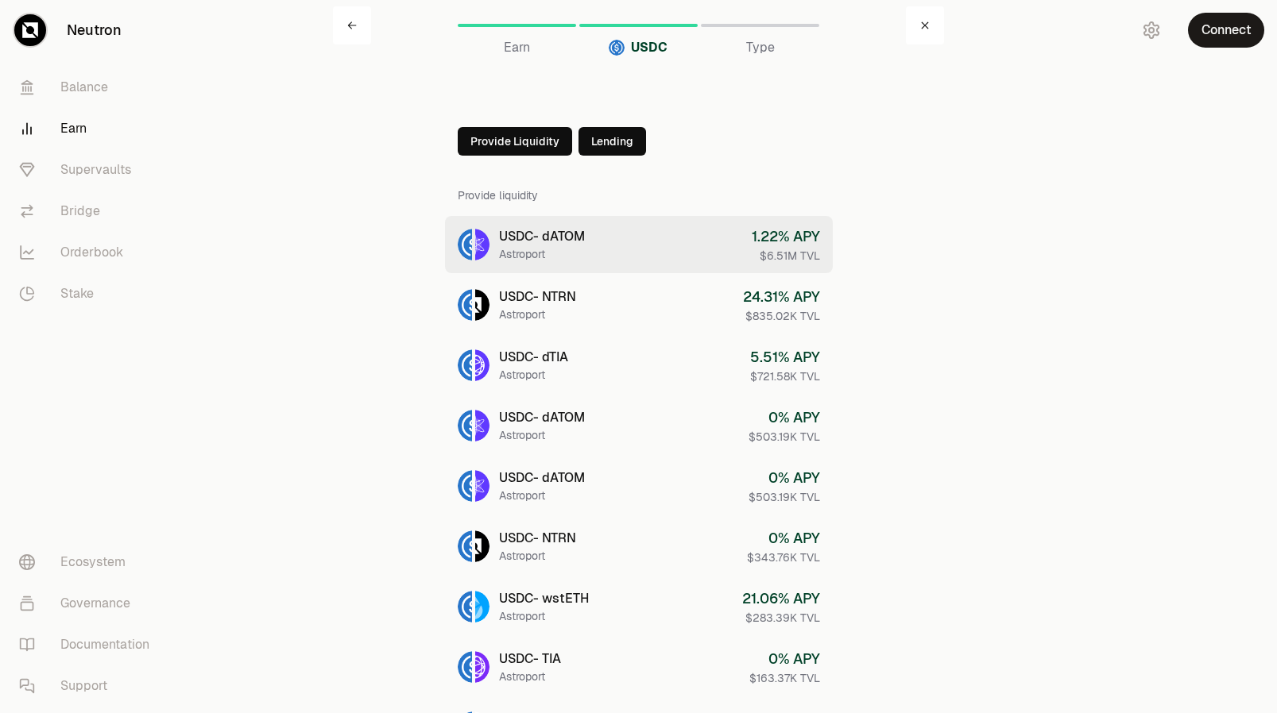
click at [522, 249] on div "Astroport" at bounding box center [542, 254] width 86 height 16
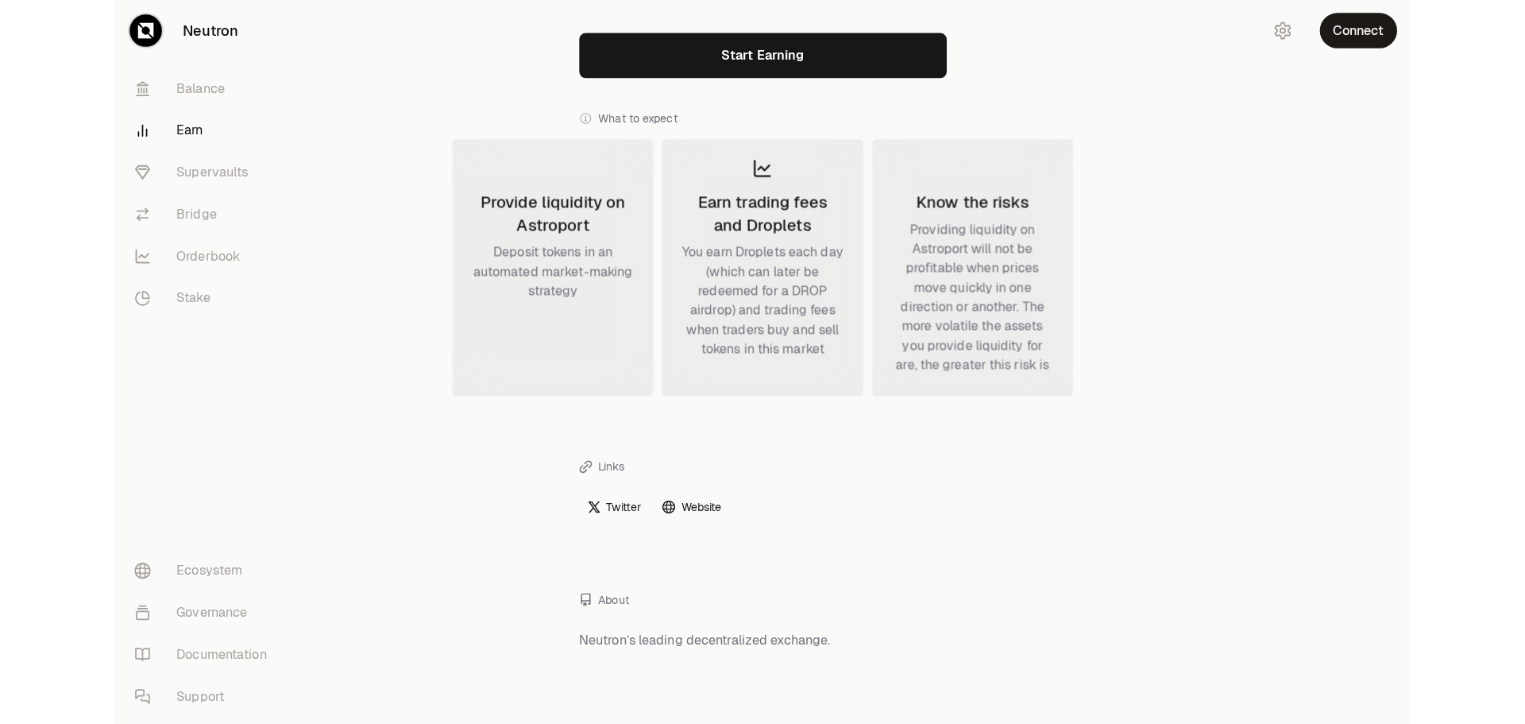
scroll to position [370, 0]
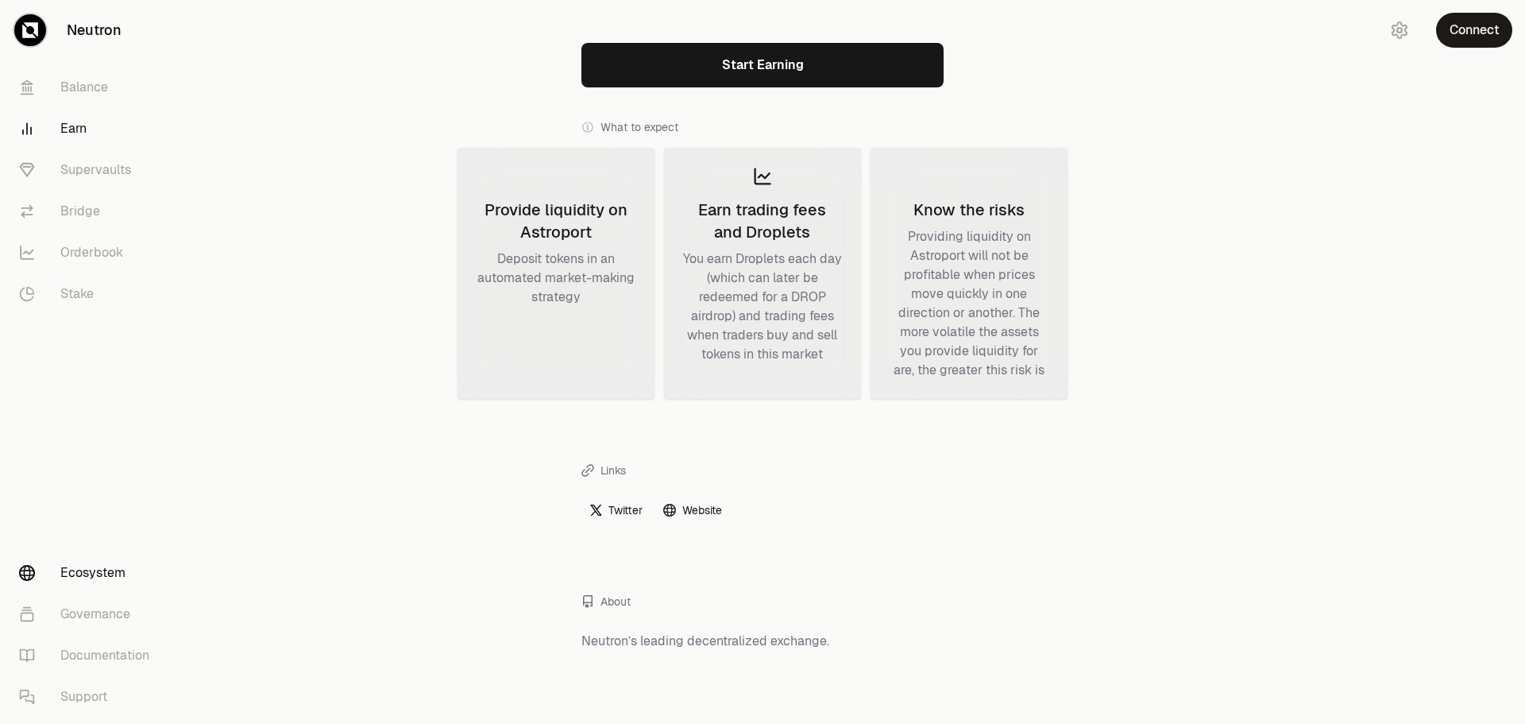
click at [91, 569] on link "Ecosystem" at bounding box center [88, 572] width 165 height 41
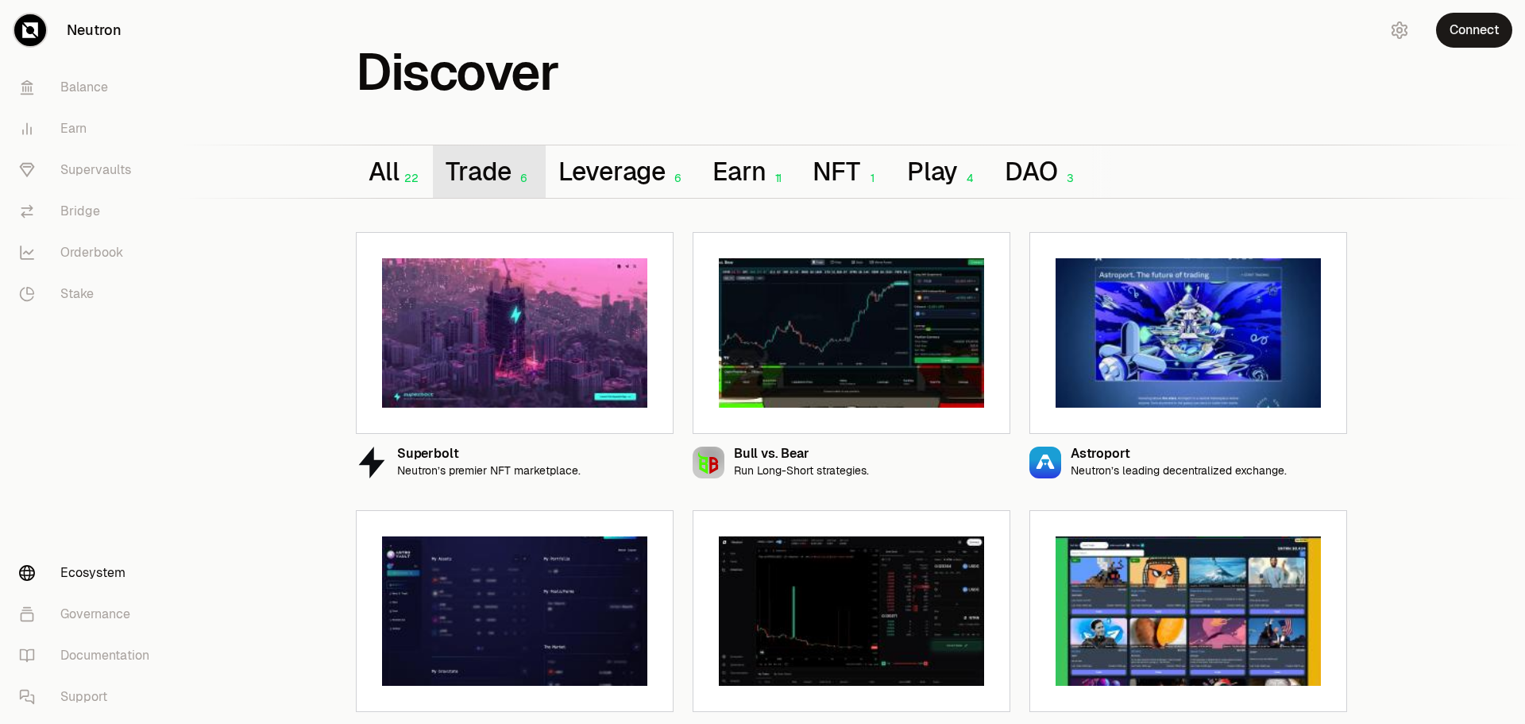
click at [489, 176] on button "Trade 6" at bounding box center [489, 171] width 112 height 52
click at [369, 197] on button "All 22" at bounding box center [394, 171] width 77 height 52
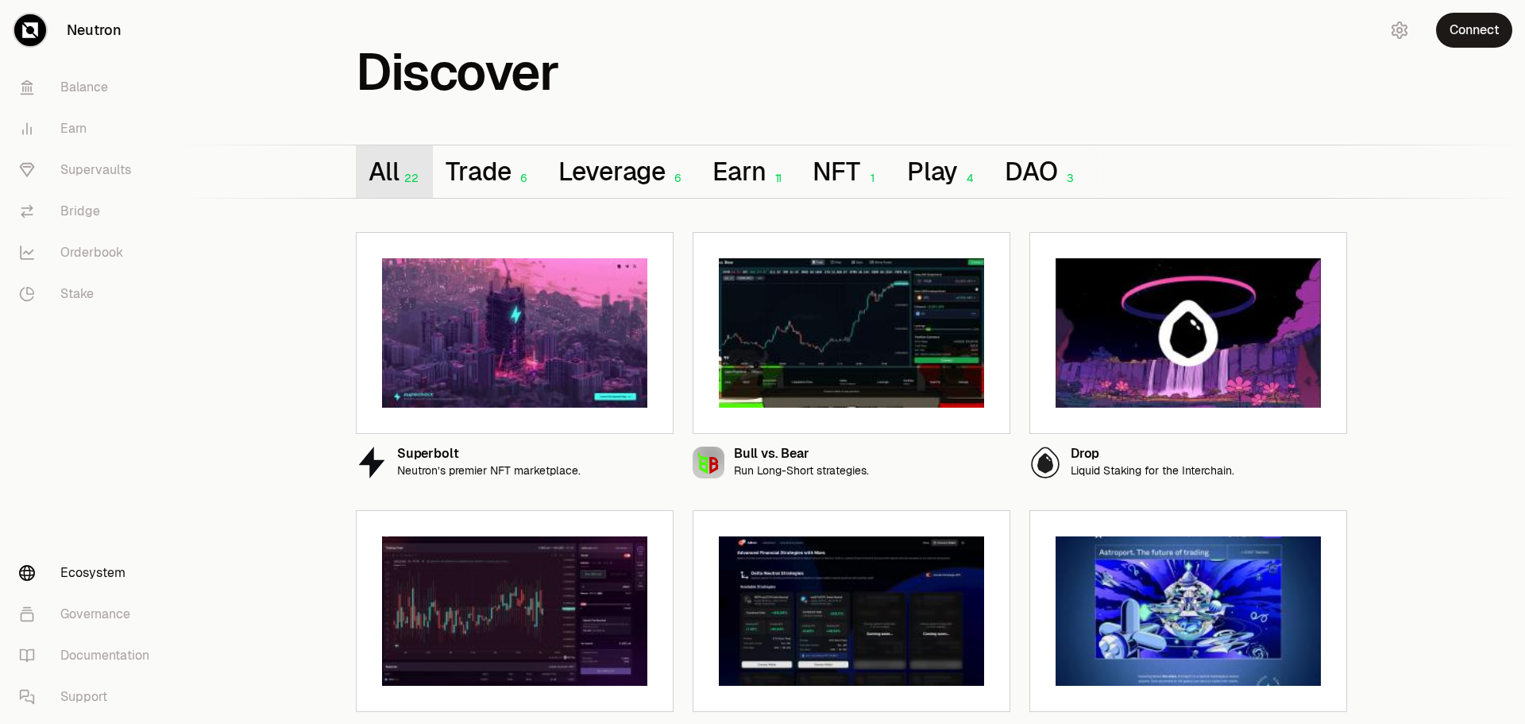
click at [369, 197] on button "All 22" at bounding box center [394, 171] width 77 height 52
click at [76, 97] on link "Balance" at bounding box center [88, 87] width 165 height 41
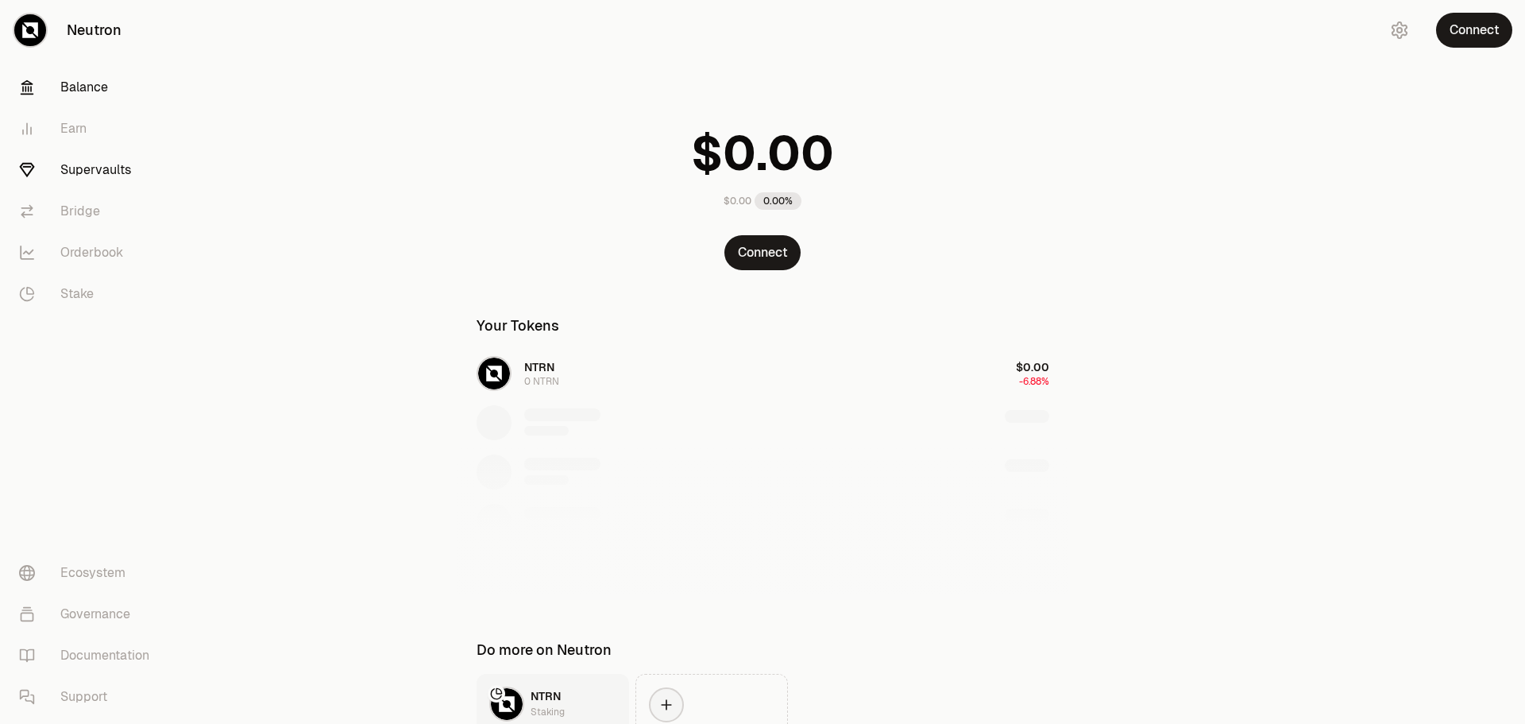
click at [95, 167] on link "Supervaults" at bounding box center [88, 169] width 165 height 41
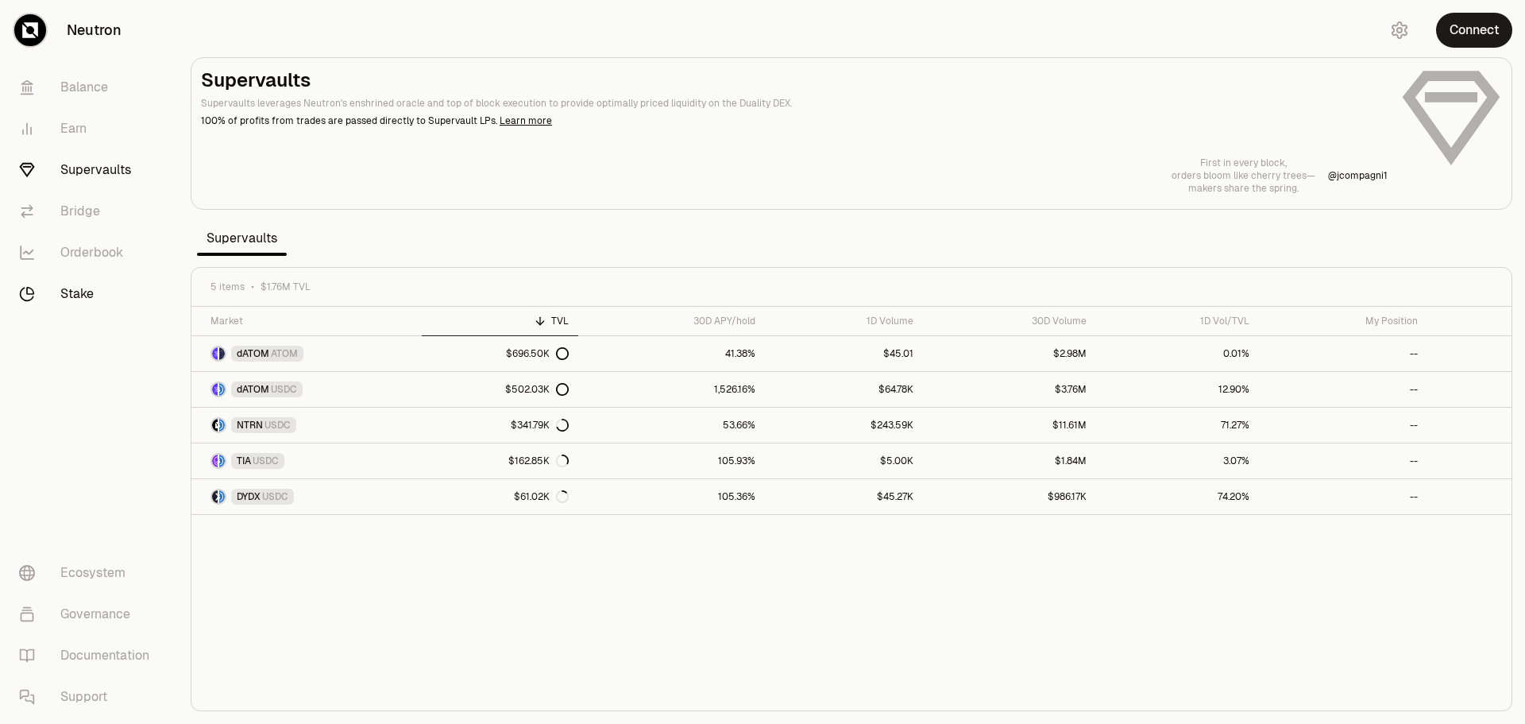
click at [83, 292] on link "Stake" at bounding box center [88, 293] width 165 height 41
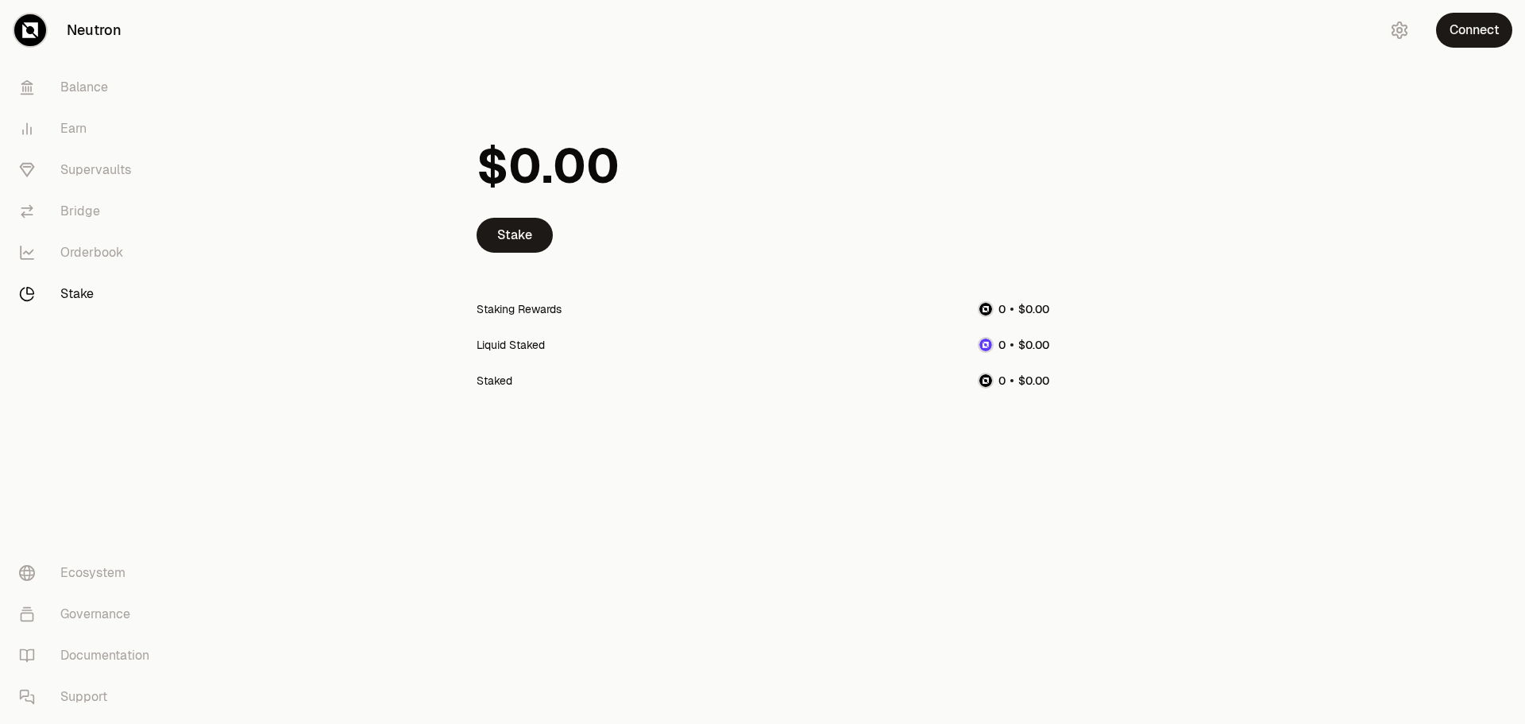
drag, startPoint x: 569, startPoint y: 141, endPoint x: 570, endPoint y: 154, distance: 12.7
click at [570, 154] on span "0" at bounding box center [569, 167] width 33 height 60
click at [68, 585] on link "Ecosystem" at bounding box center [88, 572] width 165 height 41
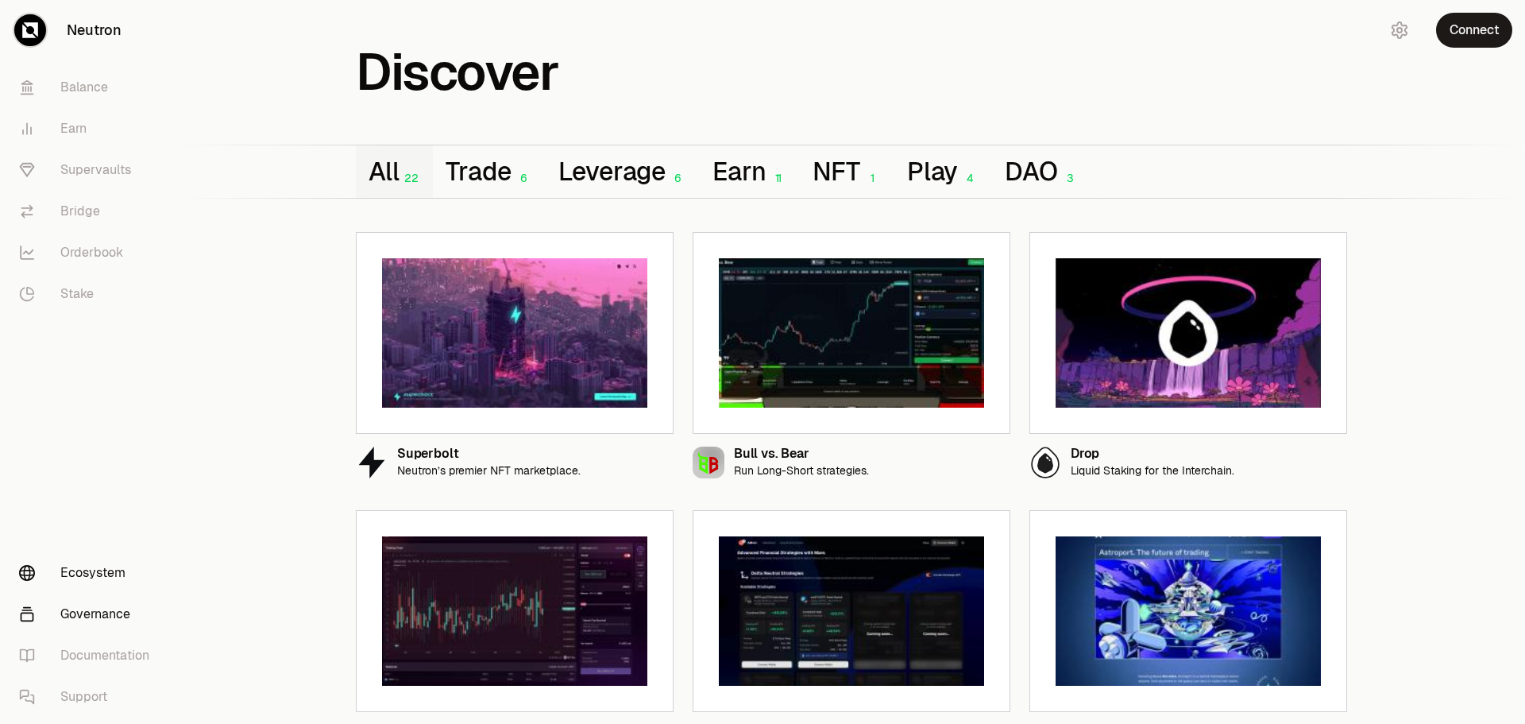
click at [70, 597] on link "Governance" at bounding box center [88, 613] width 165 height 41
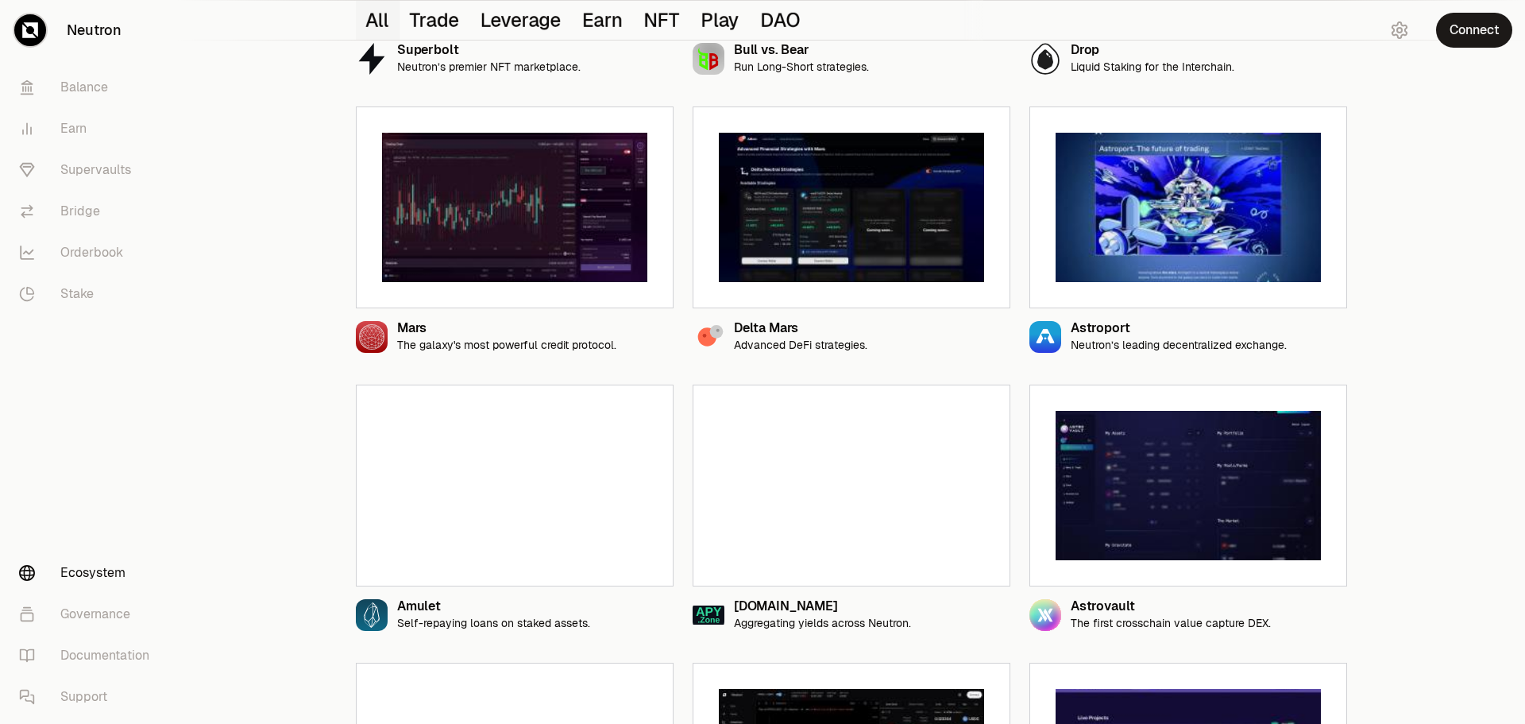
scroll to position [413, 0]
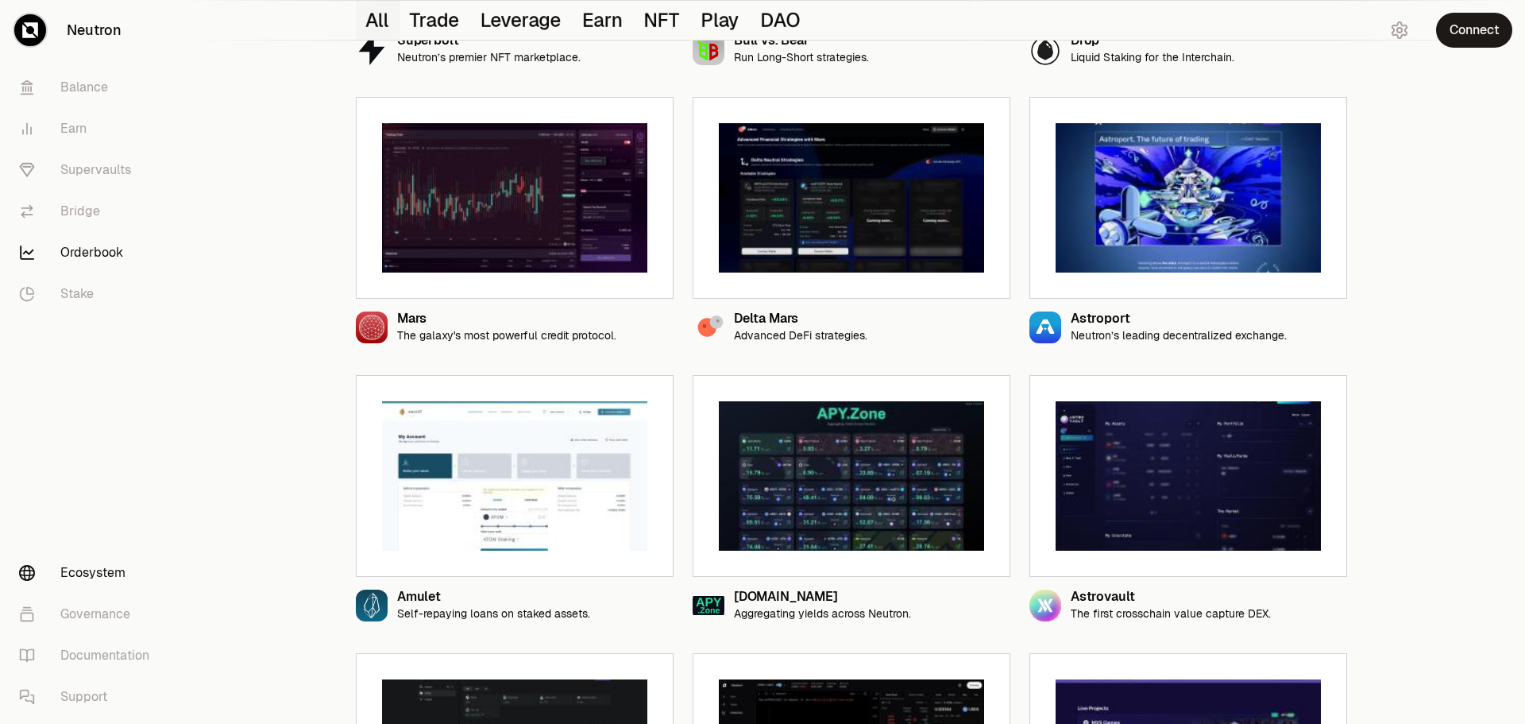
click at [83, 261] on link "Orderbook" at bounding box center [88, 252] width 165 height 41
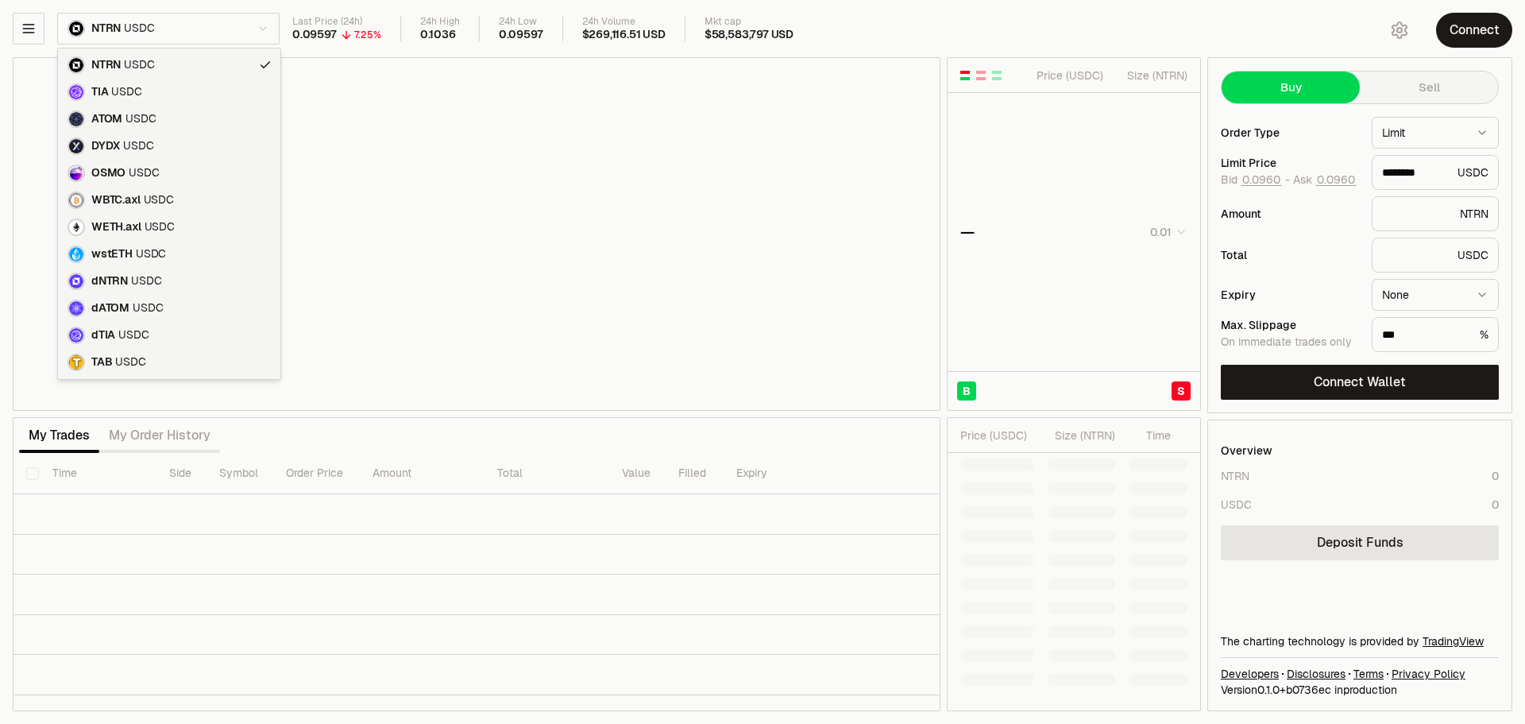
click at [171, 24] on html "Neutron Balance Earn Supervaults Bridge Orderbook Stake Ecosystem Governance Do…" at bounding box center [762, 362] width 1525 height 724
type input "********"
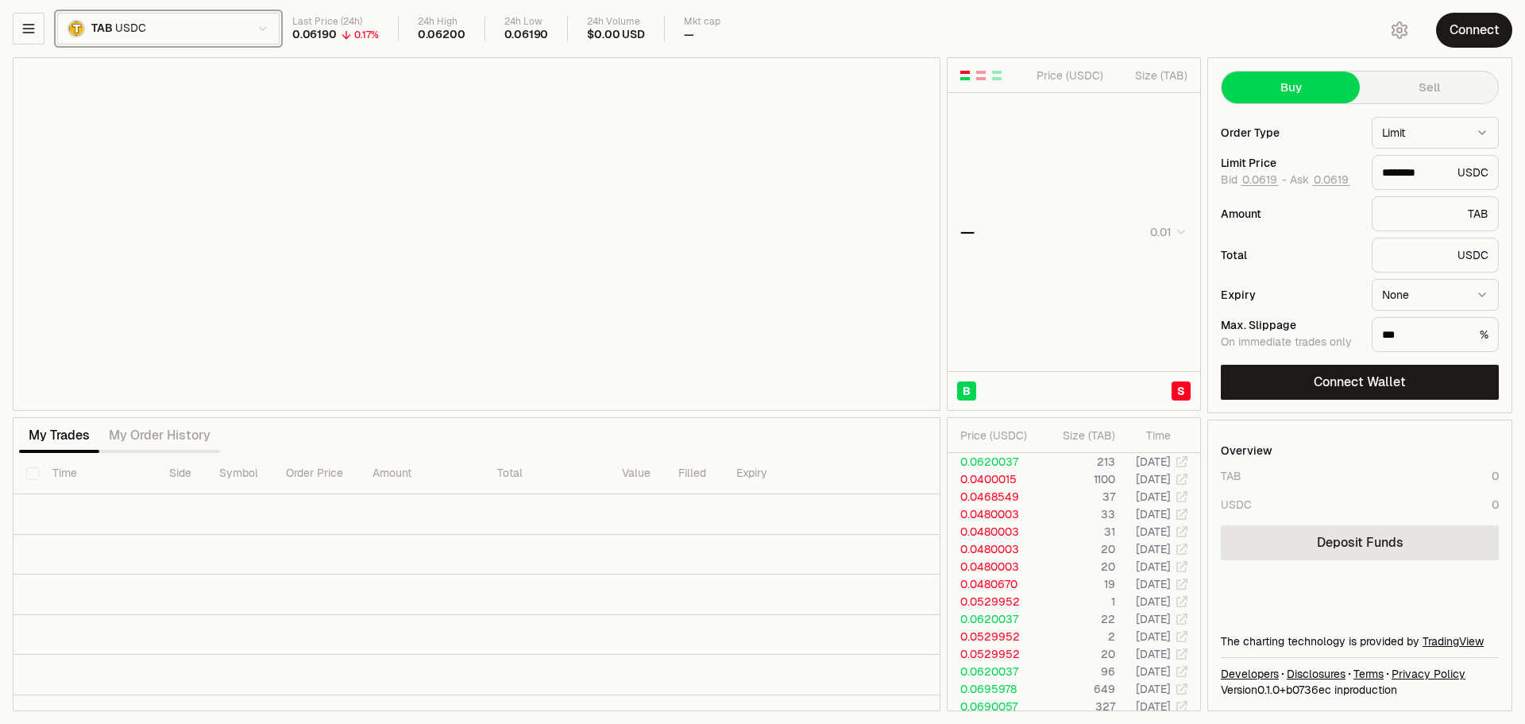
type input "********"
